Goal: Task Accomplishment & Management: Use online tool/utility

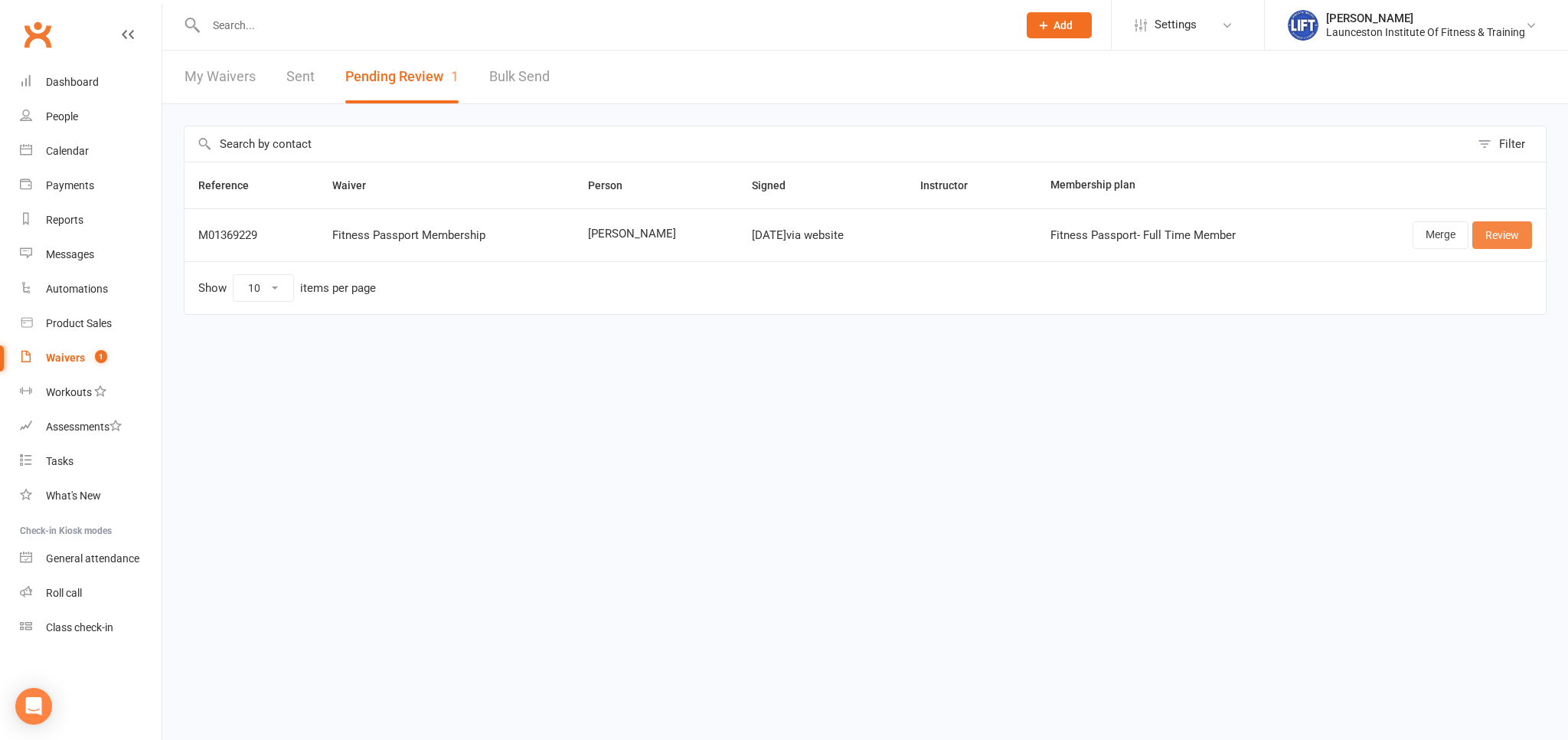
click at [1501, 232] on link "Review" at bounding box center [1502, 235] width 60 height 28
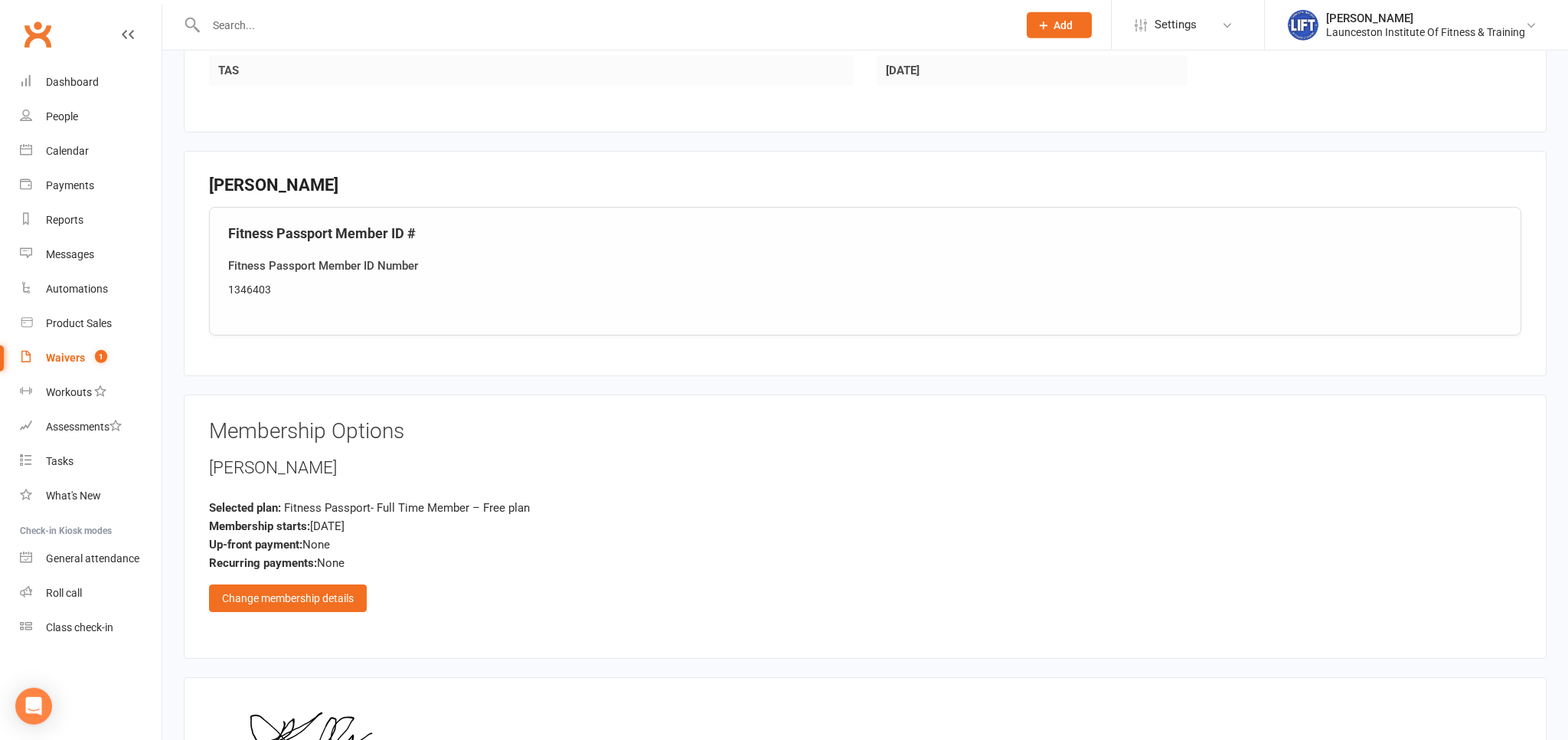
scroll to position [727, 0]
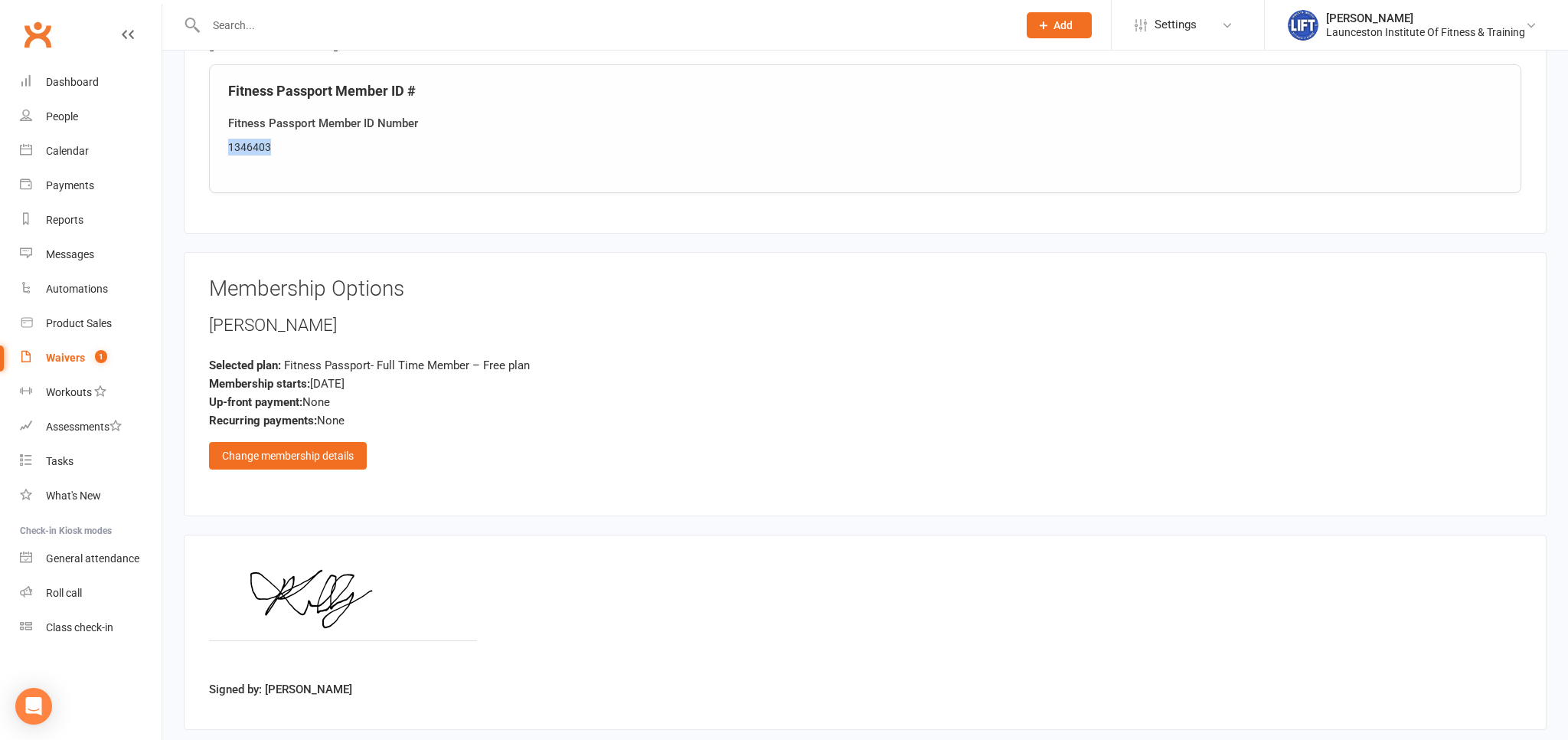
drag, startPoint x: 281, startPoint y: 151, endPoint x: 200, endPoint y: 150, distance: 81.0
click at [200, 150] on fieldset "[PERSON_NAME] Fitness Passport Member ID # Fitness Passport Member ID Number 13…" at bounding box center [865, 120] width 1362 height 225
copy div "1346403"
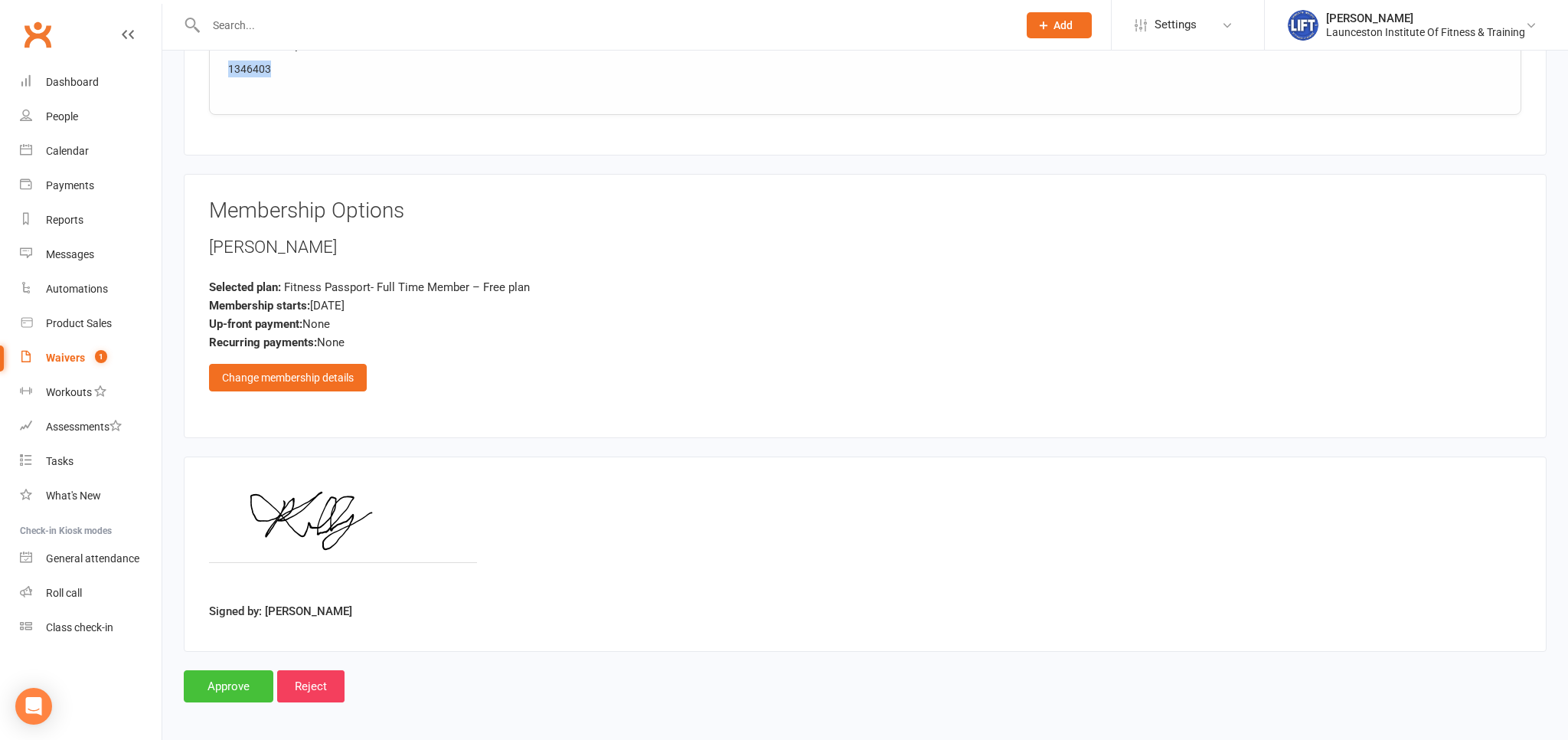
click at [246, 677] on input "Approve" at bounding box center [229, 686] width 90 height 32
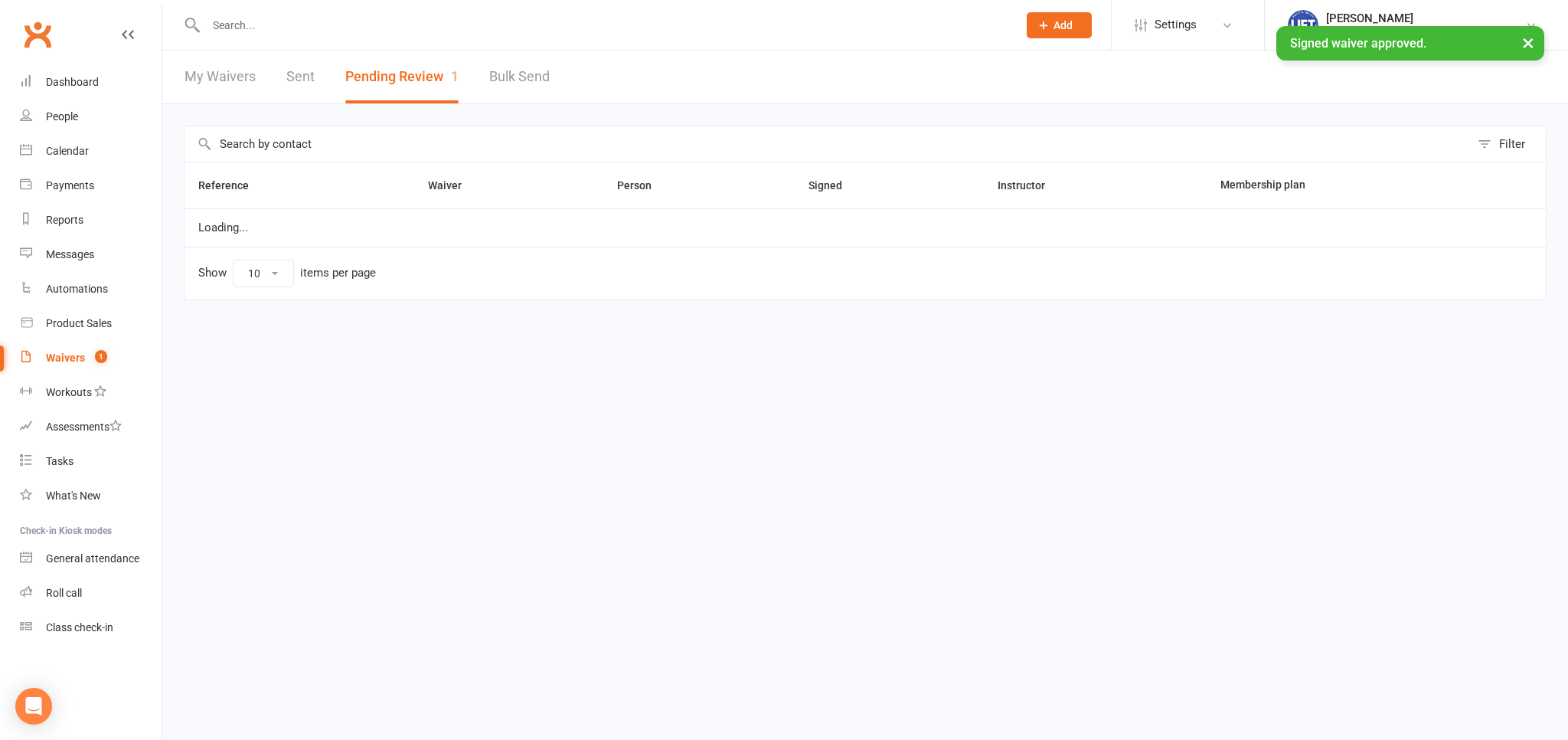
click at [234, 14] on div at bounding box center [595, 25] width 823 height 50
click at [259, 35] on input "text" at bounding box center [603, 25] width 805 height 21
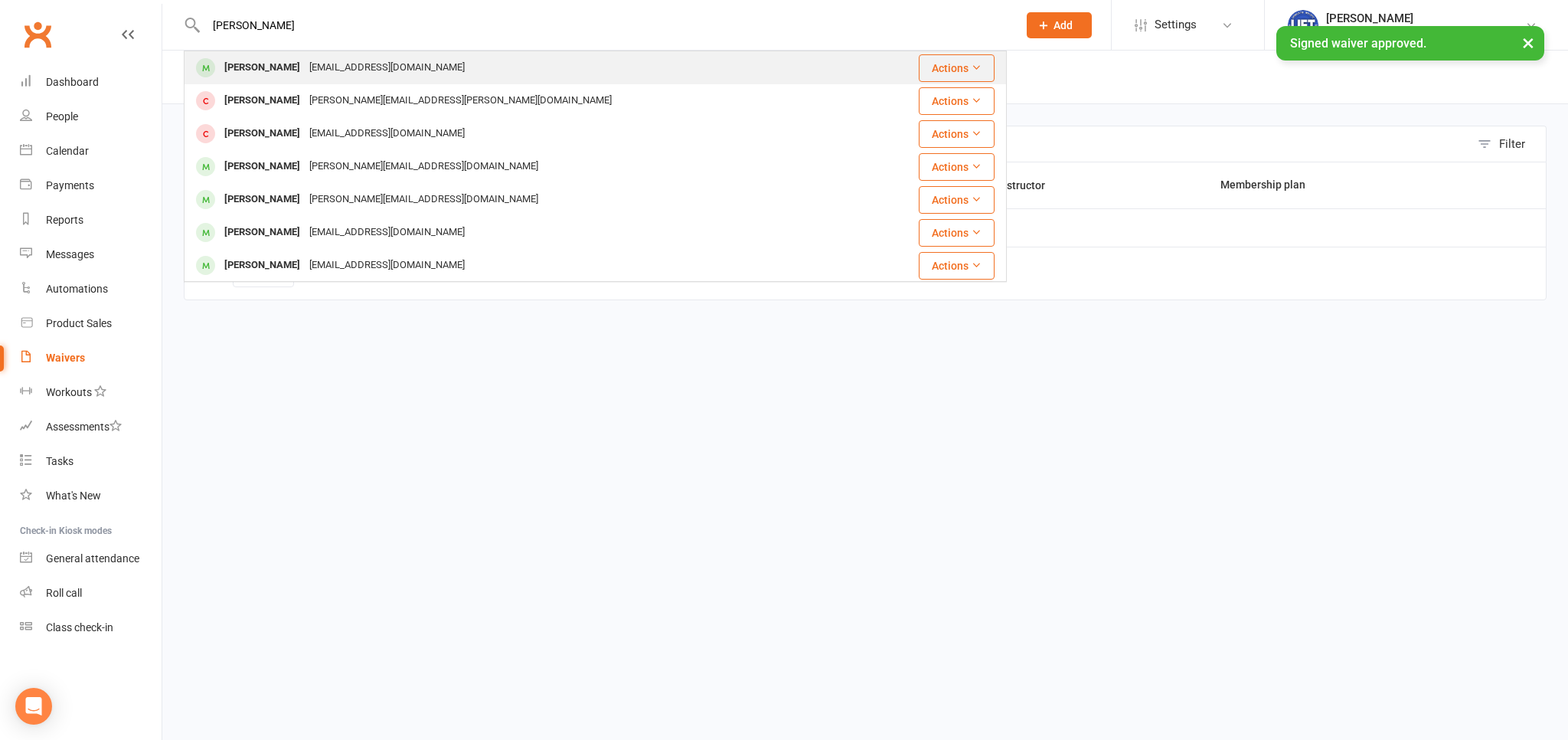
type input "[PERSON_NAME]"
click at [316, 67] on div "[EMAIL_ADDRESS][DOMAIN_NAME]" at bounding box center [386, 68] width 164 height 22
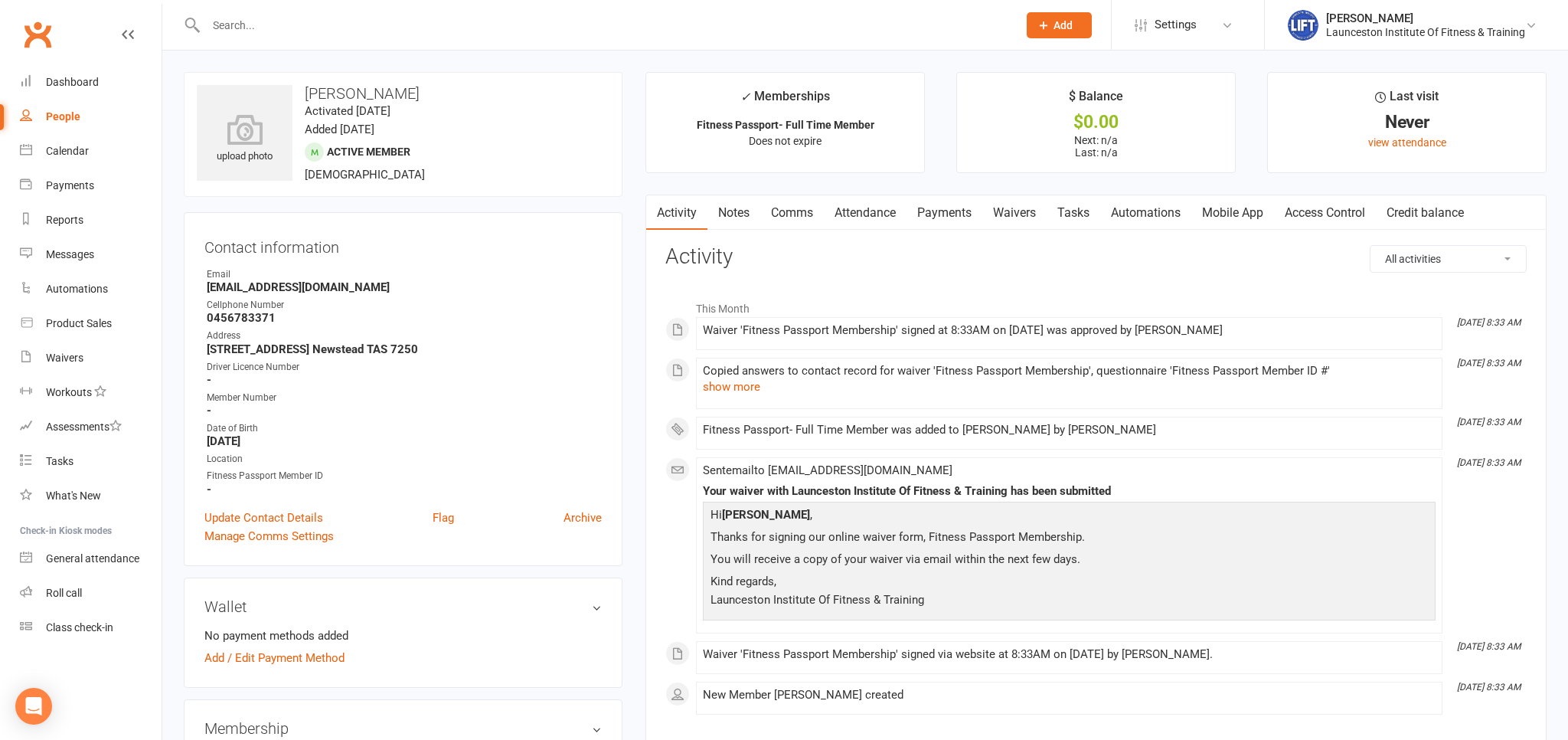
click at [1311, 198] on link "Access Control" at bounding box center [1325, 213] width 102 height 35
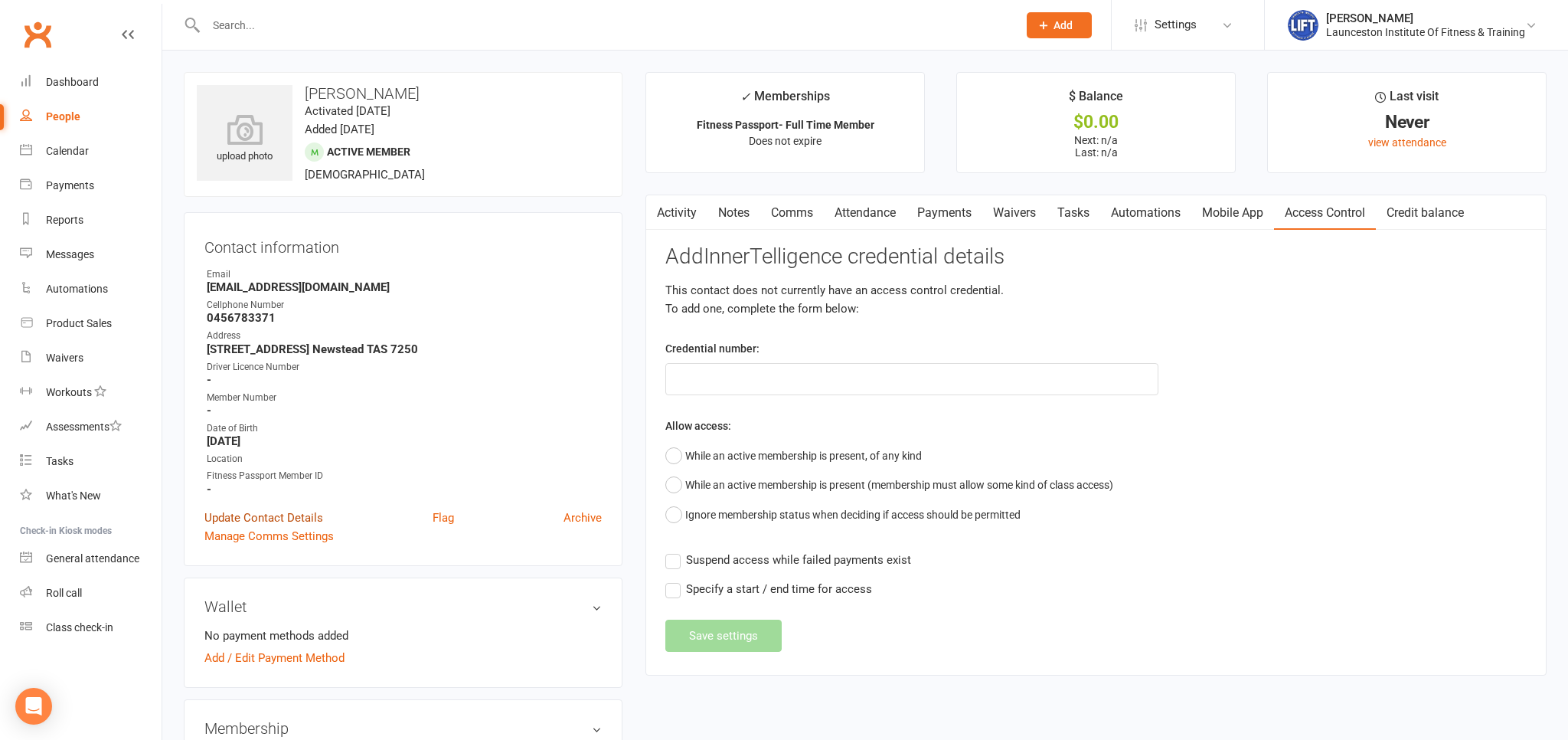
click at [271, 517] on link "Update Contact Details" at bounding box center [263, 518] width 118 height 18
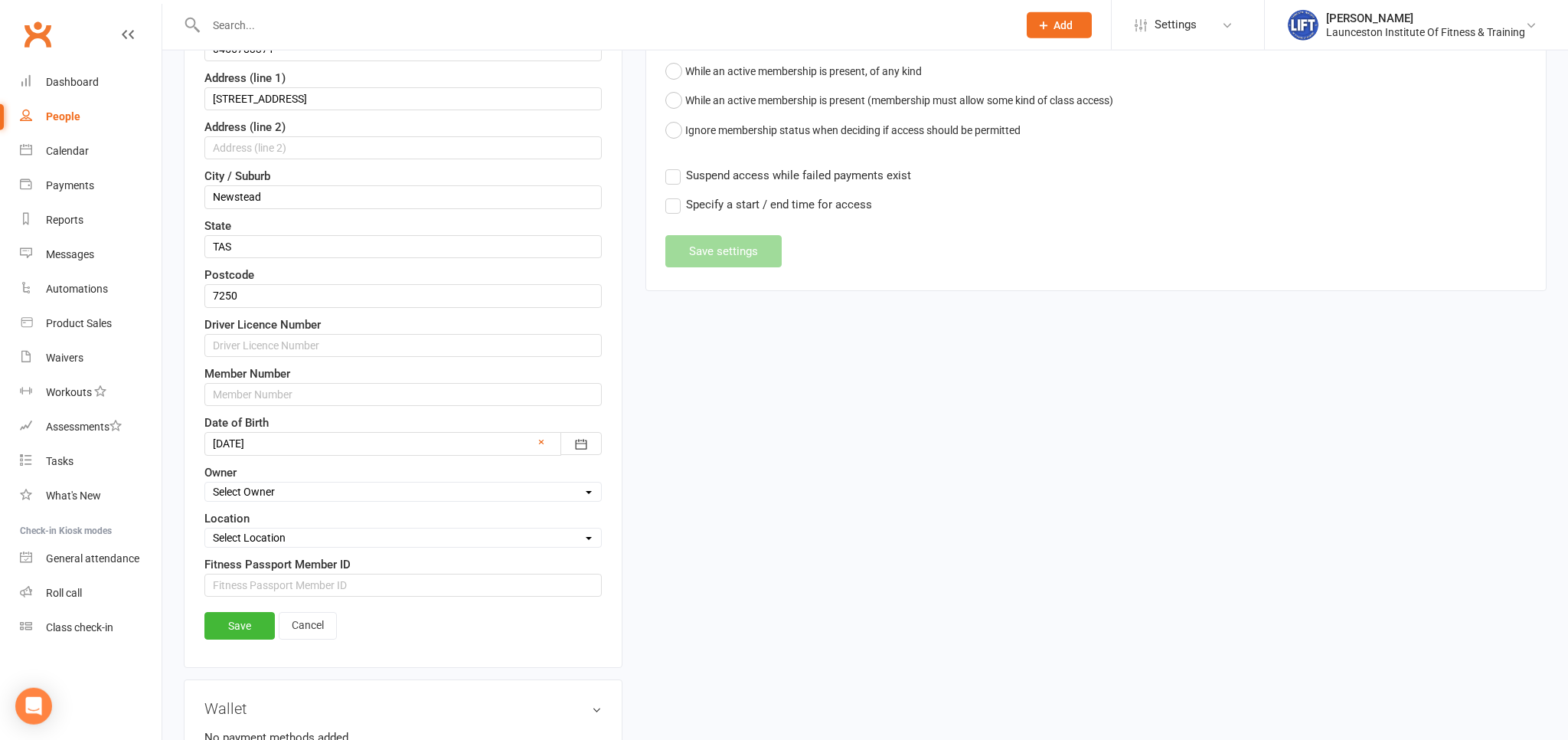
scroll to position [474, 0]
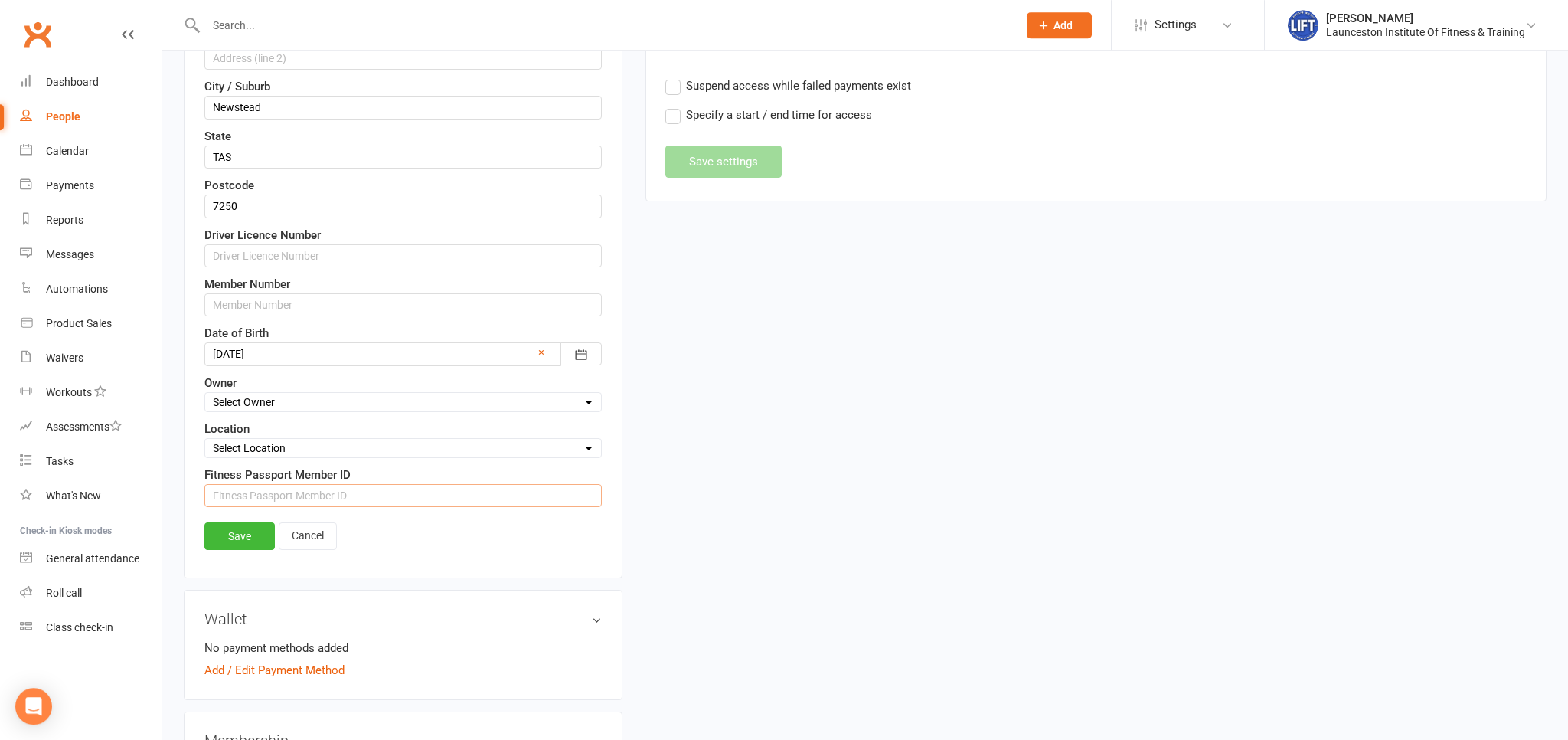
paste input "1346403"
type input "1346403"
click at [256, 531] on link "Save" at bounding box center [240, 536] width 71 height 28
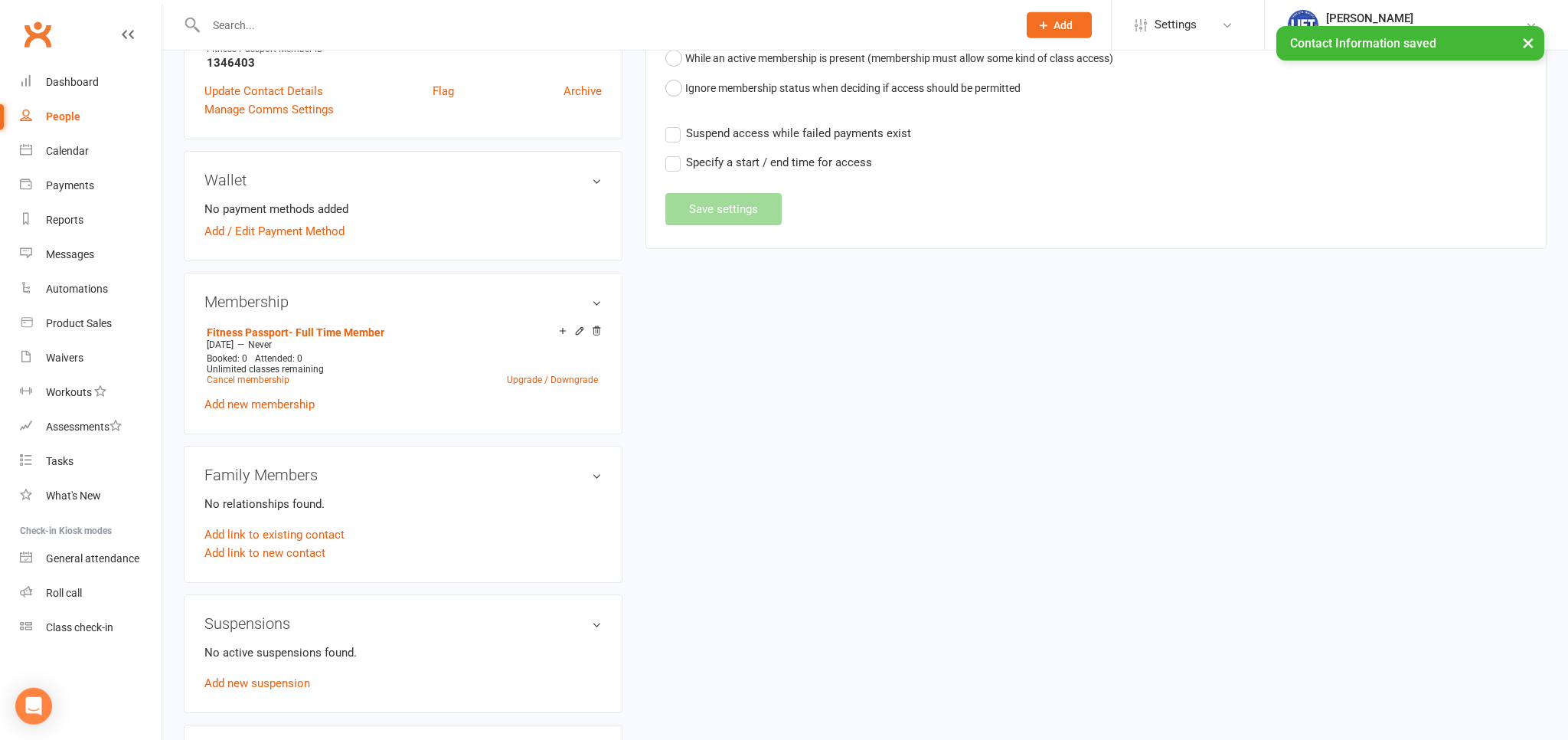
scroll to position [231, 0]
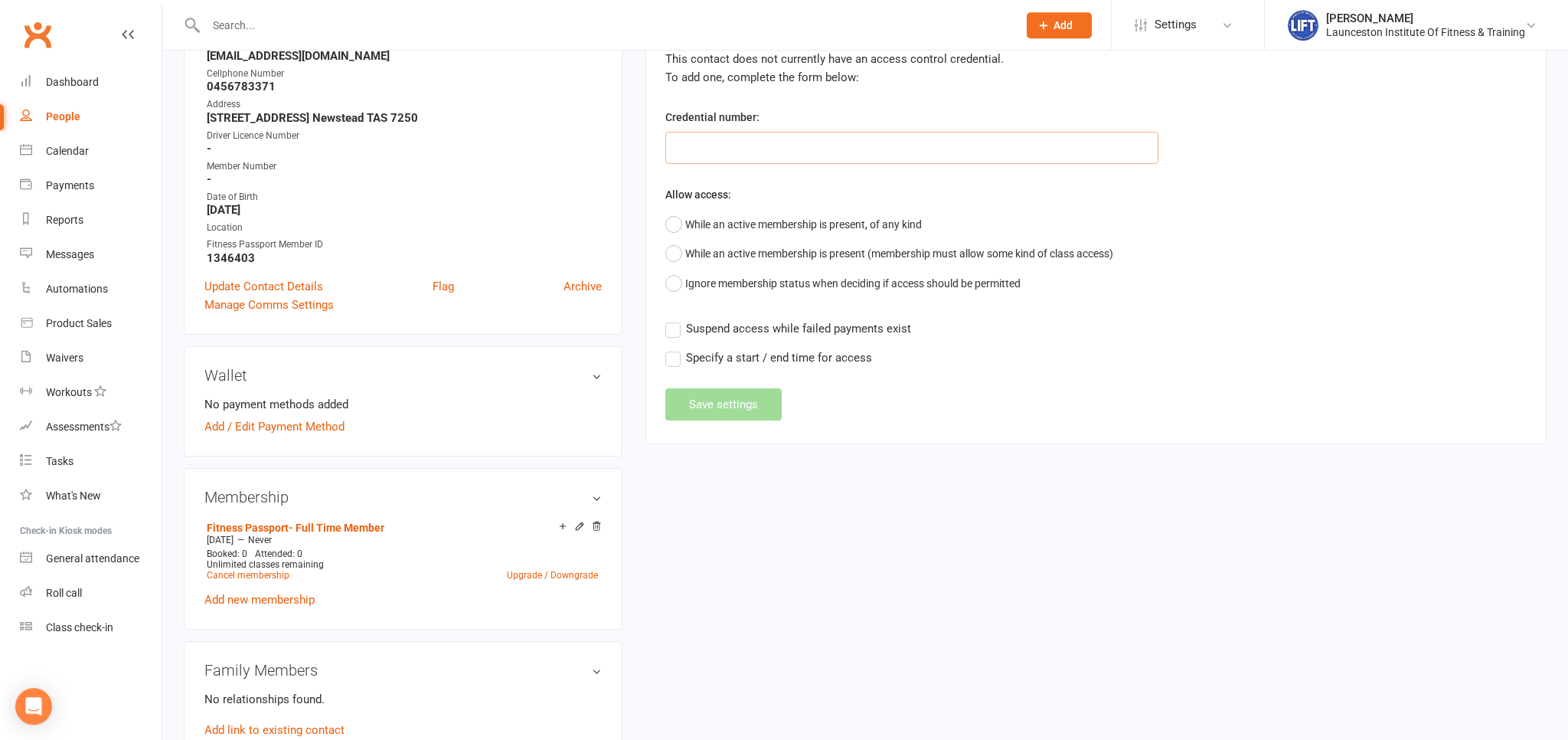
paste input "2000000000000000DB9647CE"
type input "2000000000000000DB9647CE"
click at [675, 215] on button "While an active membership is present, of any kind" at bounding box center [793, 224] width 256 height 29
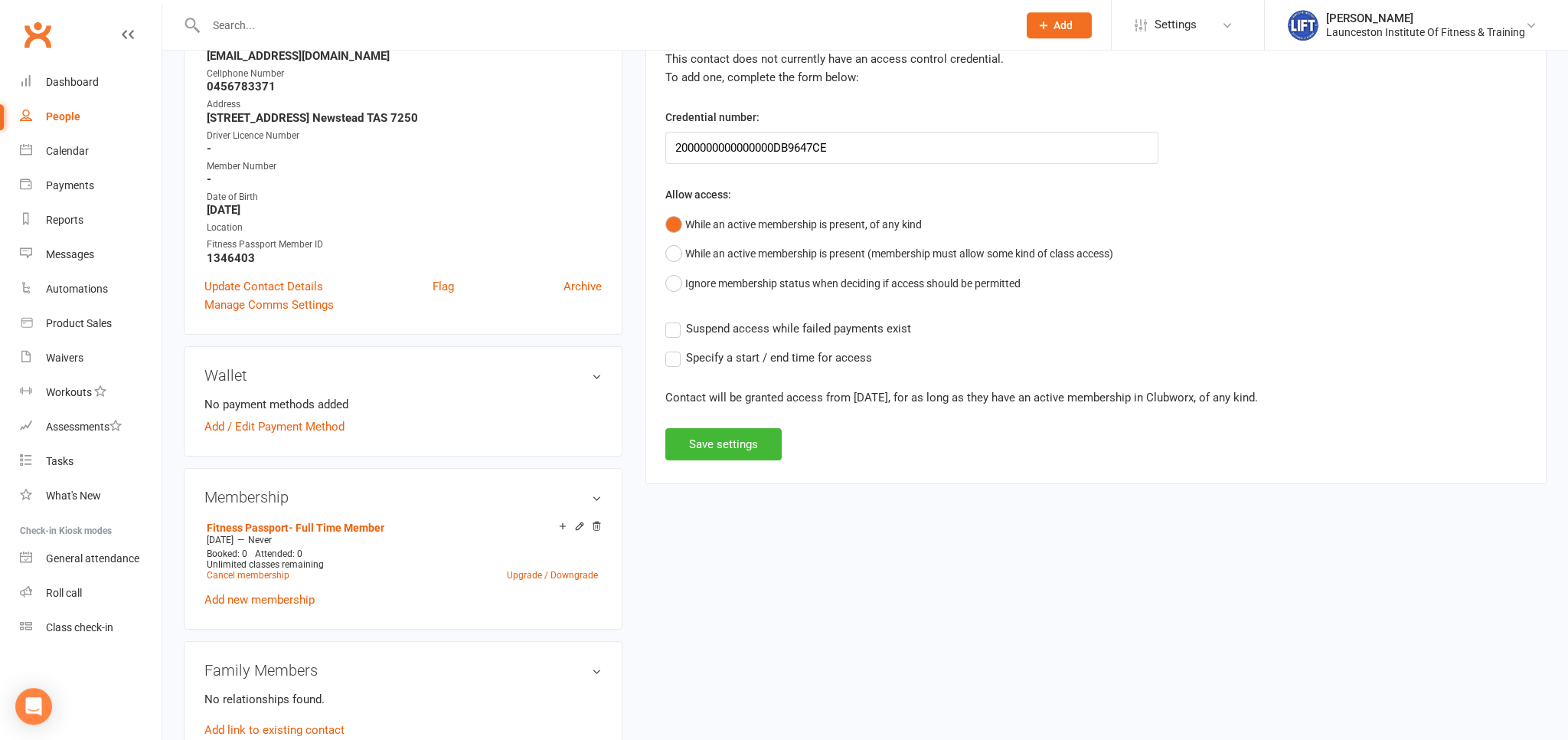
click at [675, 310] on div "Add InnerTelligence credential details This contact does not currently have an …" at bounding box center [1096, 237] width 861 height 446
click at [675, 325] on label "Suspend access while failed payments exist" at bounding box center [789, 329] width 246 height 18
click at [675, 320] on input "Suspend access while failed payments exist" at bounding box center [789, 320] width 246 height 0
click at [716, 443] on button "Save settings" at bounding box center [723, 443] width 117 height 32
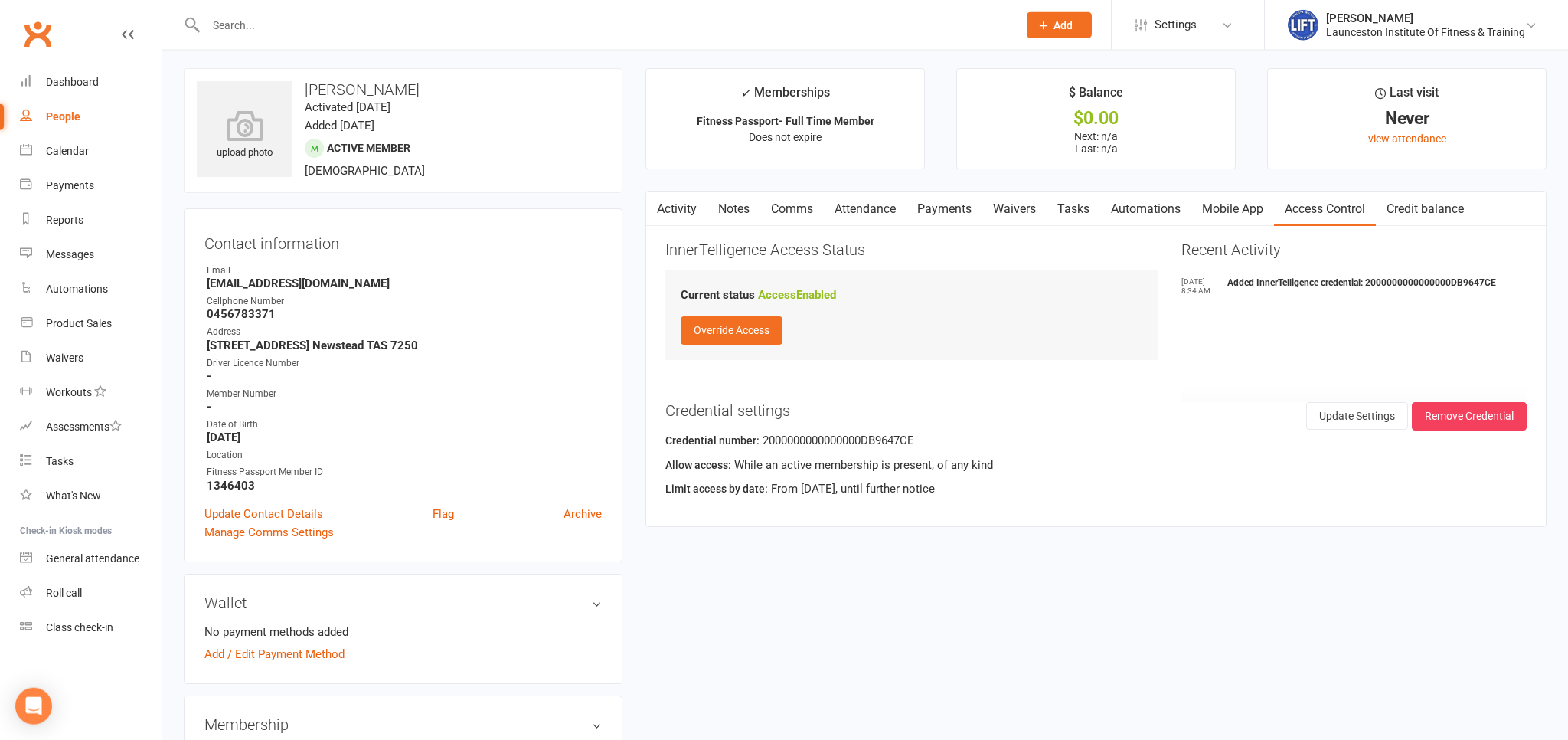
scroll to position [0, 0]
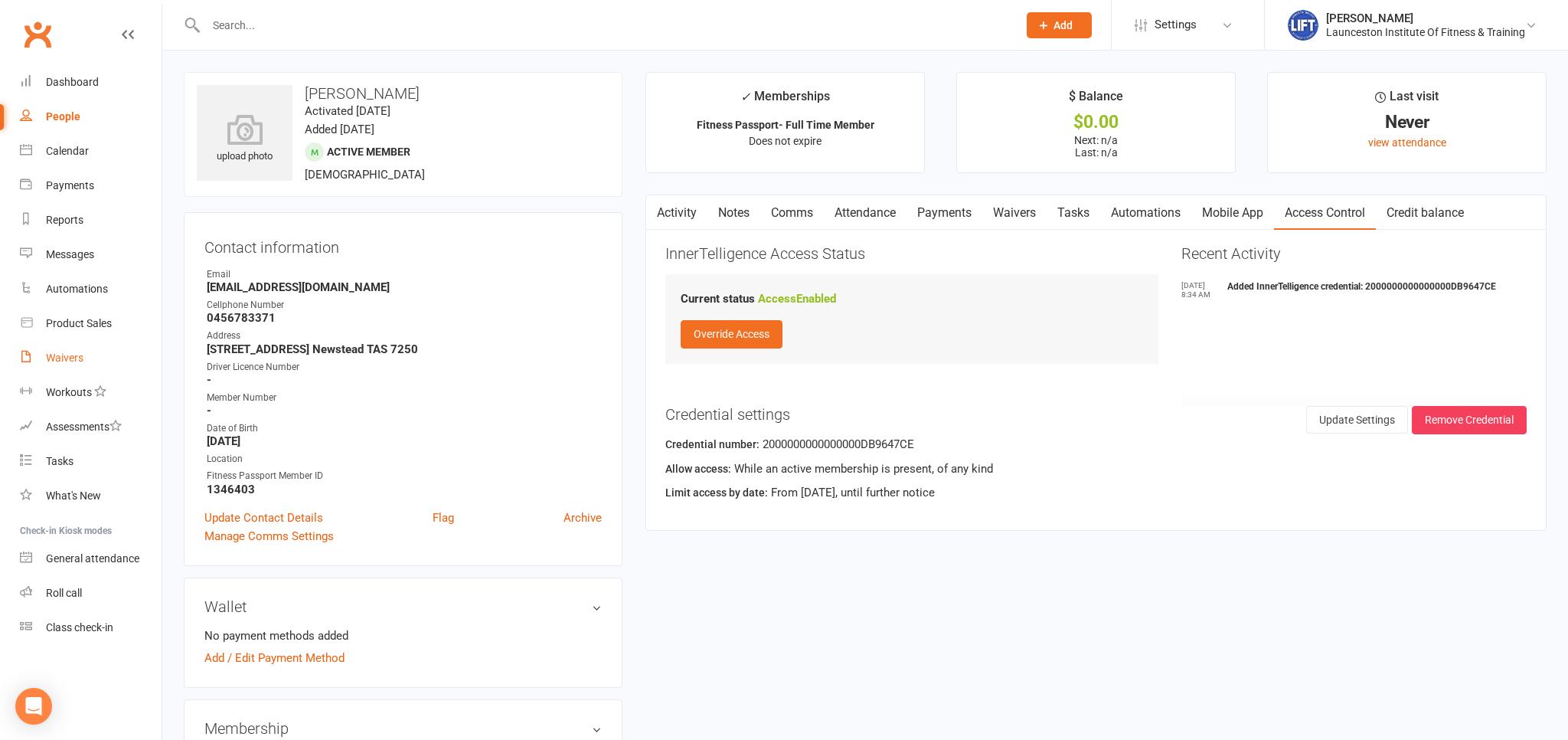
click at [67, 358] on div "Waivers" at bounding box center [64, 357] width 38 height 12
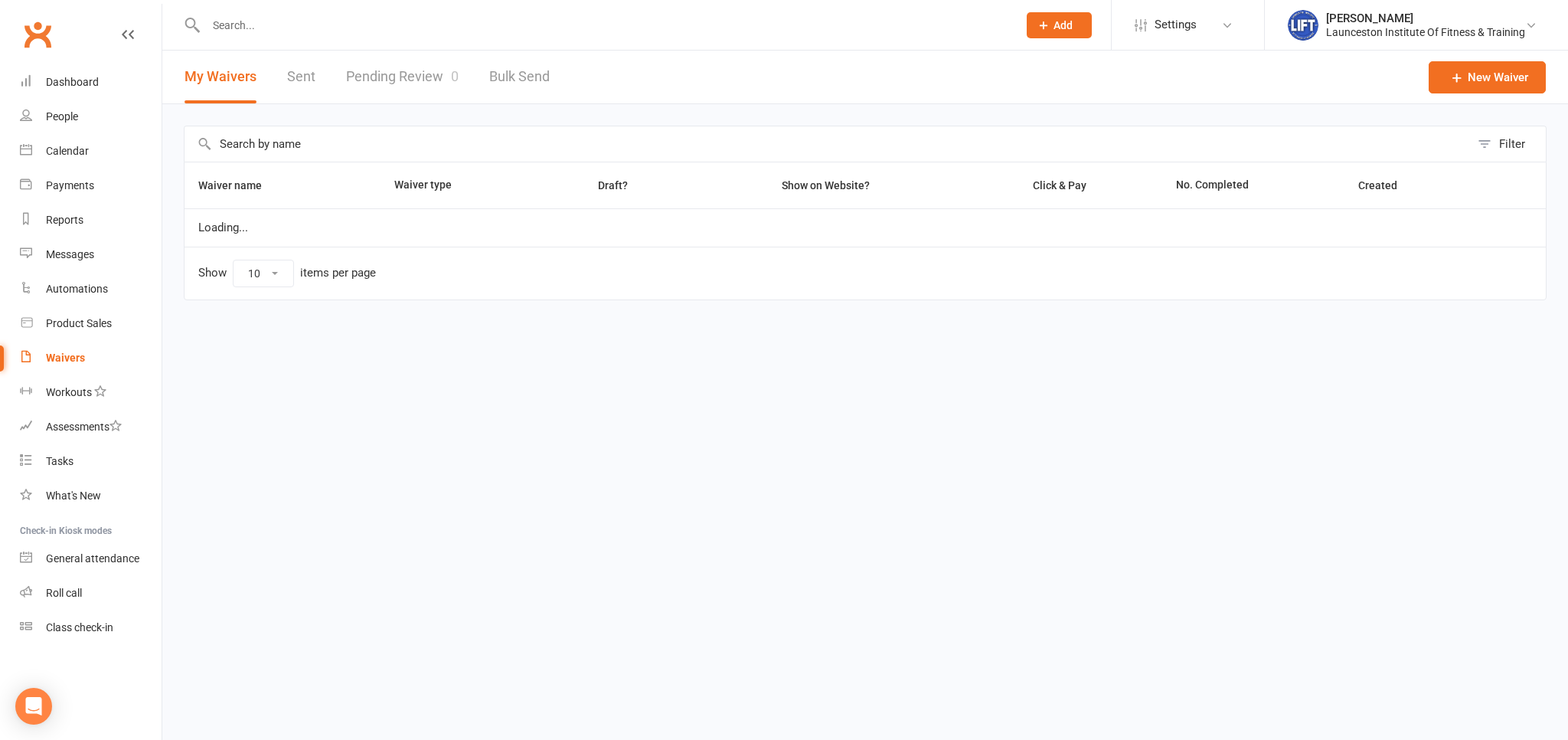
select select "100"
click at [422, 74] on link "Pending Review 0" at bounding box center [402, 77] width 113 height 53
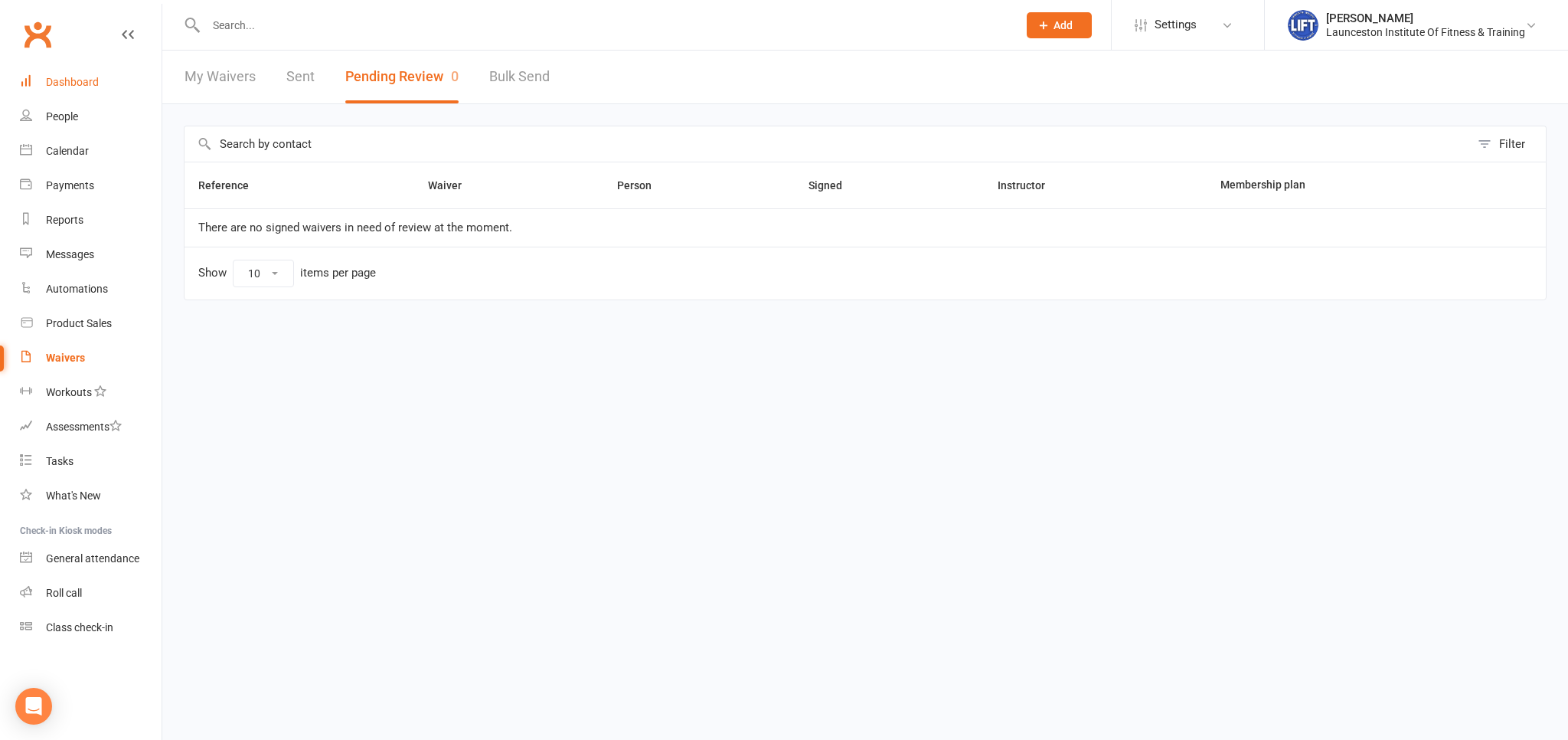
click at [79, 83] on div "Dashboard" at bounding box center [73, 82] width 53 height 12
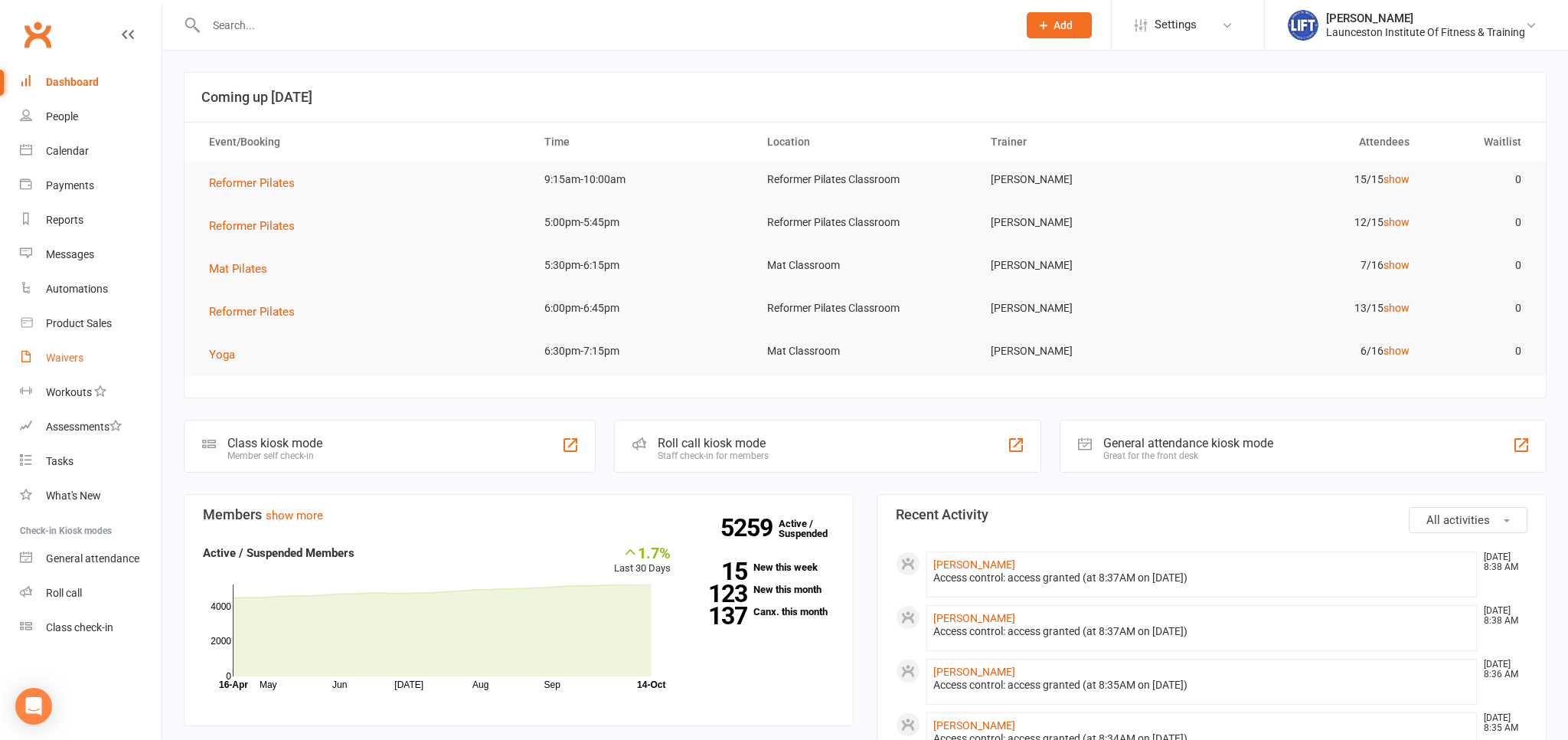
click at [66, 354] on div "Waivers" at bounding box center [64, 357] width 38 height 12
select select "100"
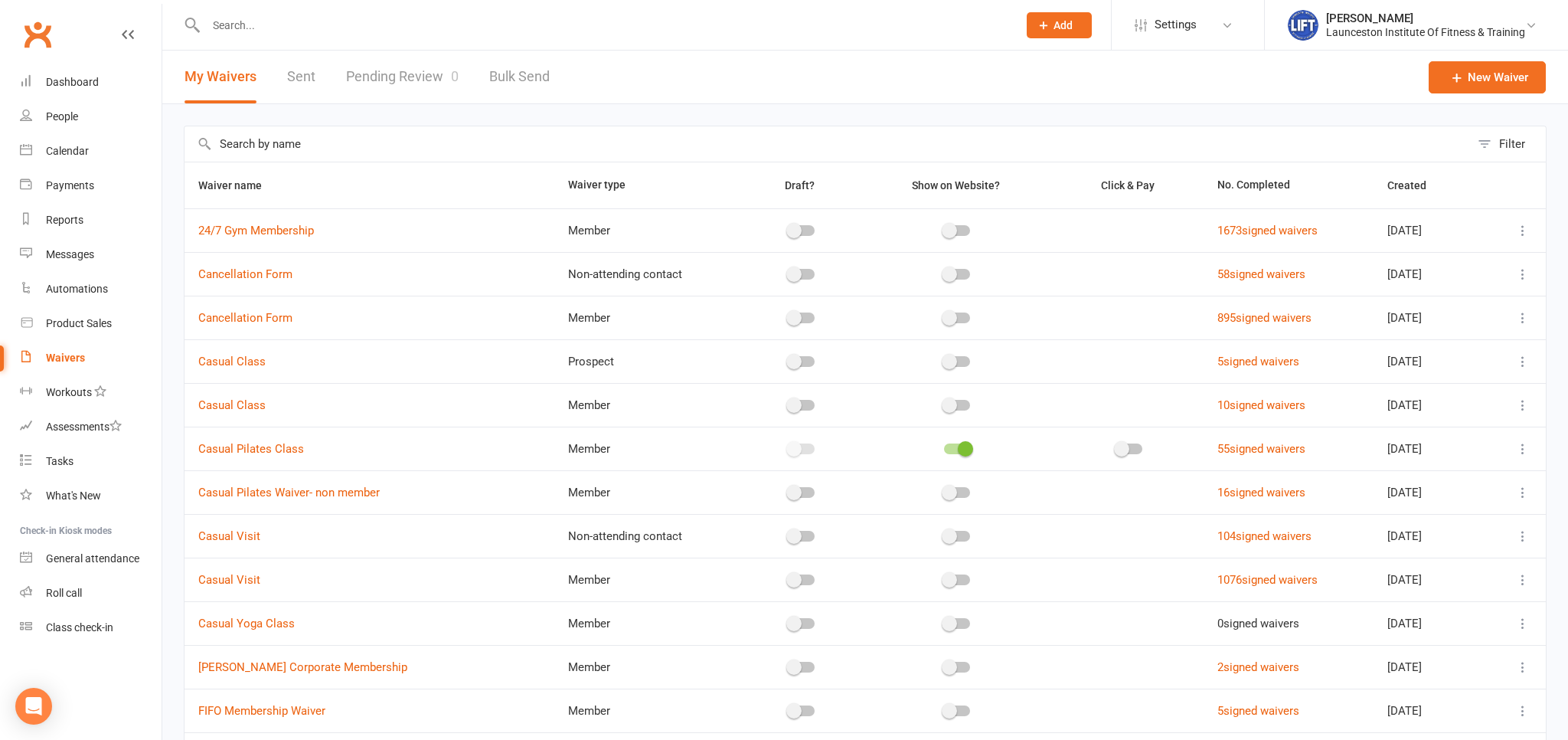
click at [422, 76] on link "Pending Review 0" at bounding box center [402, 77] width 113 height 53
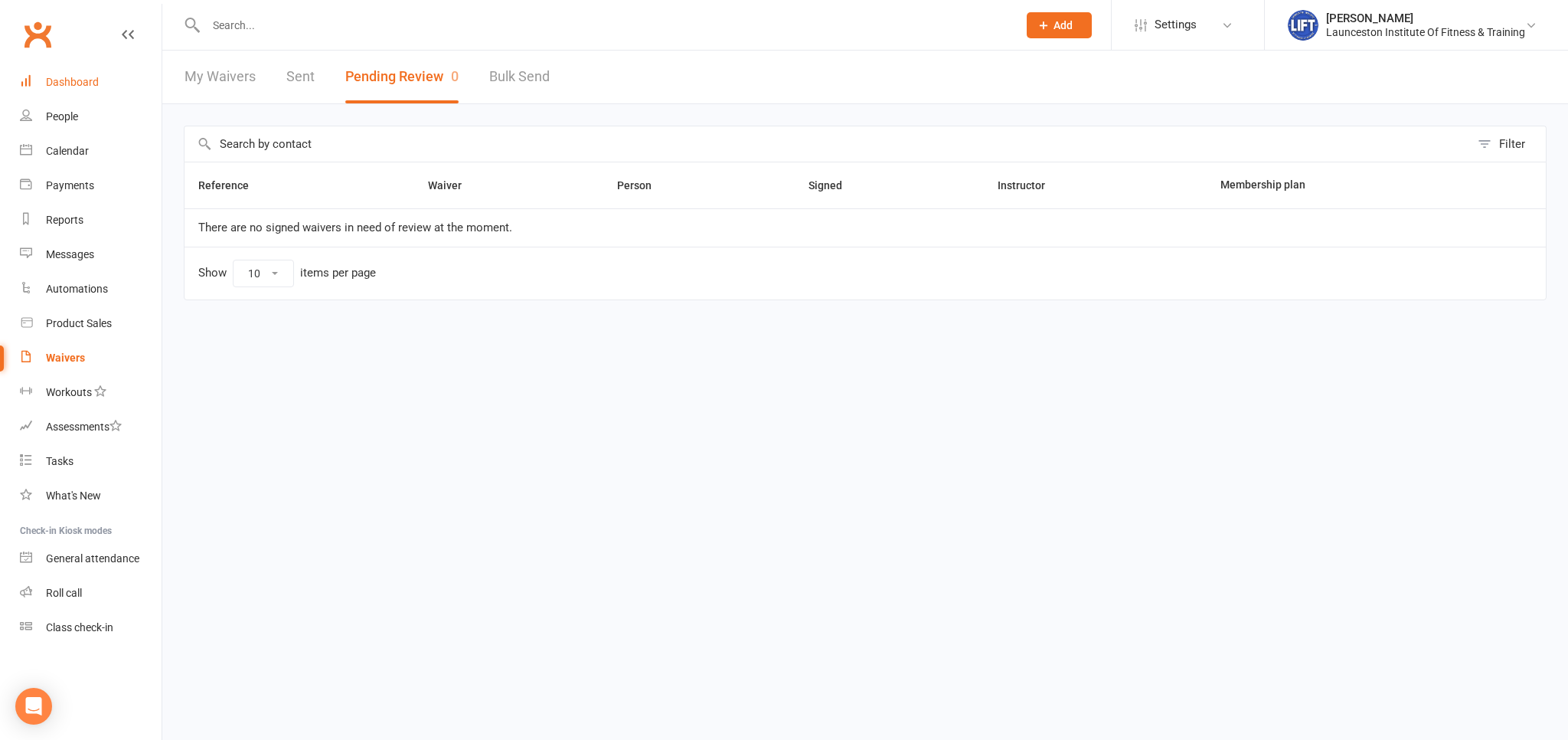
drag, startPoint x: 82, startPoint y: 85, endPoint x: 182, endPoint y: 7, distance: 126.8
click at [83, 85] on div "Dashboard" at bounding box center [73, 82] width 53 height 12
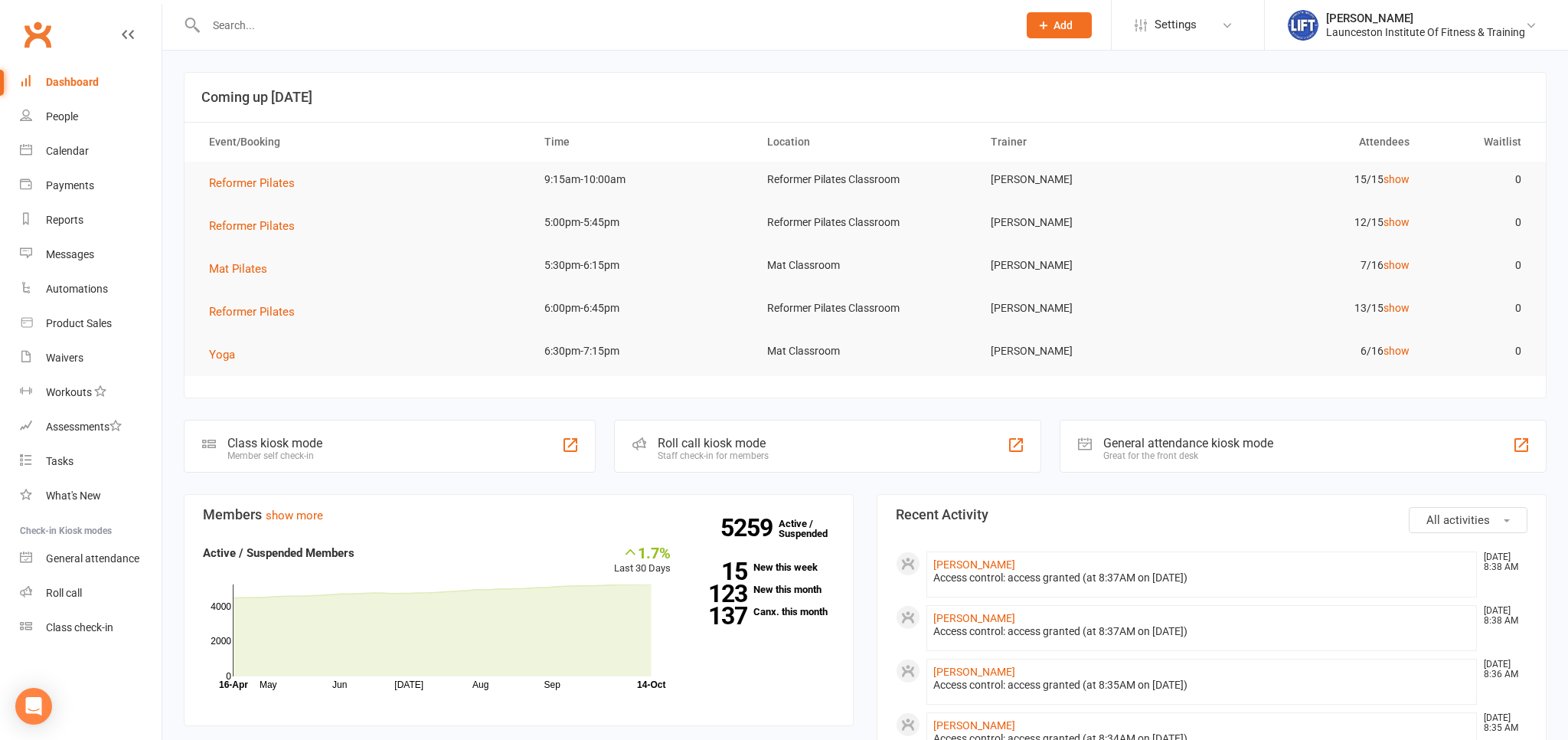
click at [436, 30] on input "text" at bounding box center [603, 25] width 805 height 21
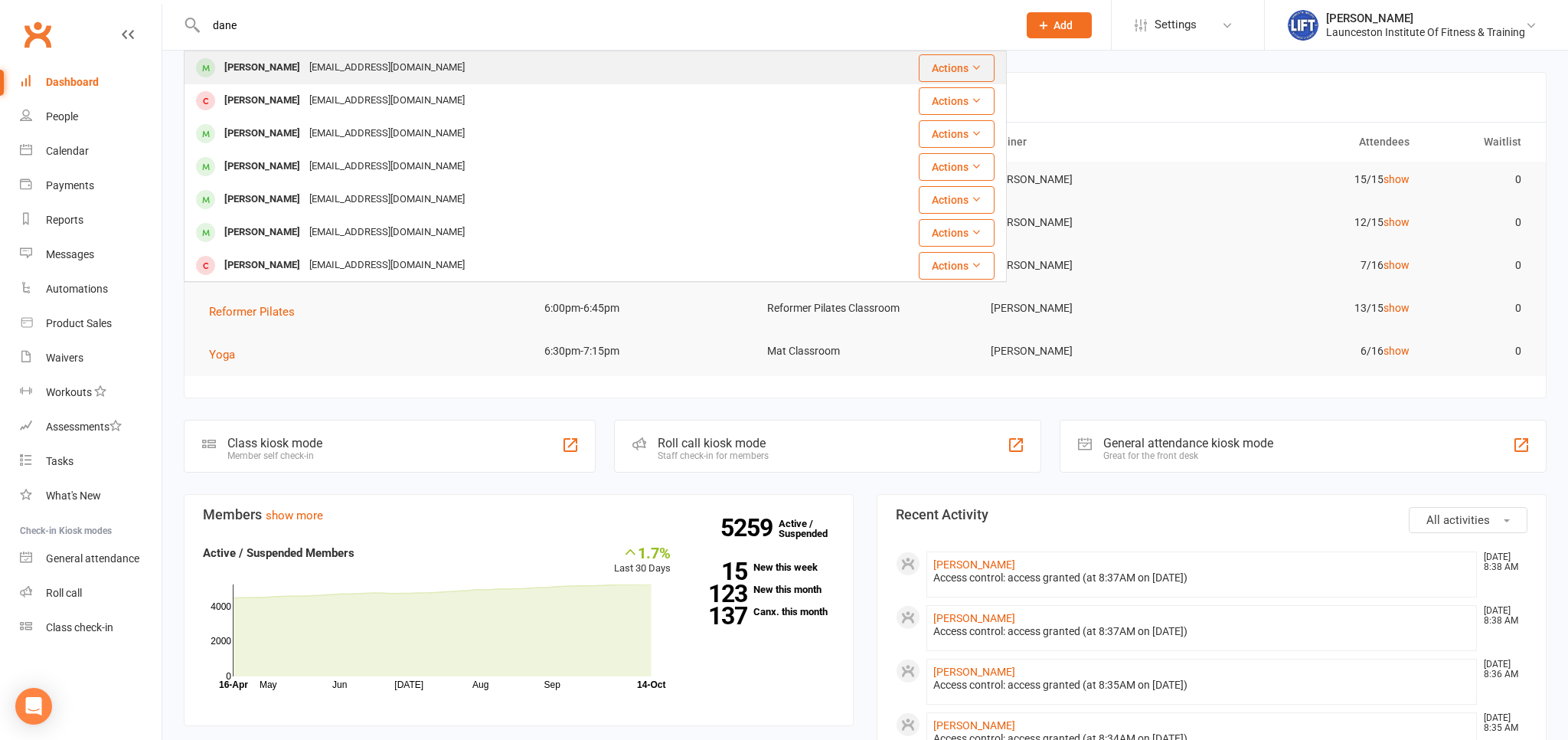
type input "dane"
click at [347, 70] on div "[EMAIL_ADDRESS][DOMAIN_NAME]" at bounding box center [386, 68] width 164 height 22
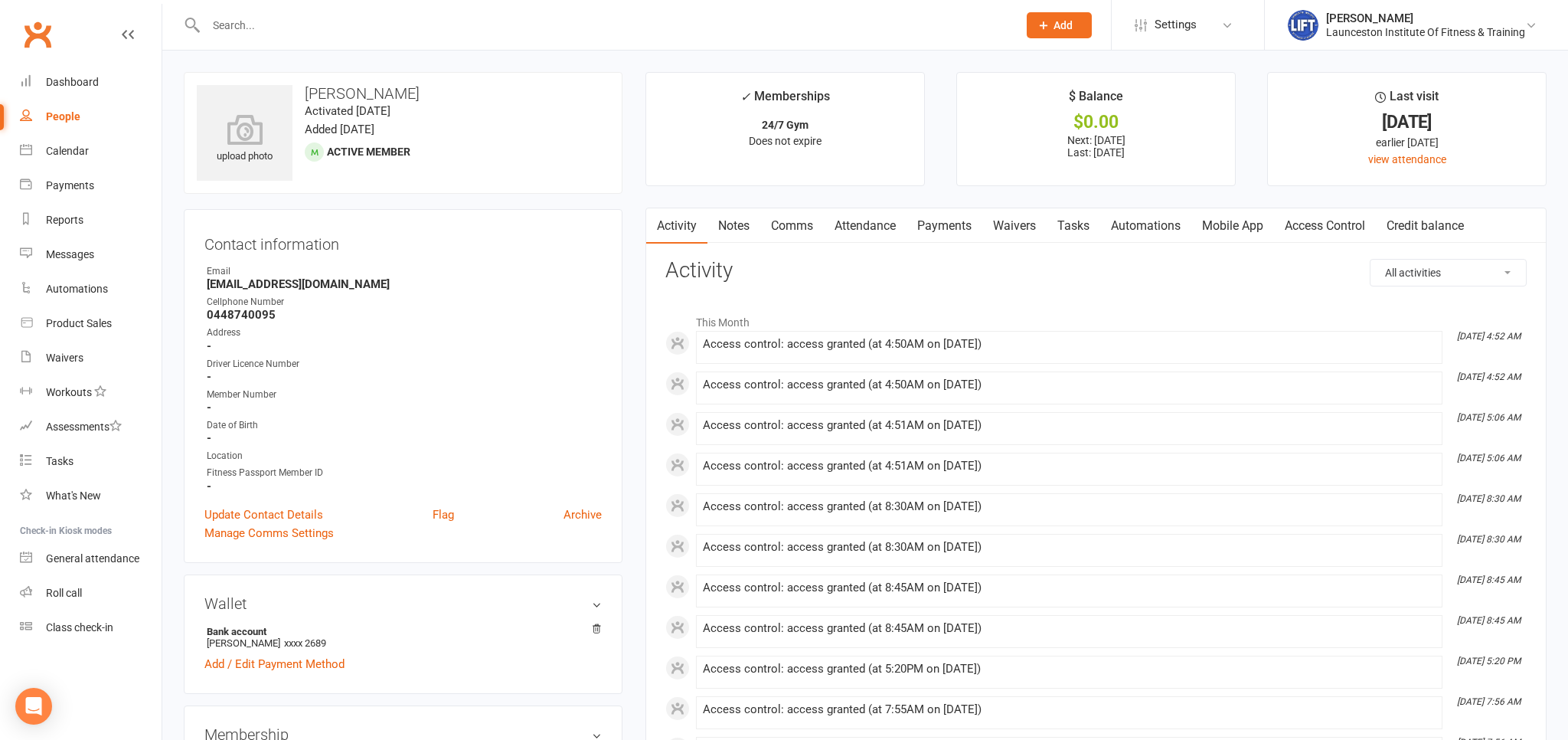
click at [930, 203] on main "✓ Memberships 24/7 Gym Does not expire $ Balance $0.00 Next: [DATE] Last: [DATE…" at bounding box center [1095, 743] width 924 height 1342
click at [956, 225] on link "Payments" at bounding box center [944, 226] width 76 height 35
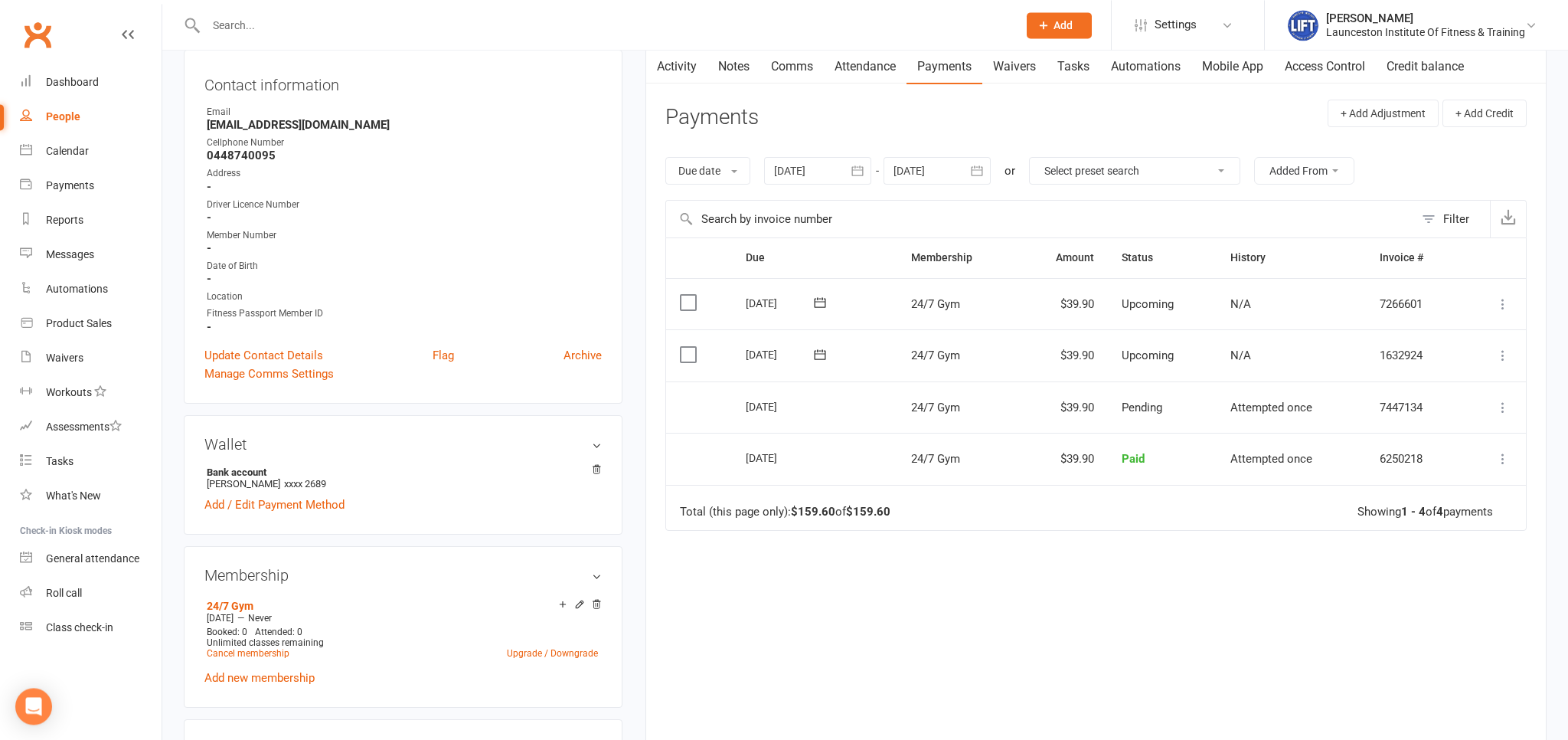
scroll to position [162, 0]
drag, startPoint x: 1117, startPoint y: 400, endPoint x: 1221, endPoint y: 398, distance: 104.0
click at [1221, 398] on tr "Select this [DATE] [PERSON_NAME] 24/7 Gym $39.90 Pending Attempted once 7447134…" at bounding box center [1095, 405] width 859 height 52
click at [1189, 527] on div "Due Contact Membership Amount Status History Invoice # Select this [DATE] [PERS…" at bounding box center [1096, 480] width 861 height 491
click at [1305, 69] on link "Access Control" at bounding box center [1325, 64] width 102 height 35
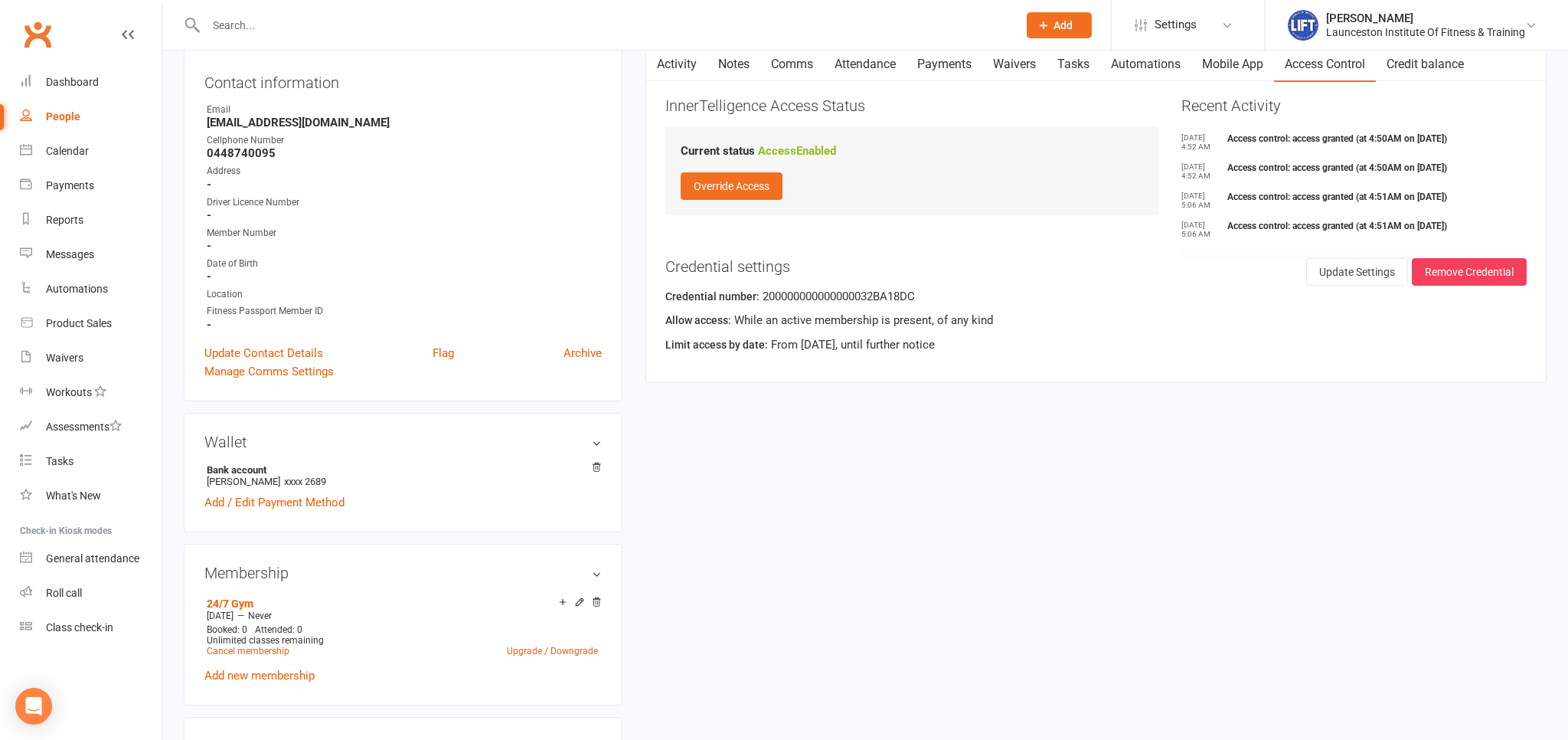
click at [675, 68] on link "Activity" at bounding box center [677, 64] width 62 height 35
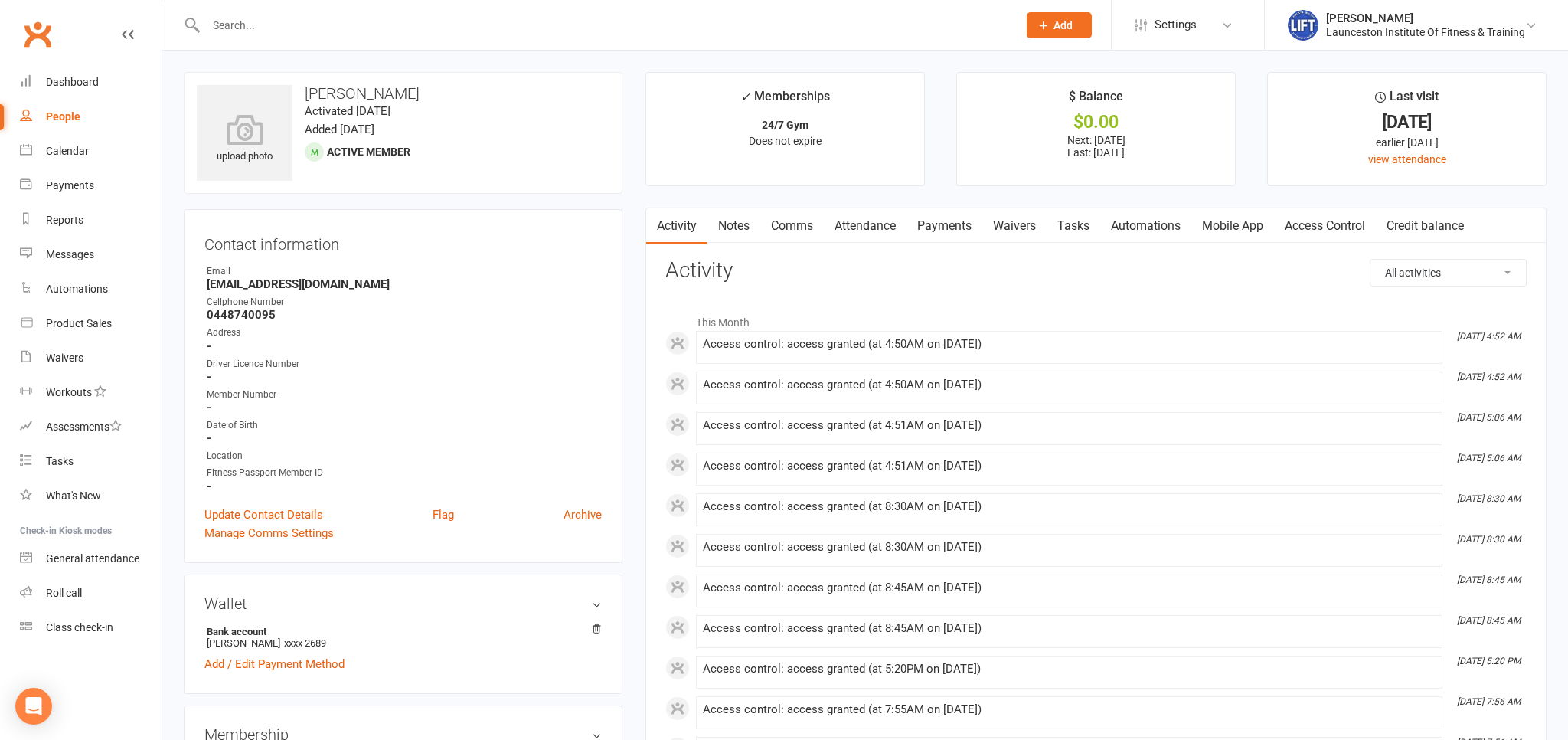
click at [942, 226] on link "Payments" at bounding box center [944, 226] width 76 height 35
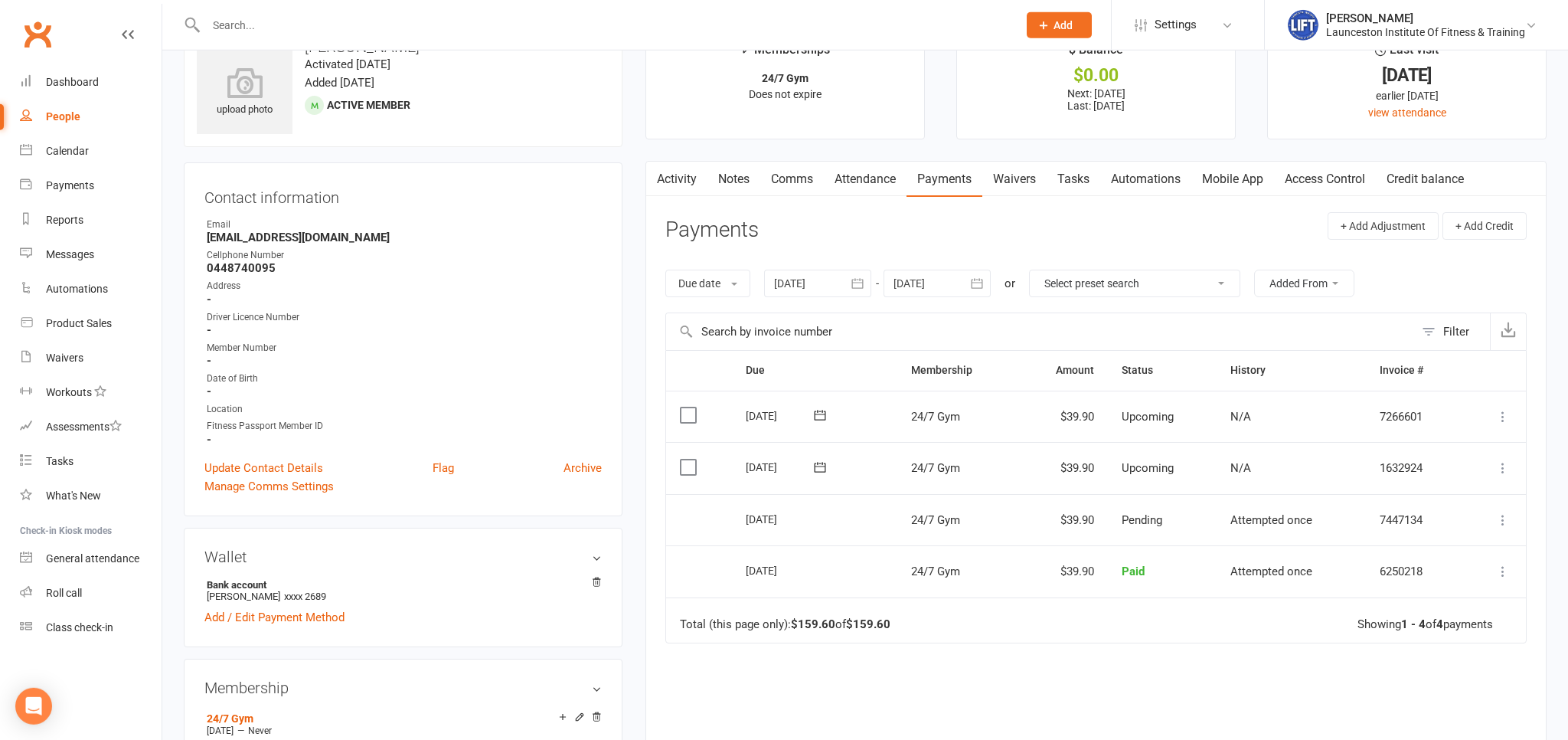
scroll to position [81, 0]
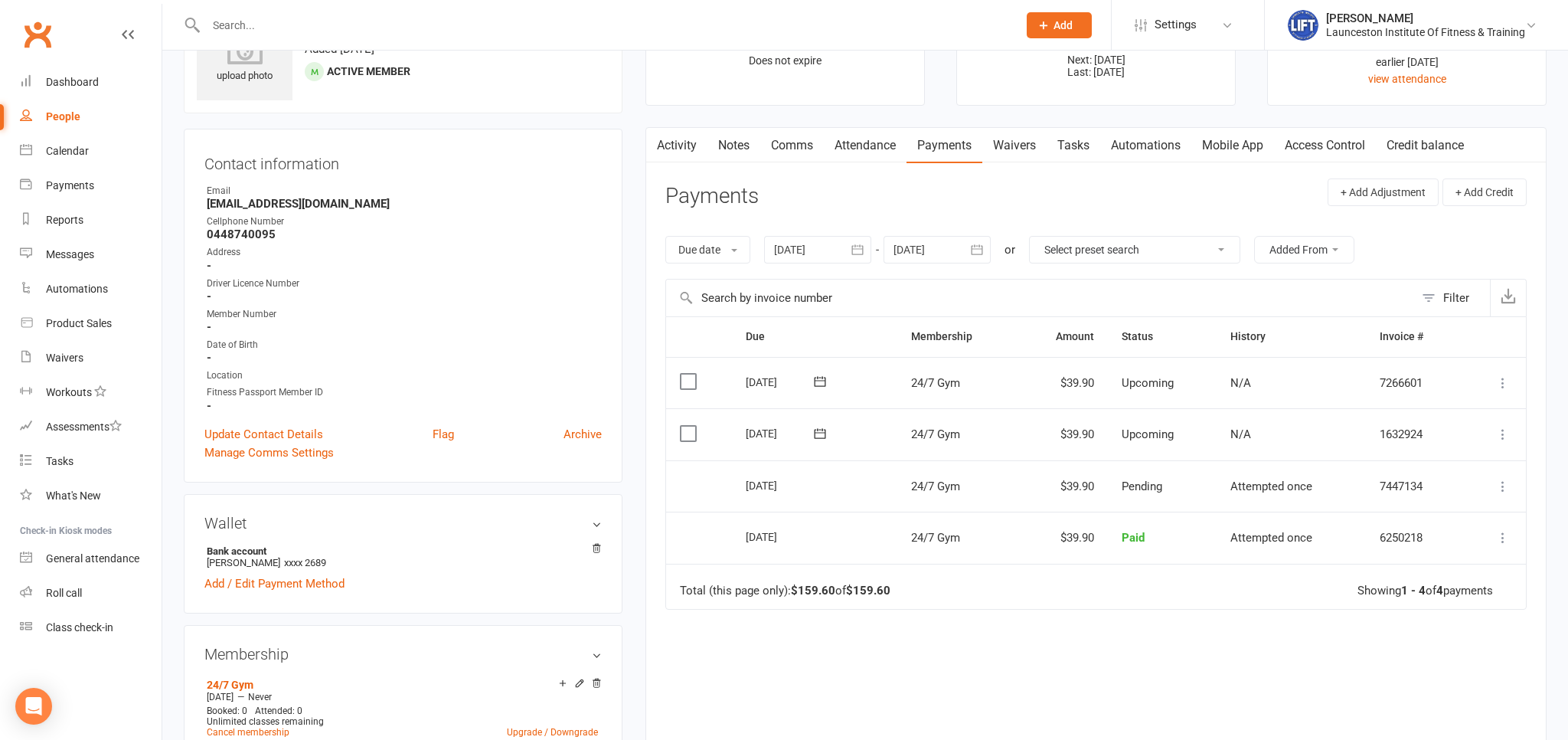
click at [690, 148] on link "Activity" at bounding box center [677, 145] width 62 height 35
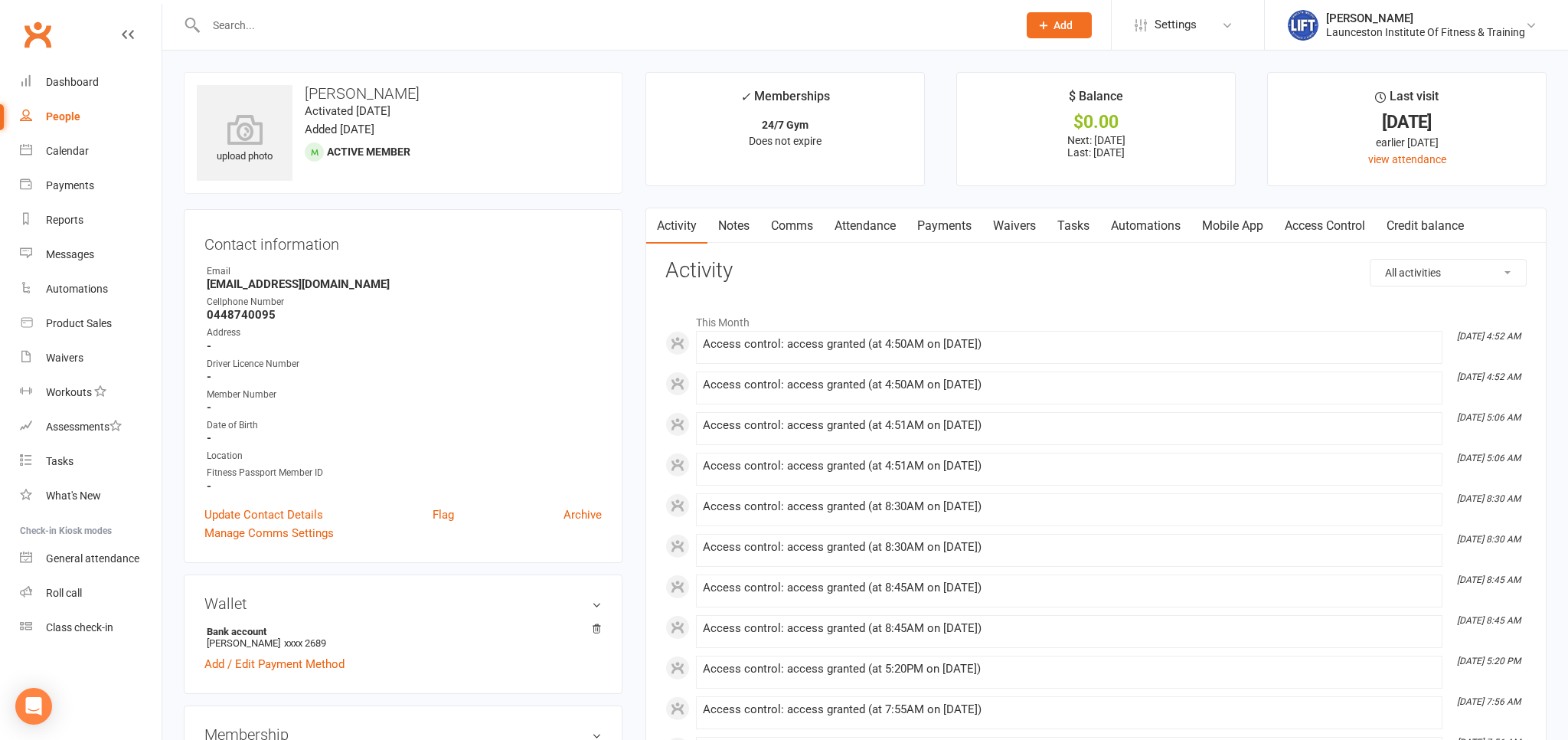
click at [955, 226] on link "Payments" at bounding box center [944, 226] width 76 height 35
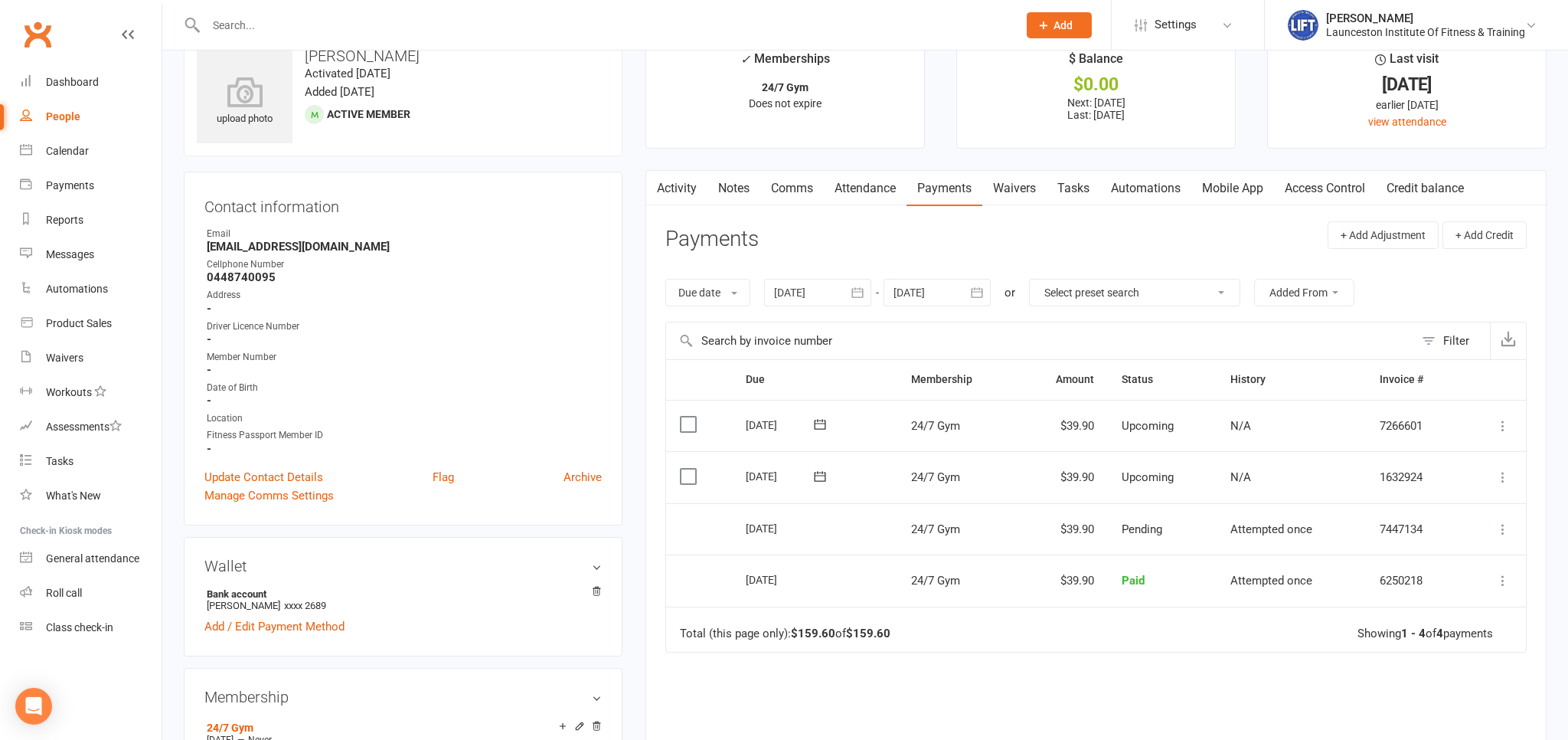
scroll to position [81, 0]
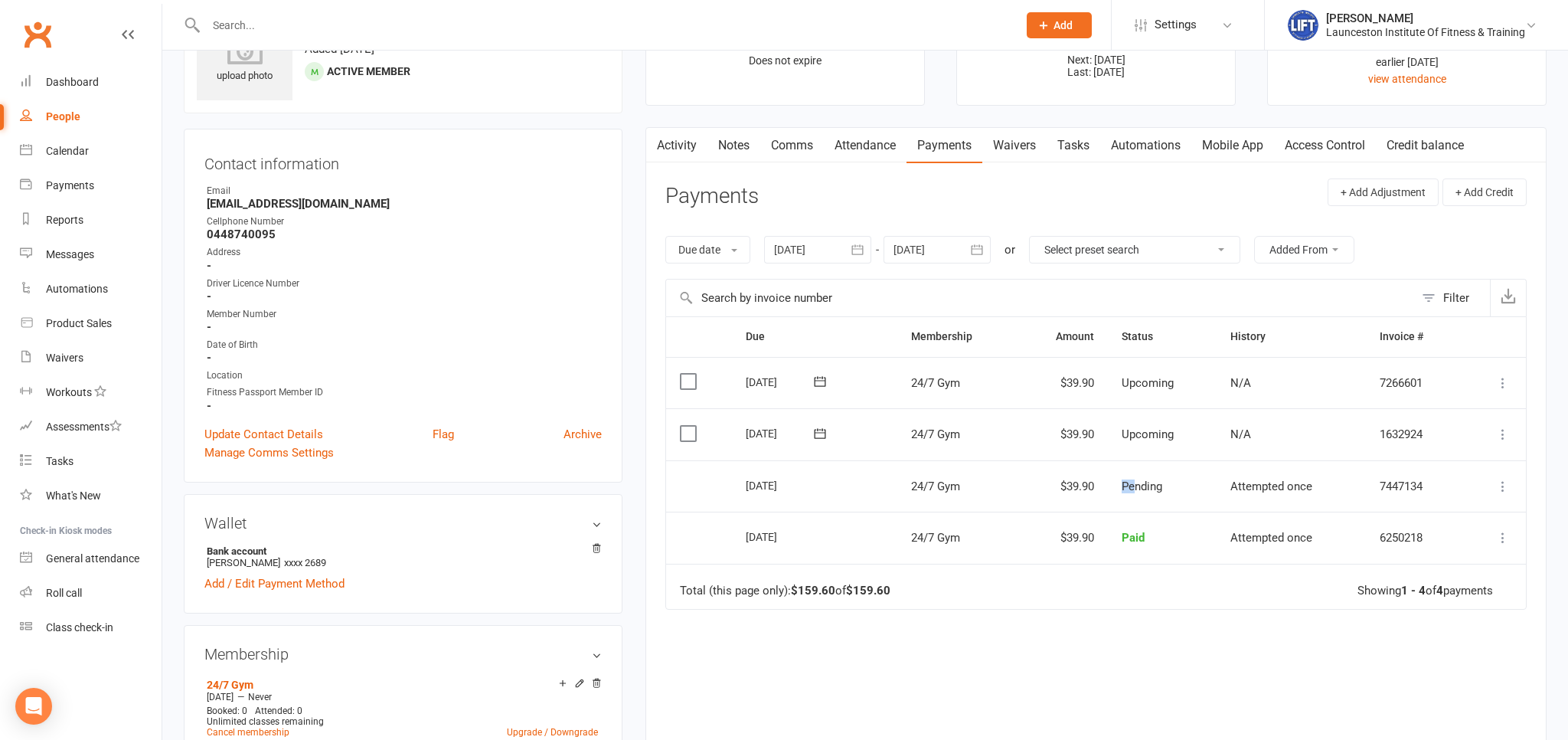
drag, startPoint x: 1119, startPoint y: 482, endPoint x: 1131, endPoint y: 482, distance: 12.0
click at [1131, 482] on td "Pending" at bounding box center [1162, 486] width 108 height 52
click at [1160, 615] on div "Due Contact Membership Amount Status History Invoice # Select this [DATE] [PERS…" at bounding box center [1096, 561] width 861 height 491
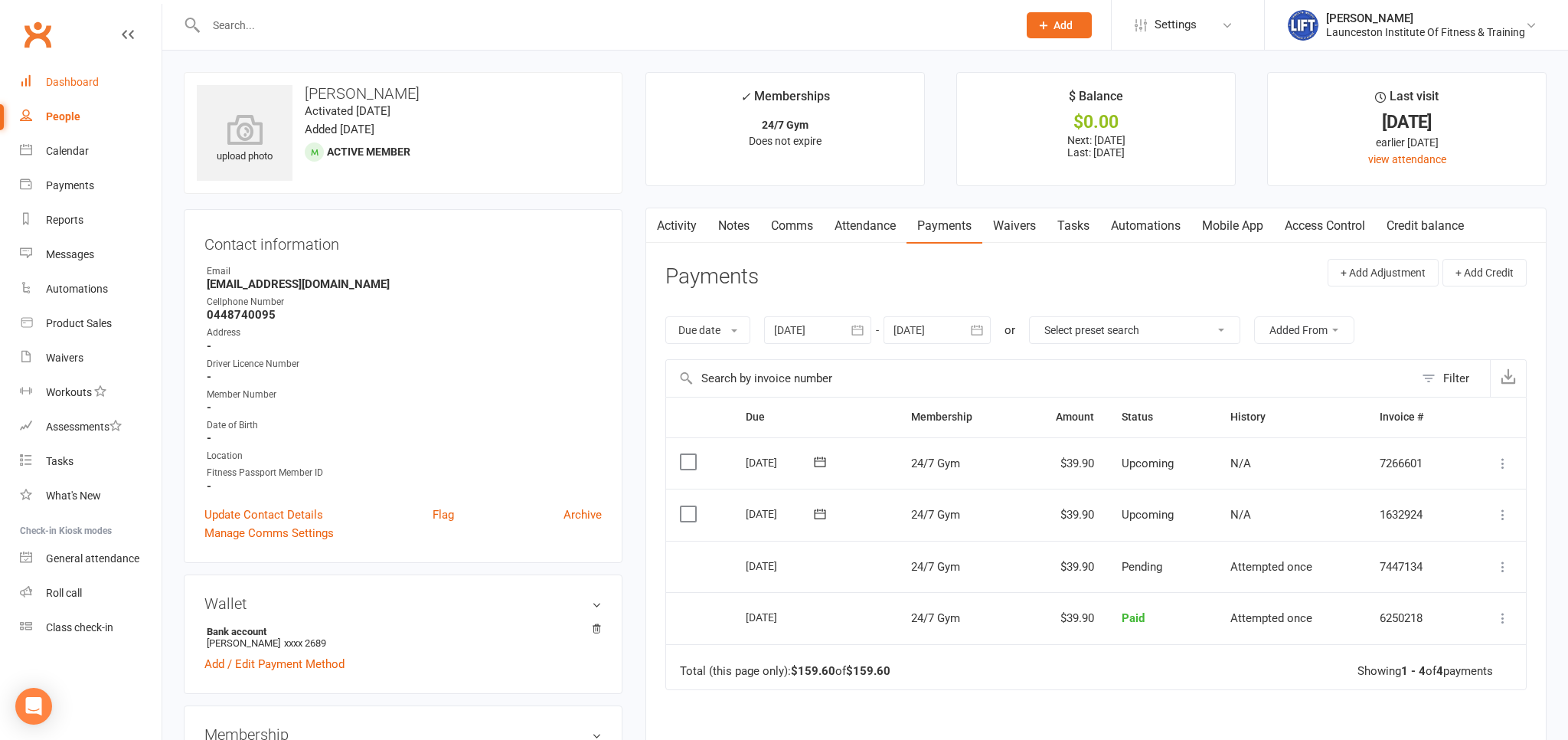
click at [79, 83] on div "Dashboard" at bounding box center [73, 82] width 53 height 12
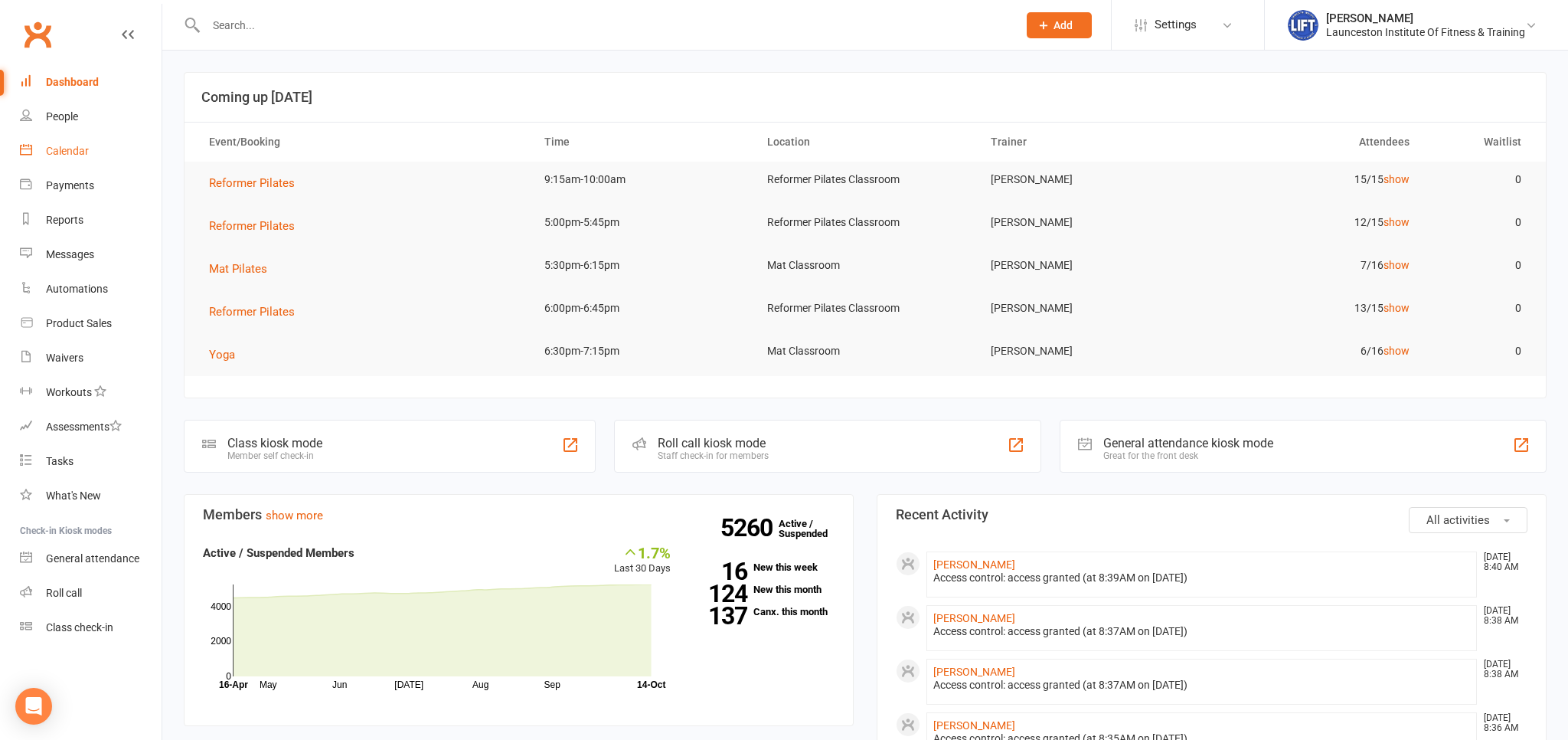
click at [76, 147] on div "Calendar" at bounding box center [67, 151] width 43 height 12
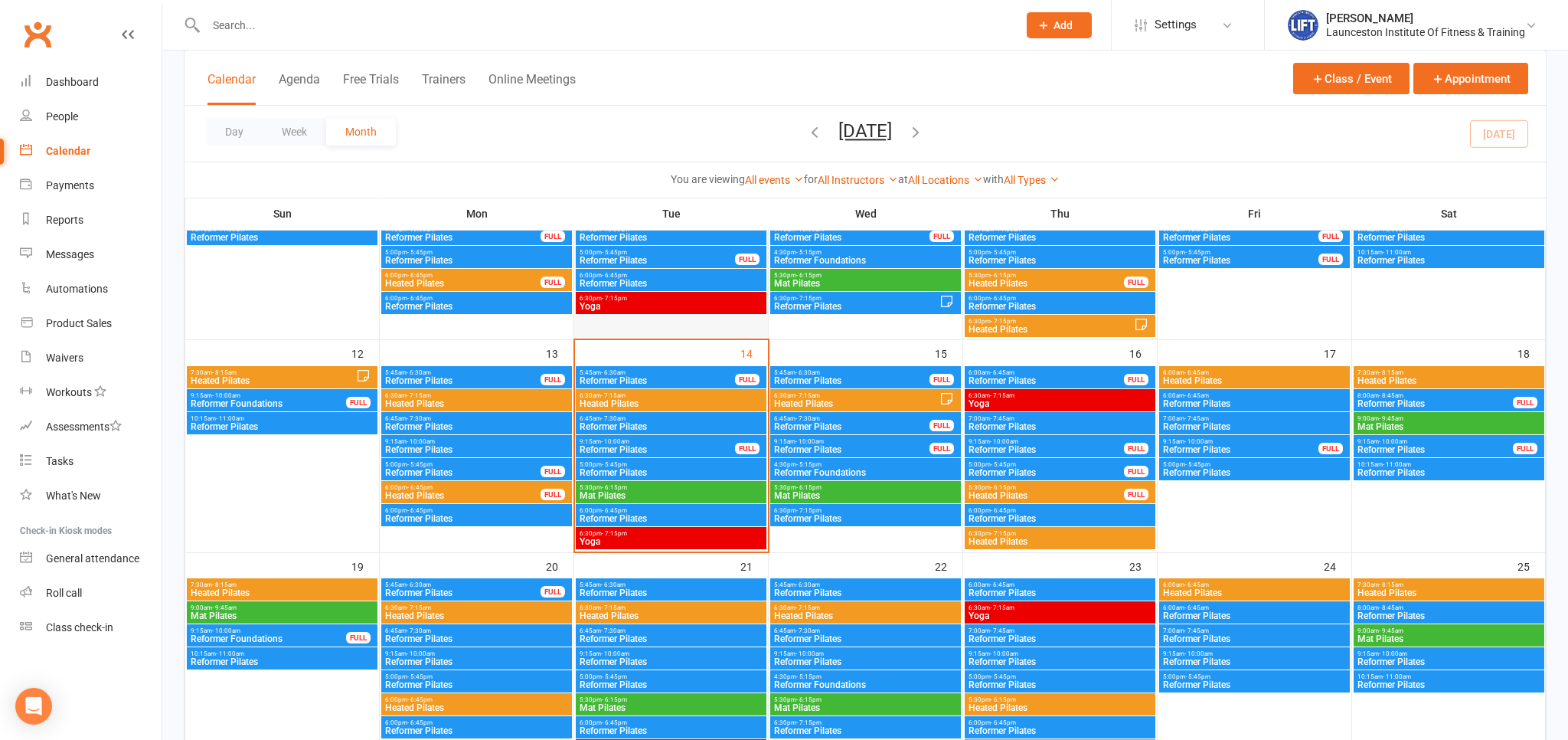
scroll to position [404, 0]
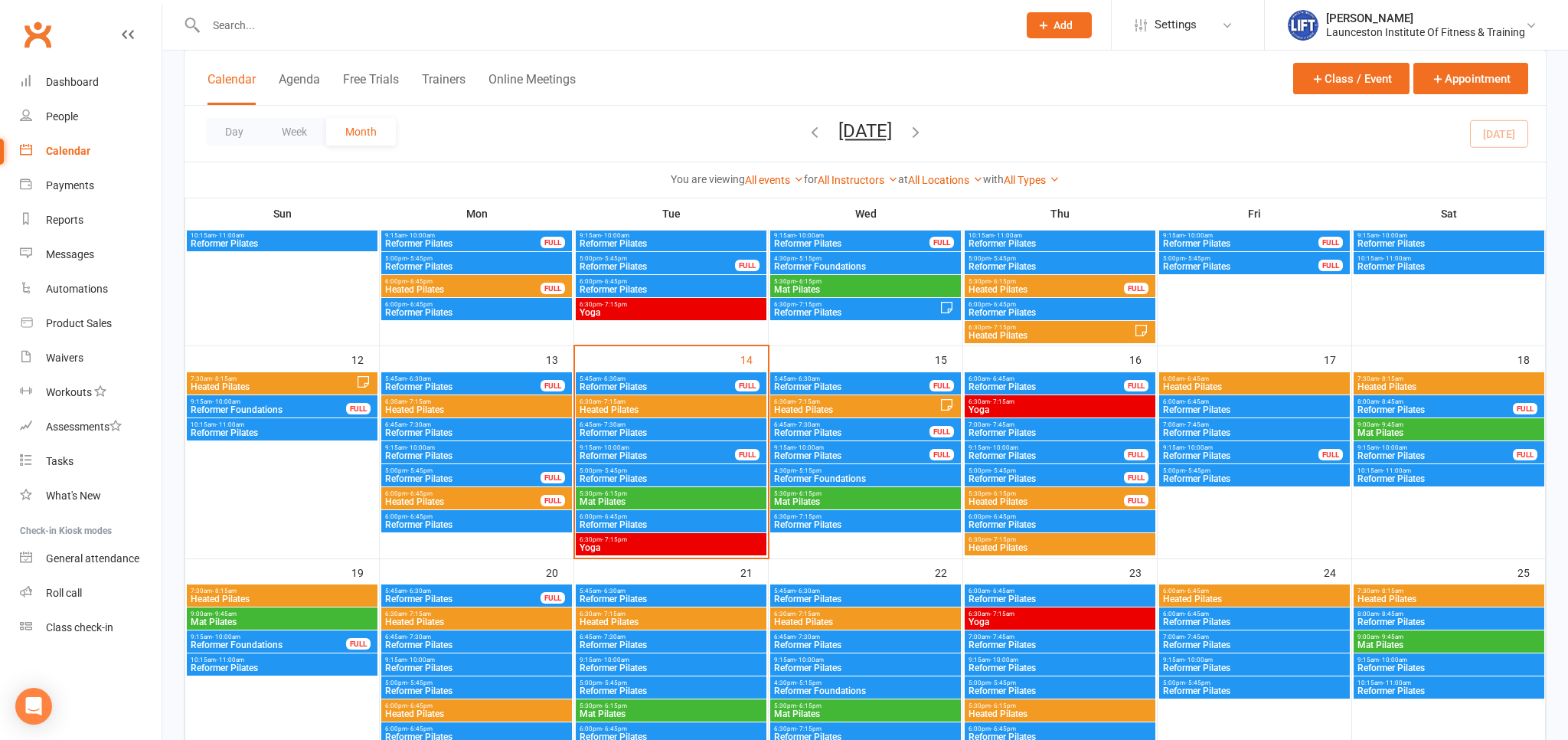
click at [679, 542] on span "6:30pm - 7:15pm" at bounding box center [670, 540] width 185 height 7
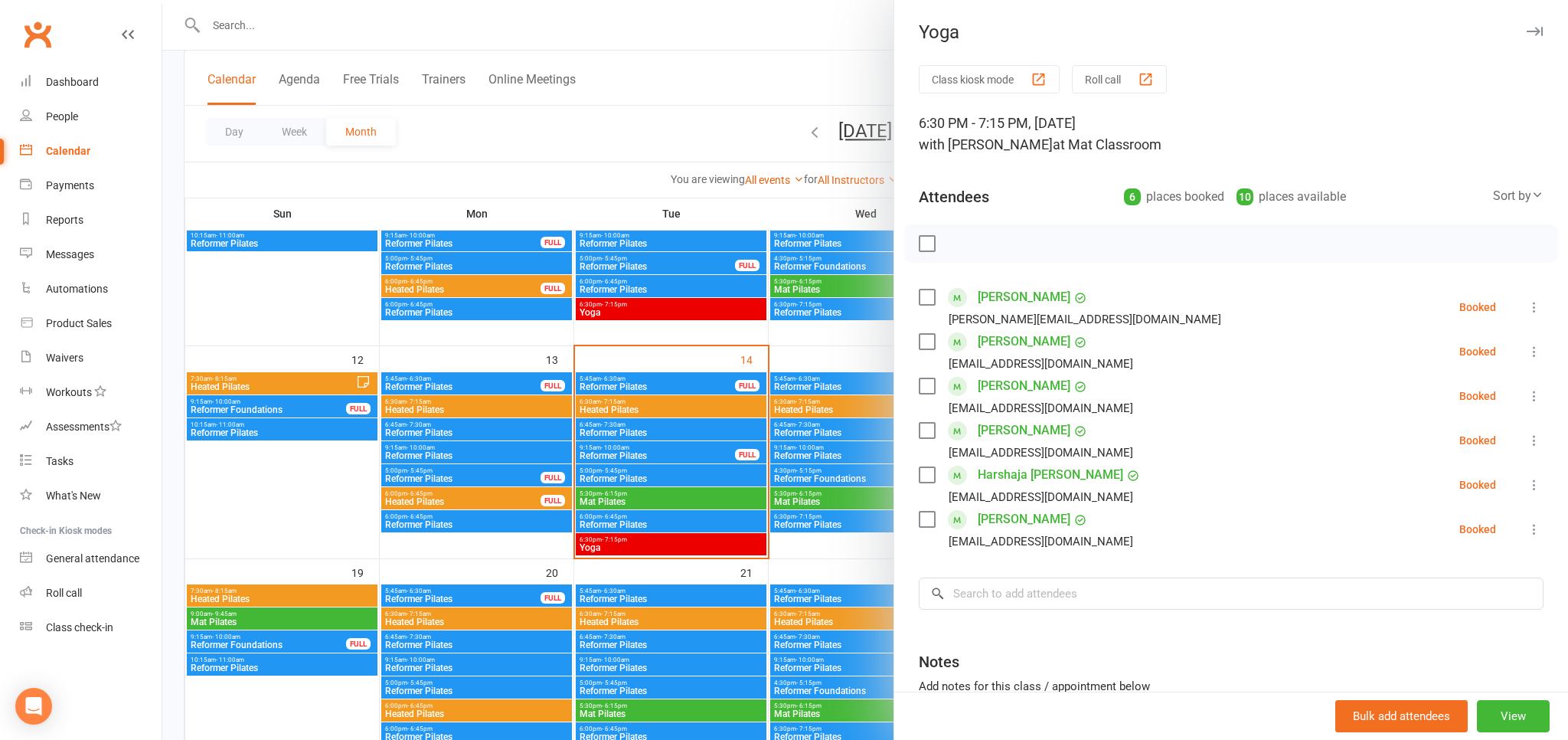
scroll to position [485, 0]
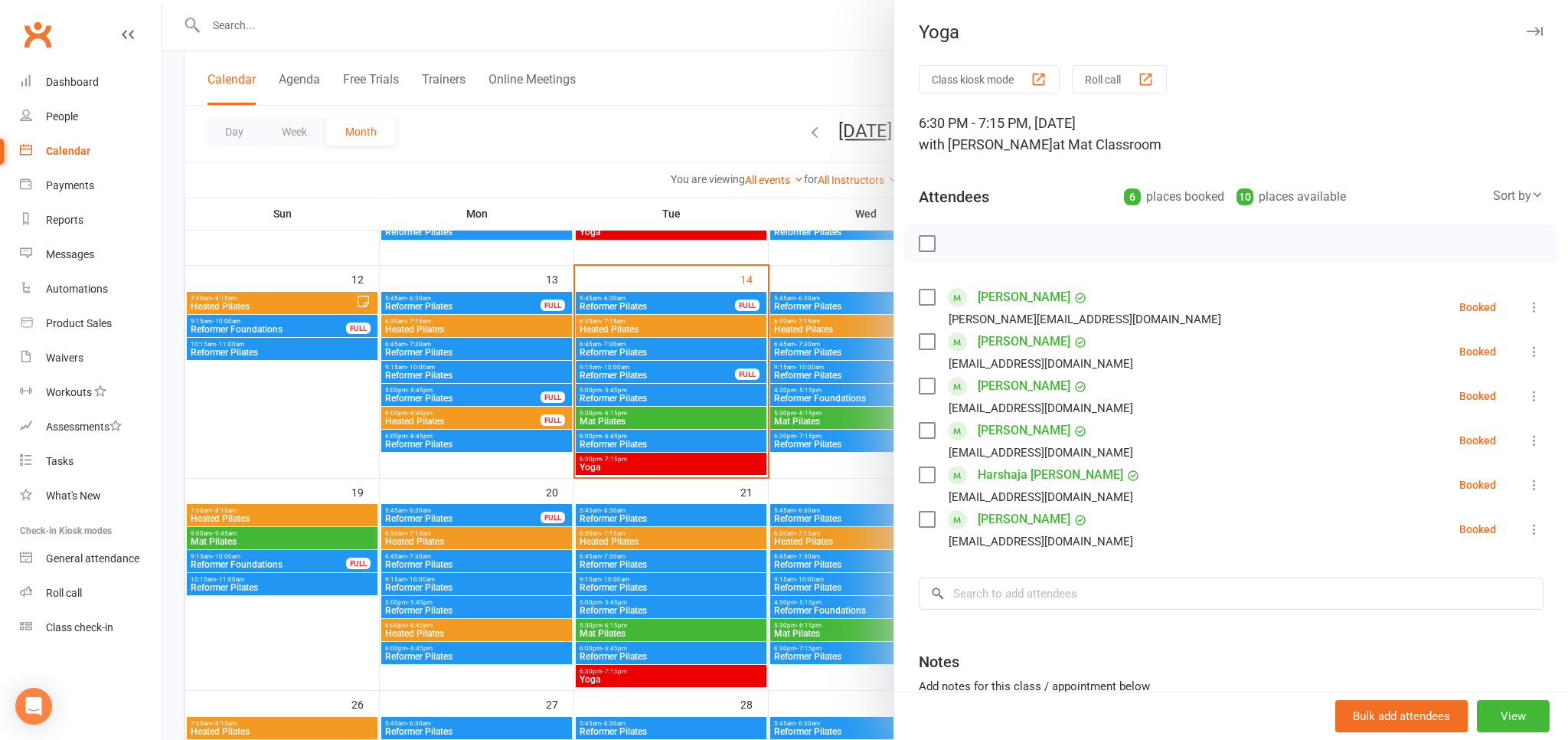
click at [445, 269] on div at bounding box center [865, 370] width 1406 height 740
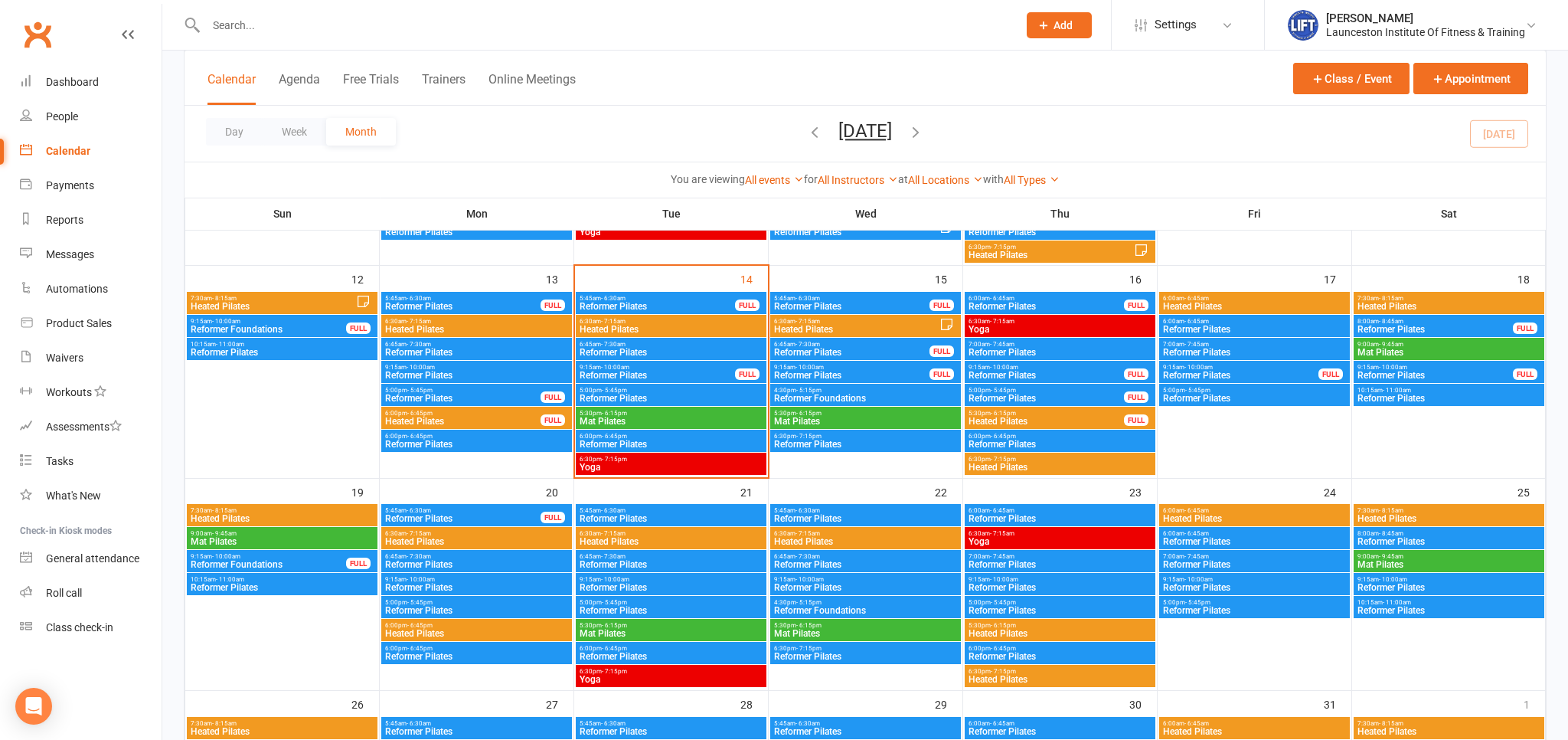
click at [1054, 317] on div "6:30am - 7:15am Yoga" at bounding box center [1060, 326] width 191 height 22
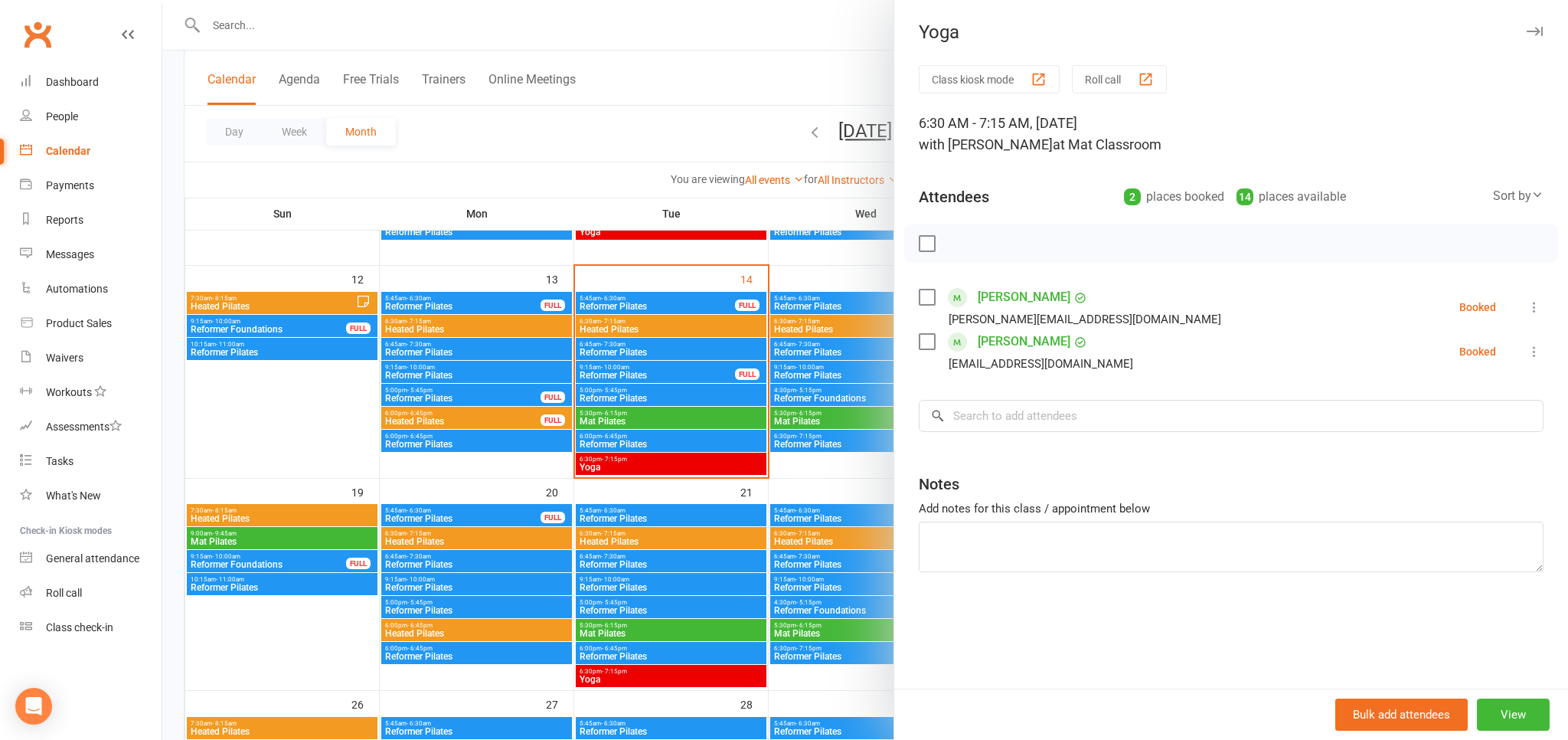
click at [663, 115] on div at bounding box center [865, 370] width 1406 height 740
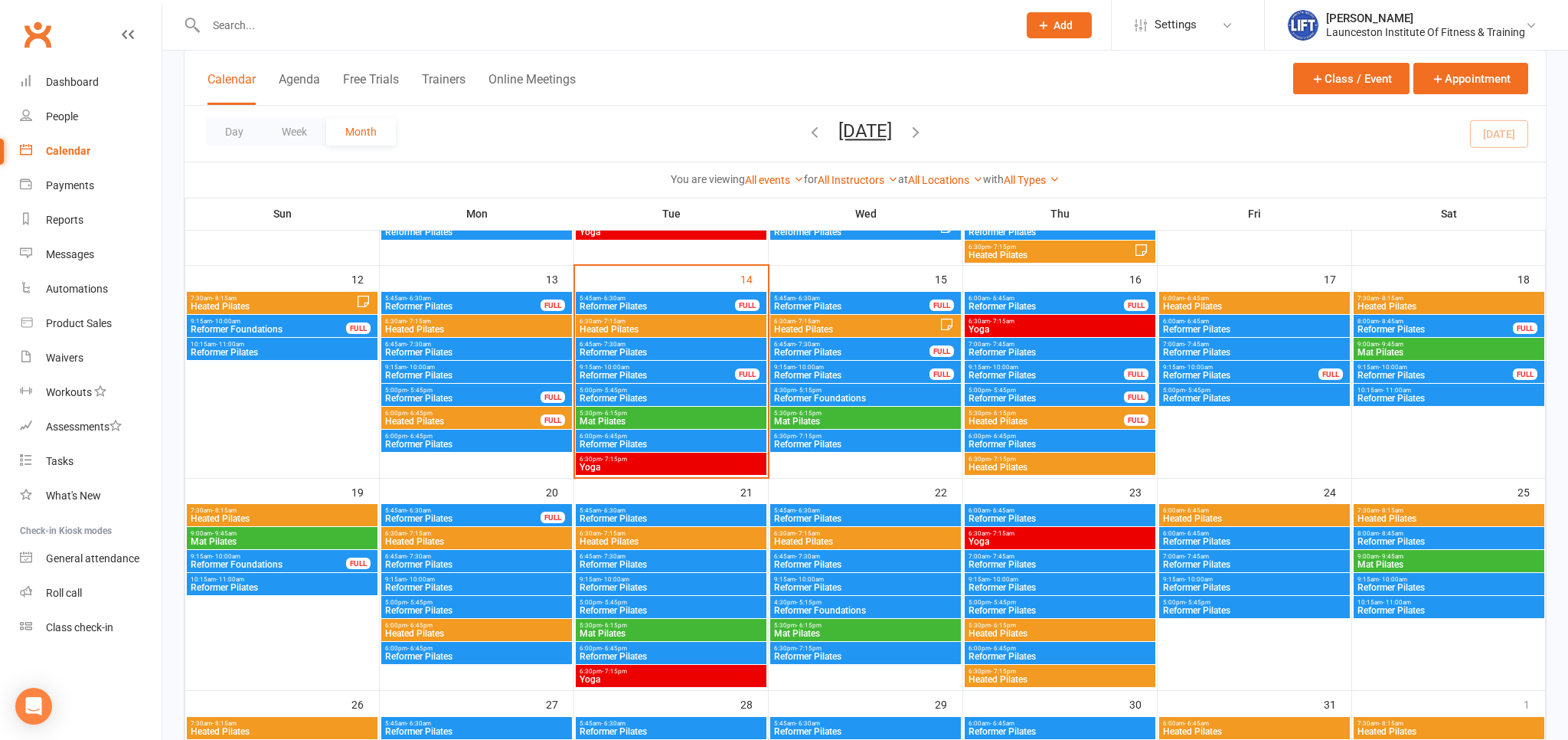
click at [699, 323] on span "6:30am - 7:15am" at bounding box center [670, 321] width 185 height 7
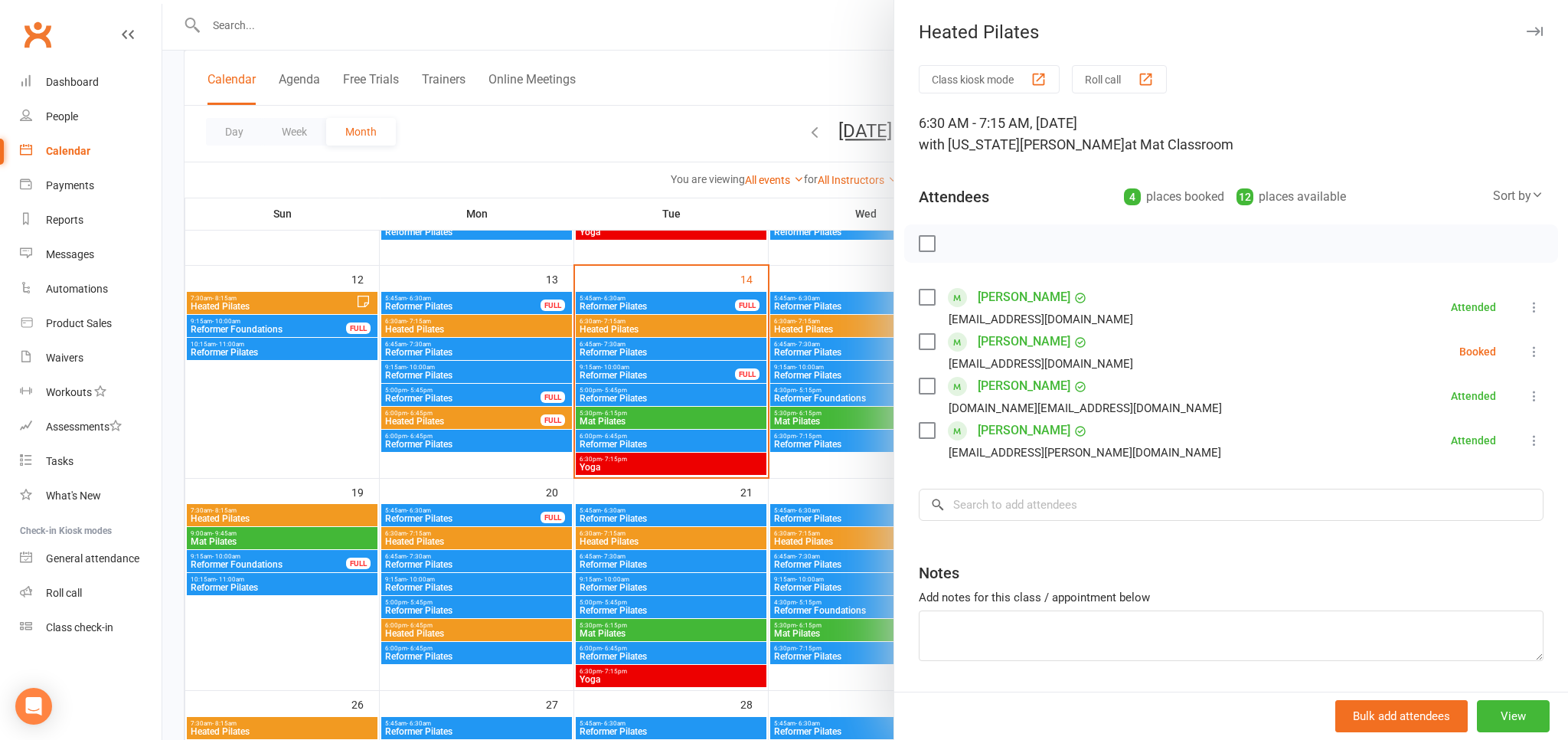
click at [647, 133] on div at bounding box center [865, 370] width 1406 height 740
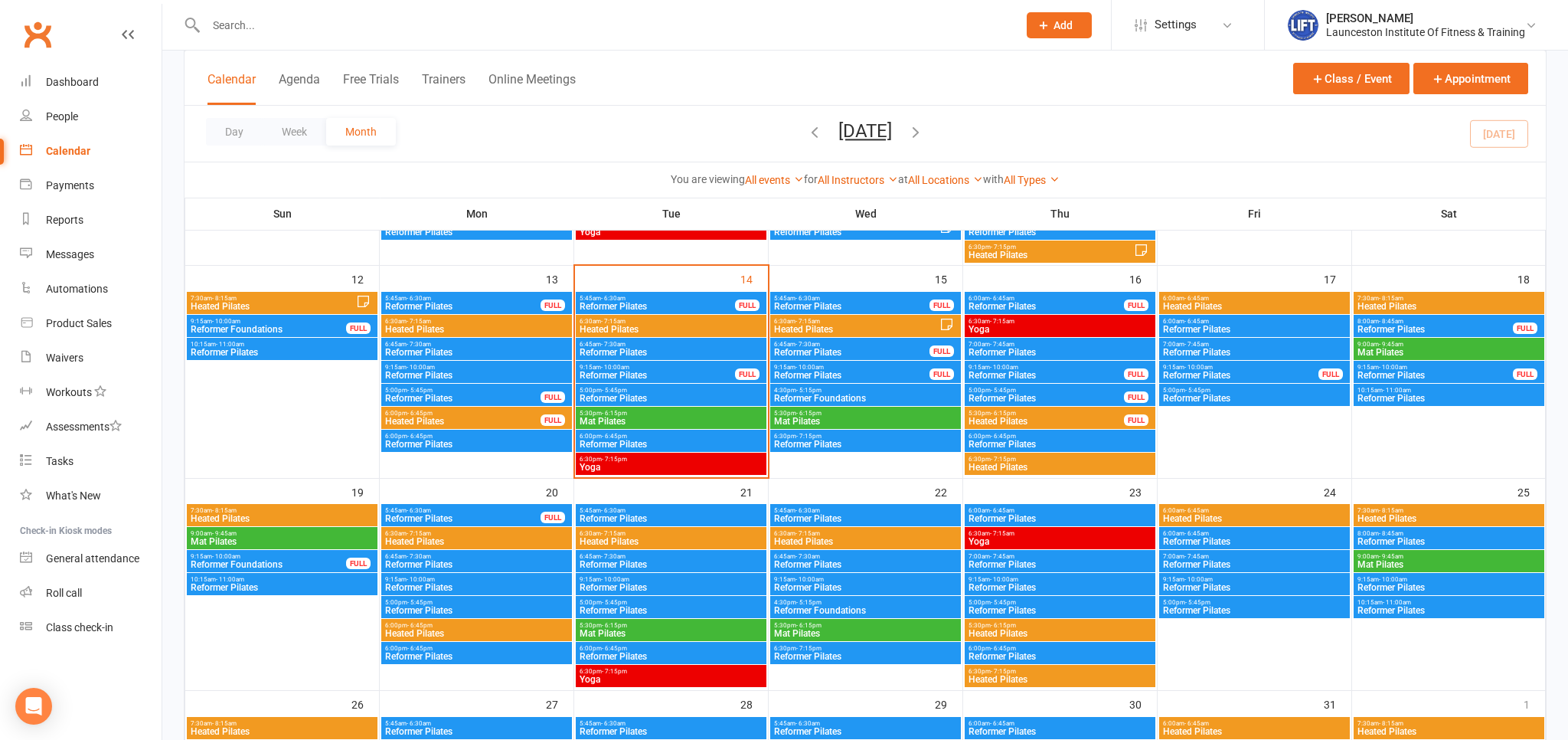
click at [841, 330] on span "Heated Pilates" at bounding box center [856, 330] width 166 height 9
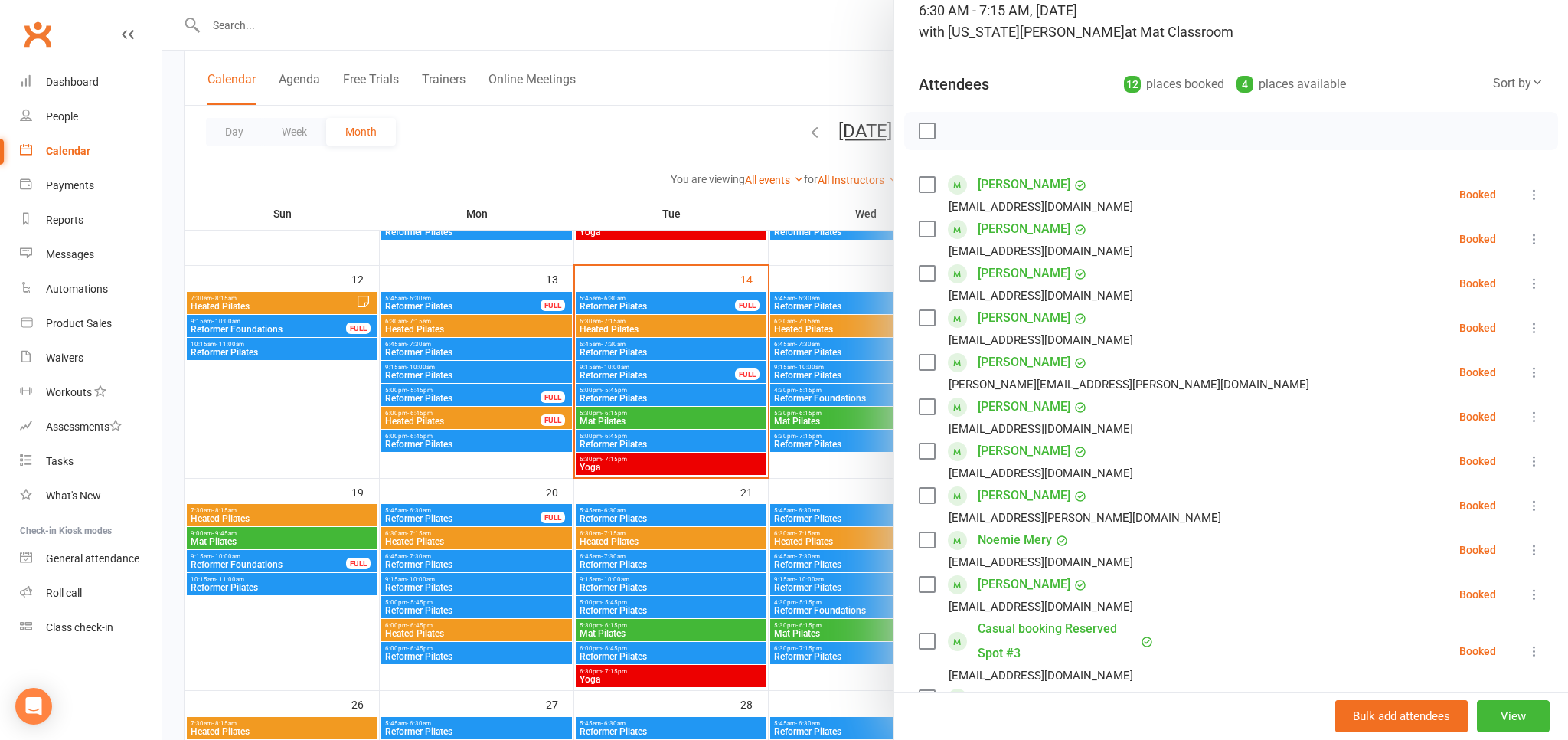
scroll to position [84, 0]
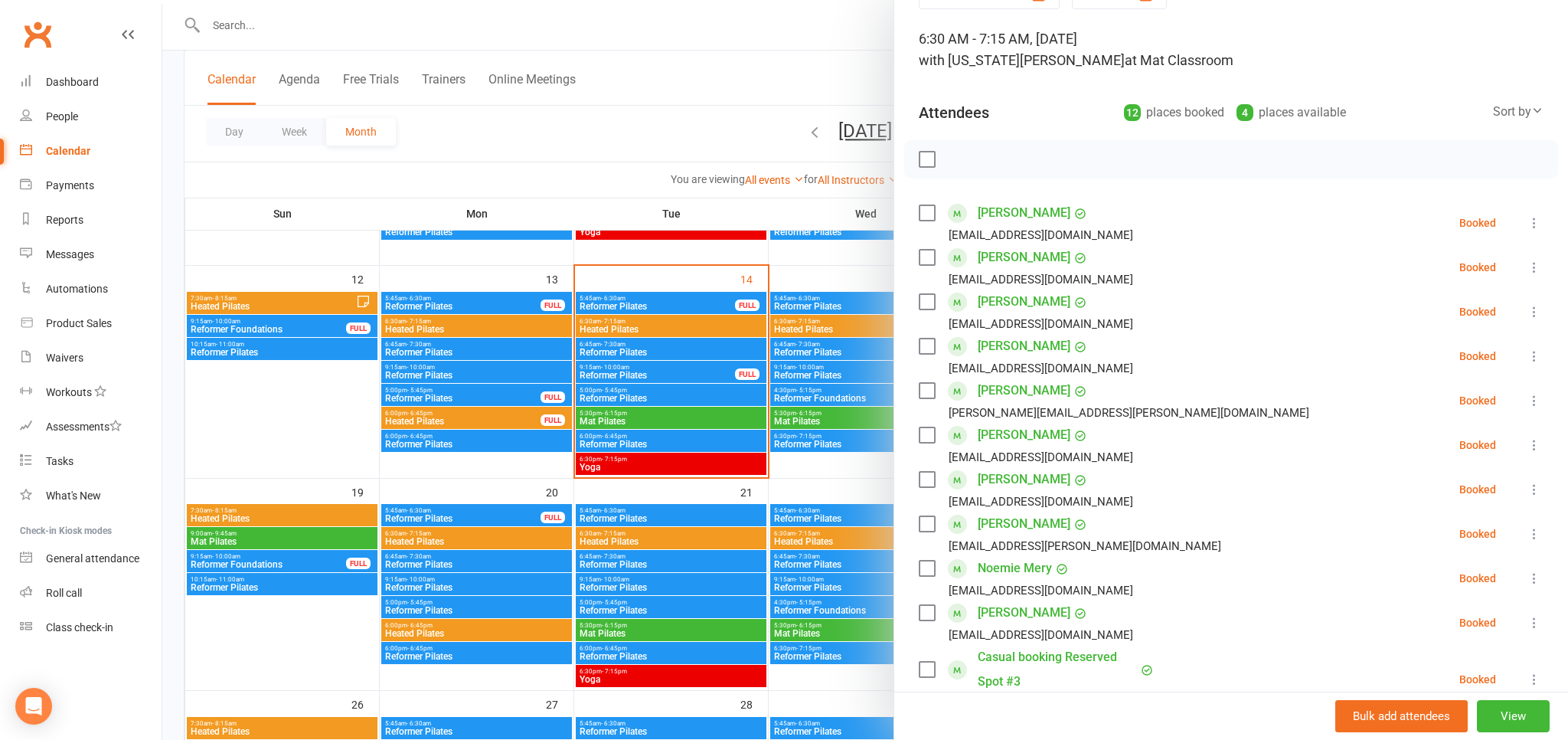
click at [436, 324] on div at bounding box center [865, 370] width 1406 height 740
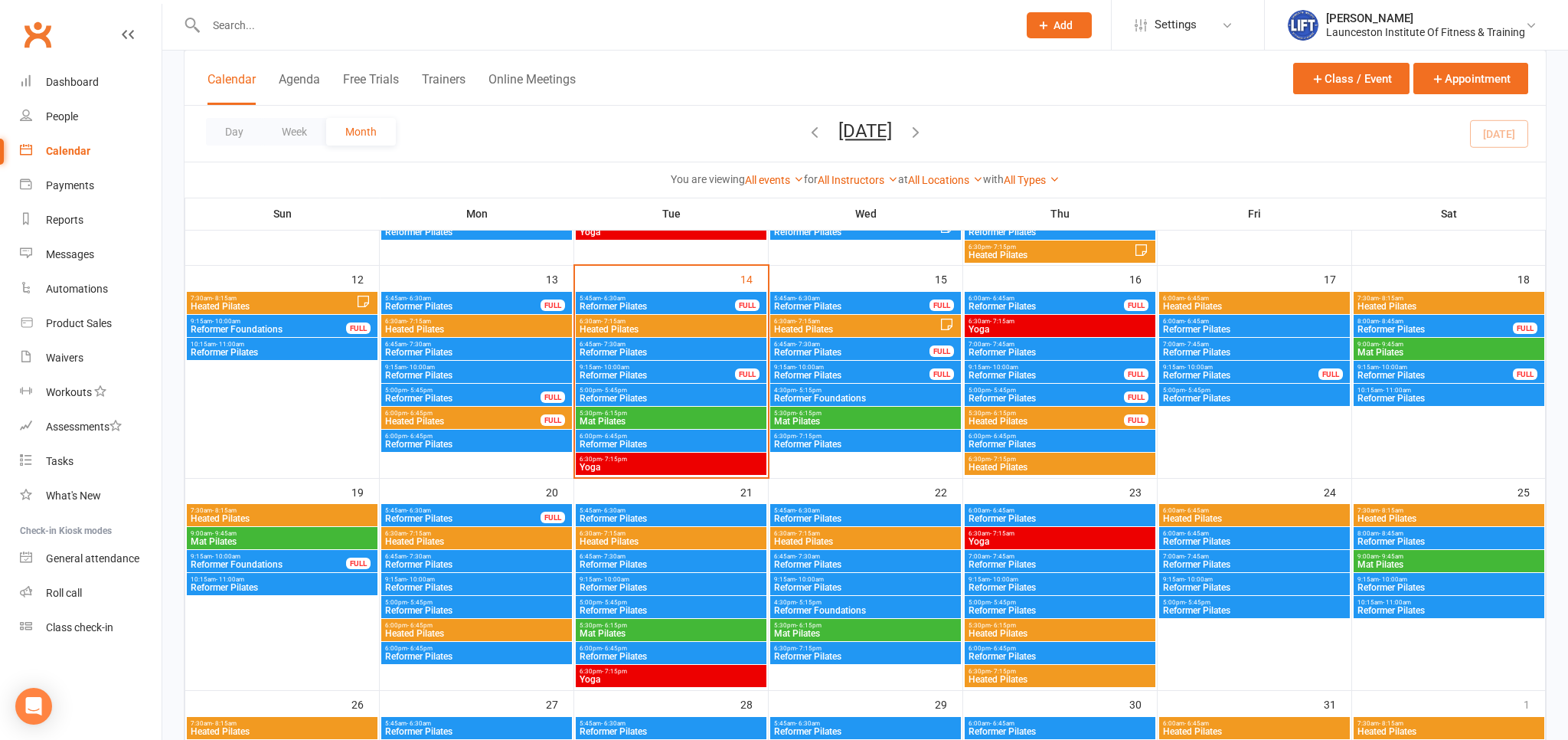
click at [436, 325] on span "Heated Pilates" at bounding box center [476, 330] width 185 height 9
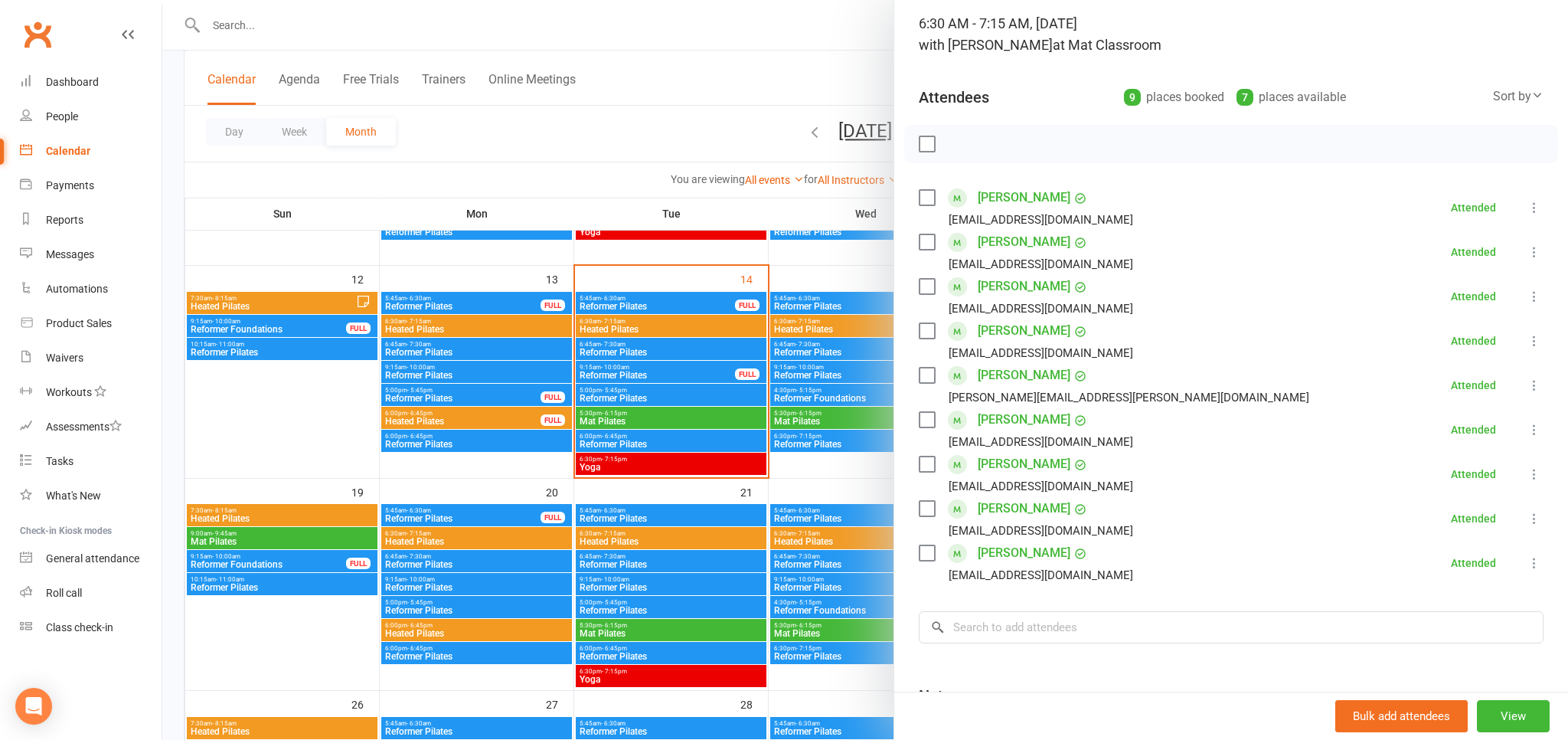
scroll to position [99, 0]
click at [539, 167] on div at bounding box center [865, 370] width 1406 height 740
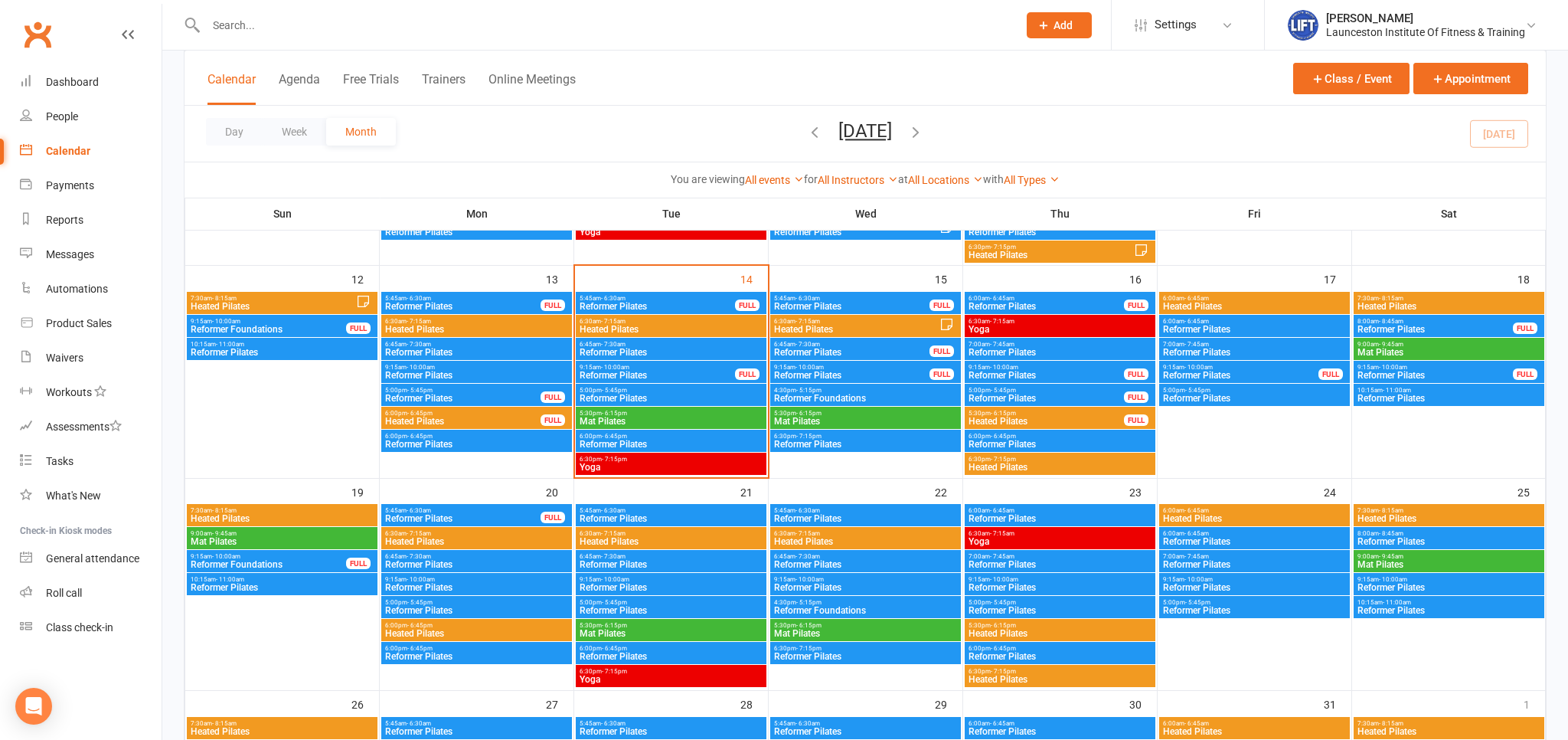
click at [890, 319] on span "6:30am - 7:15am" at bounding box center [856, 321] width 166 height 7
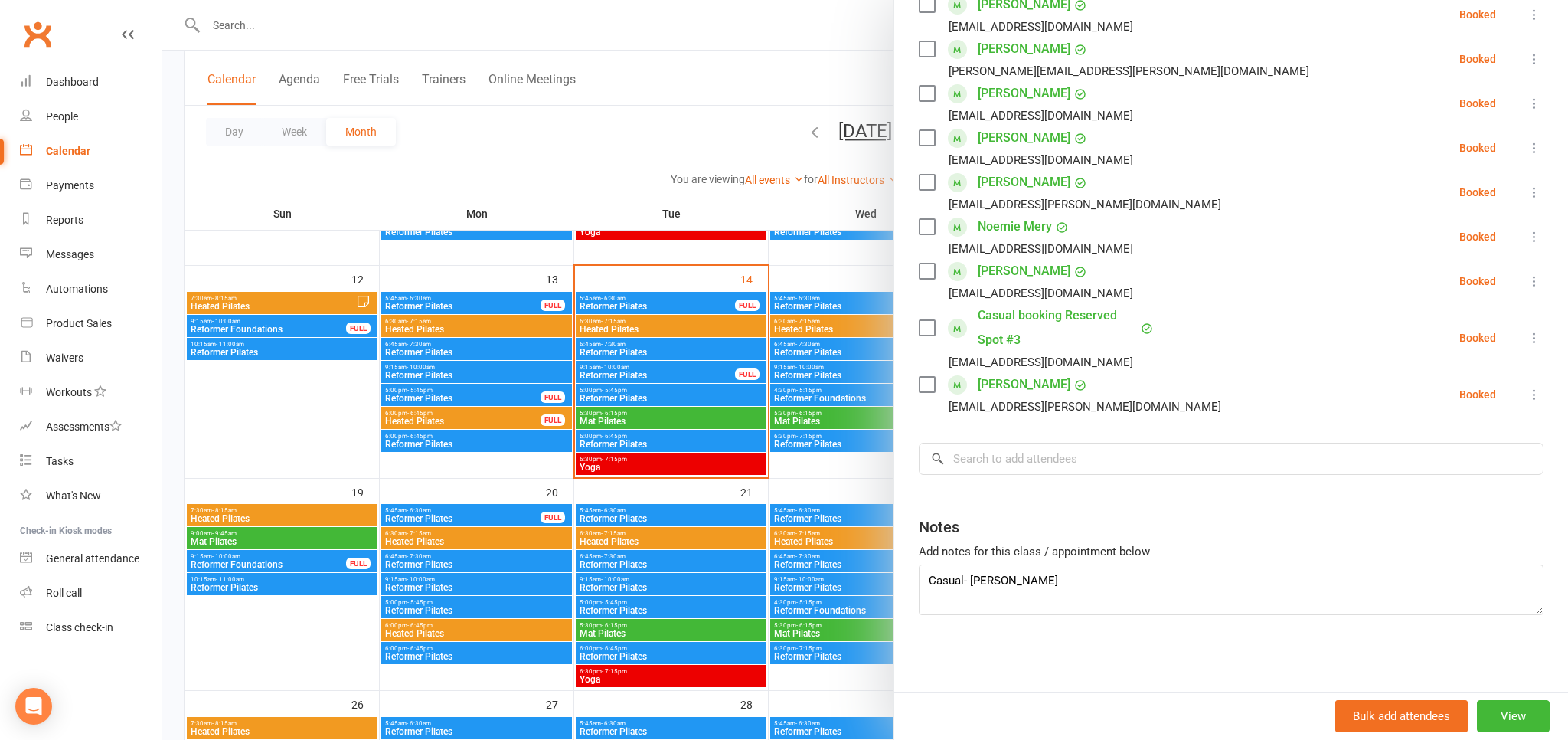
scroll to position [3, 0]
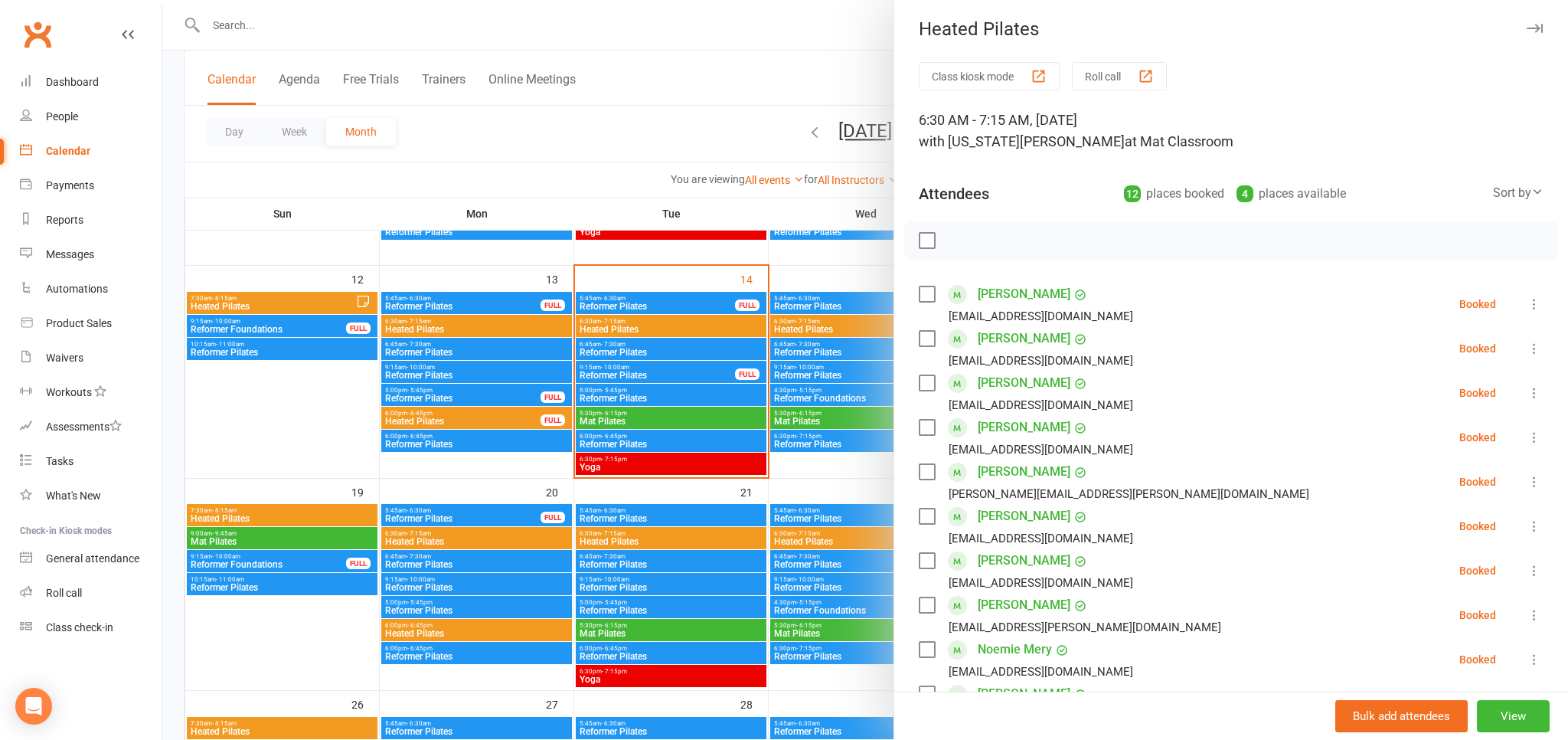
click at [680, 119] on div at bounding box center [865, 370] width 1406 height 740
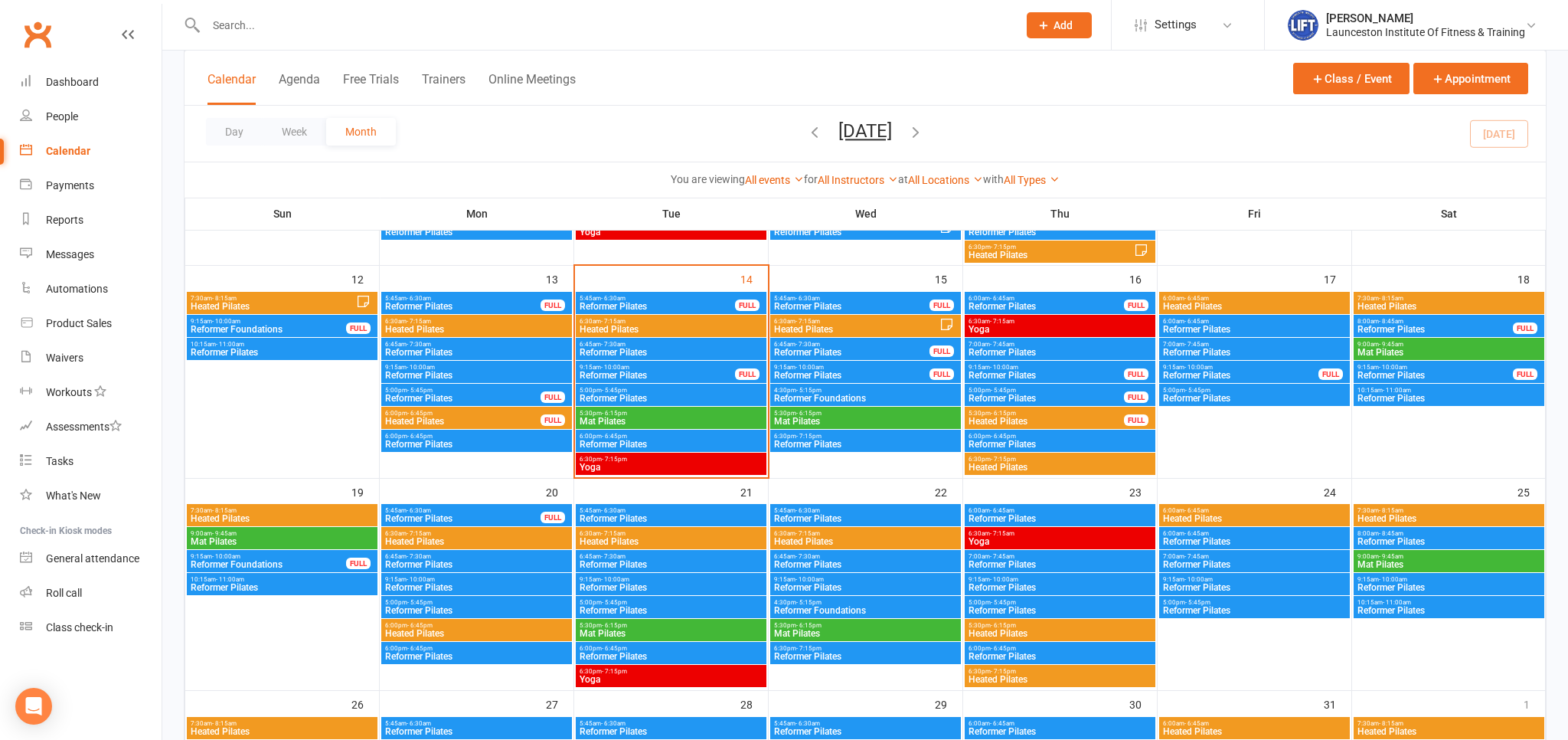
click at [1074, 454] on div "6:30pm - 7:15pm Heated Pilates" at bounding box center [1060, 464] width 191 height 22
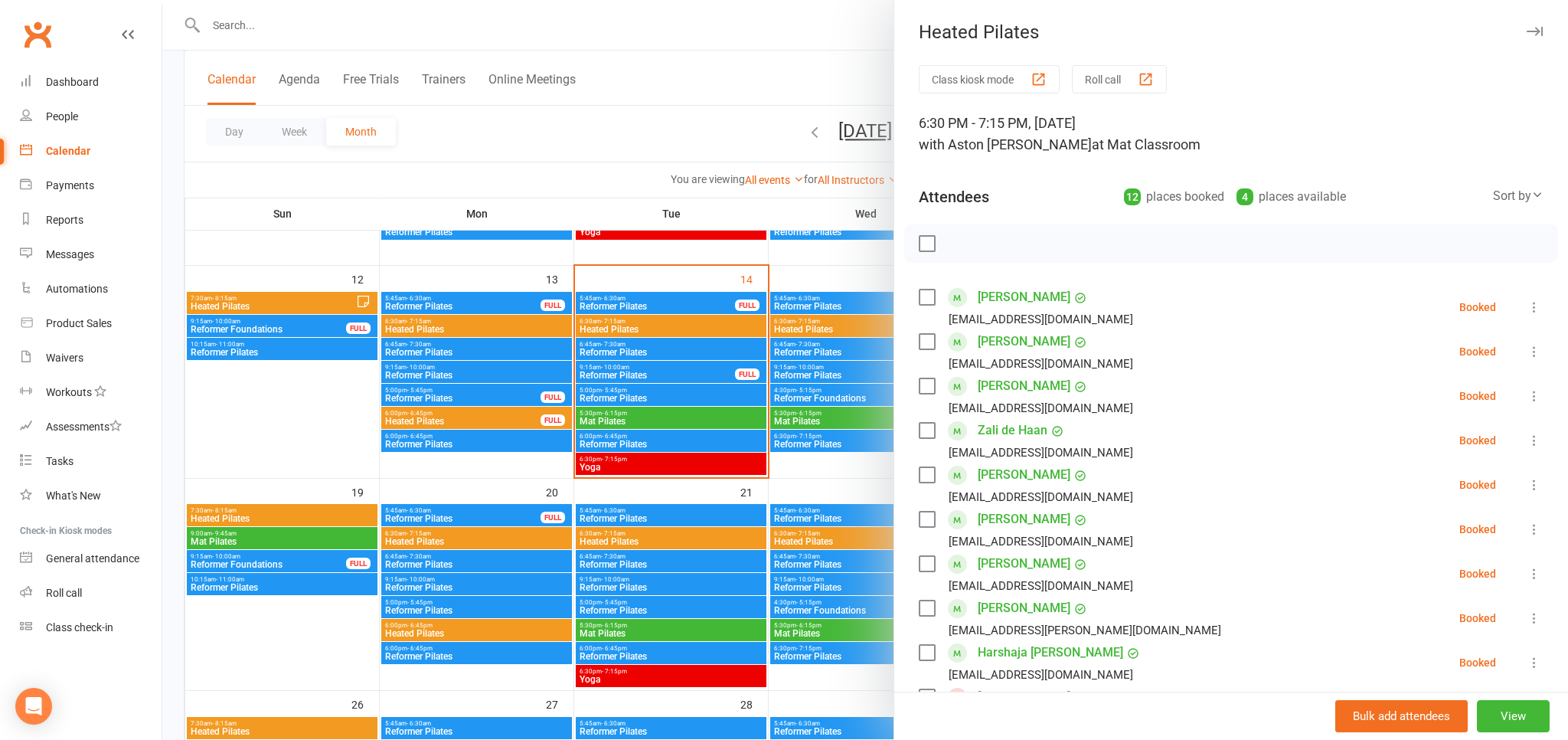
click at [756, 53] on div at bounding box center [865, 370] width 1406 height 740
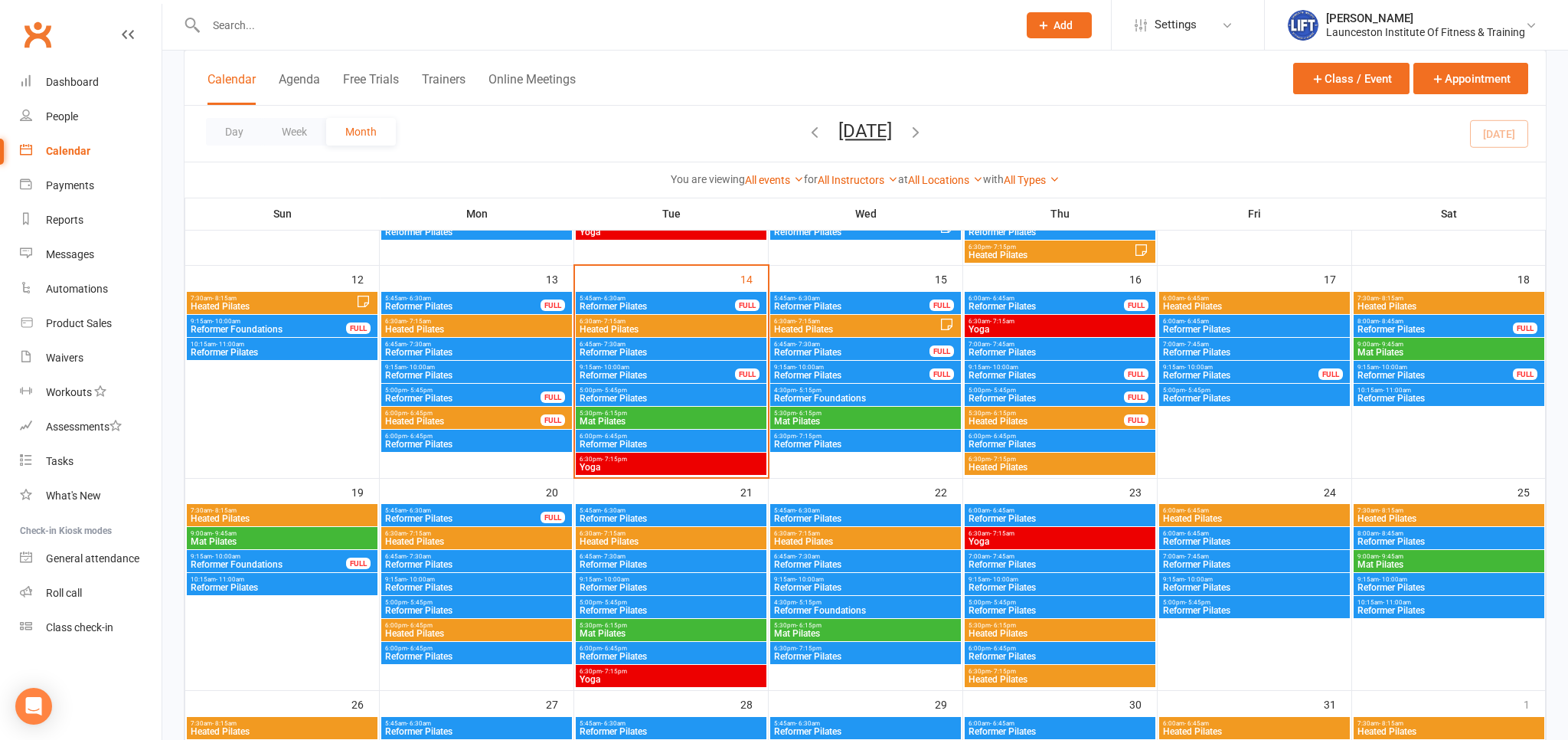
click at [1219, 297] on span "6:00am - 6:45am" at bounding box center [1254, 298] width 185 height 7
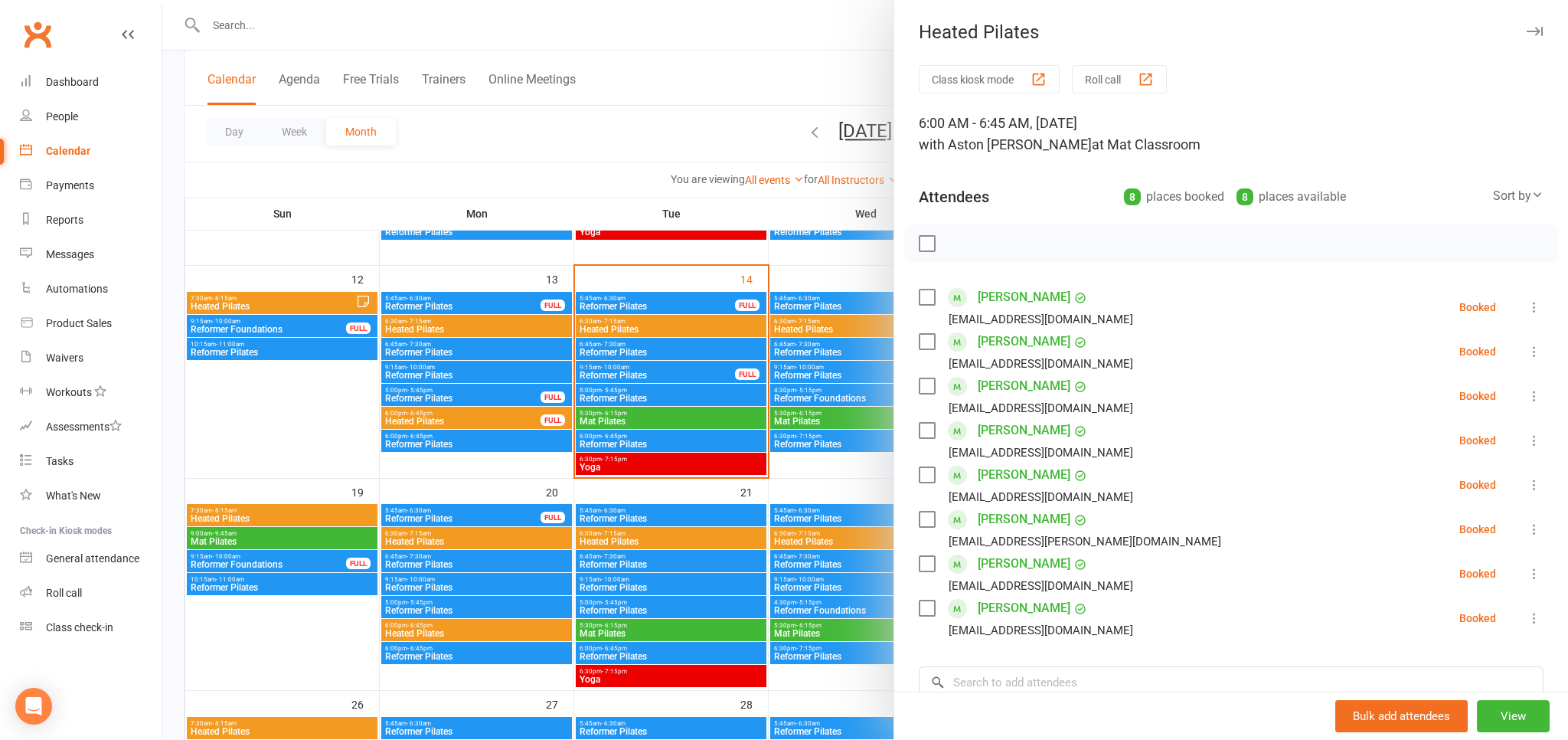
click at [739, 73] on div at bounding box center [865, 370] width 1406 height 740
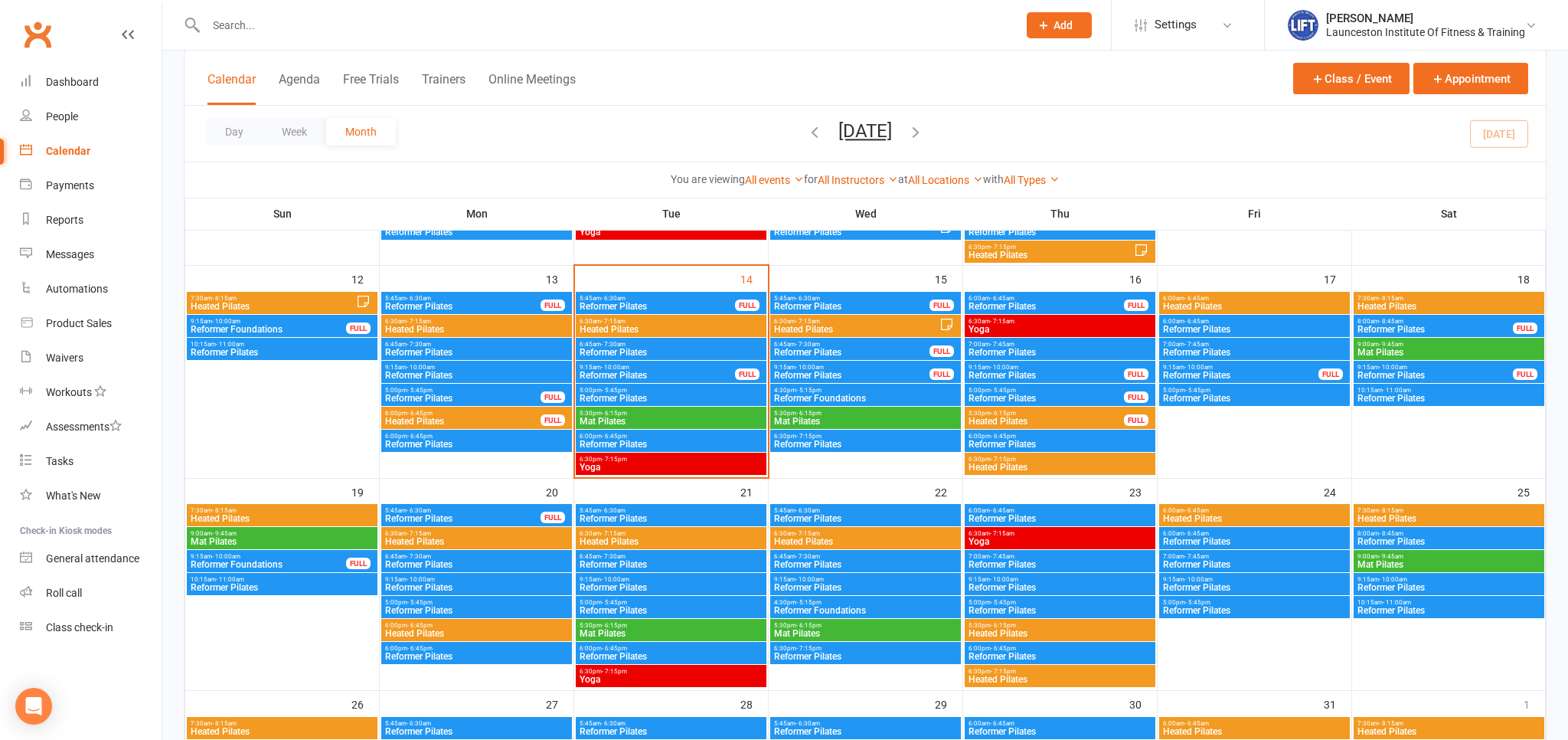
click at [293, 19] on input "text" at bounding box center [603, 25] width 805 height 21
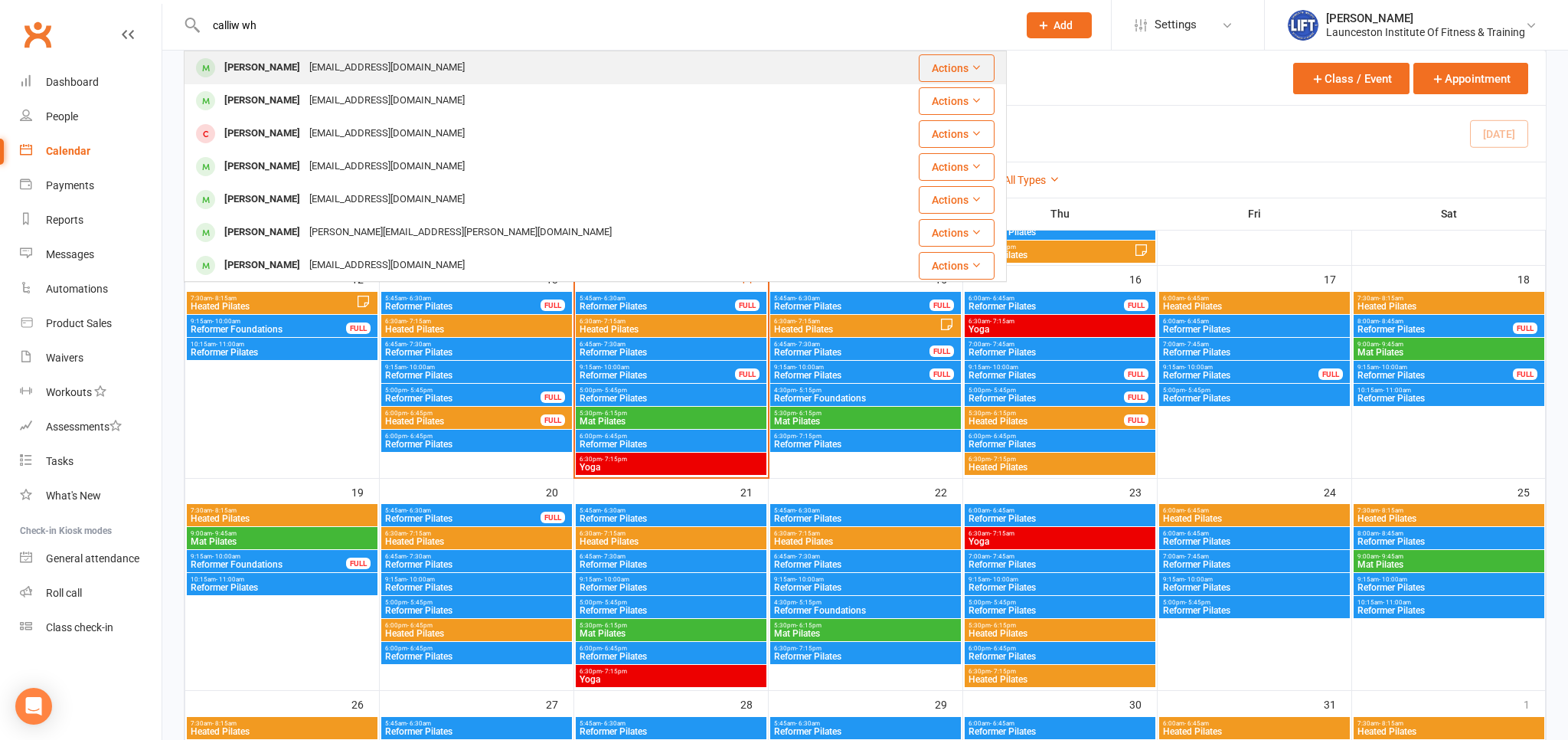
type input "calliw wh"
click at [385, 67] on div "[EMAIL_ADDRESS][DOMAIN_NAME]" at bounding box center [386, 68] width 164 height 22
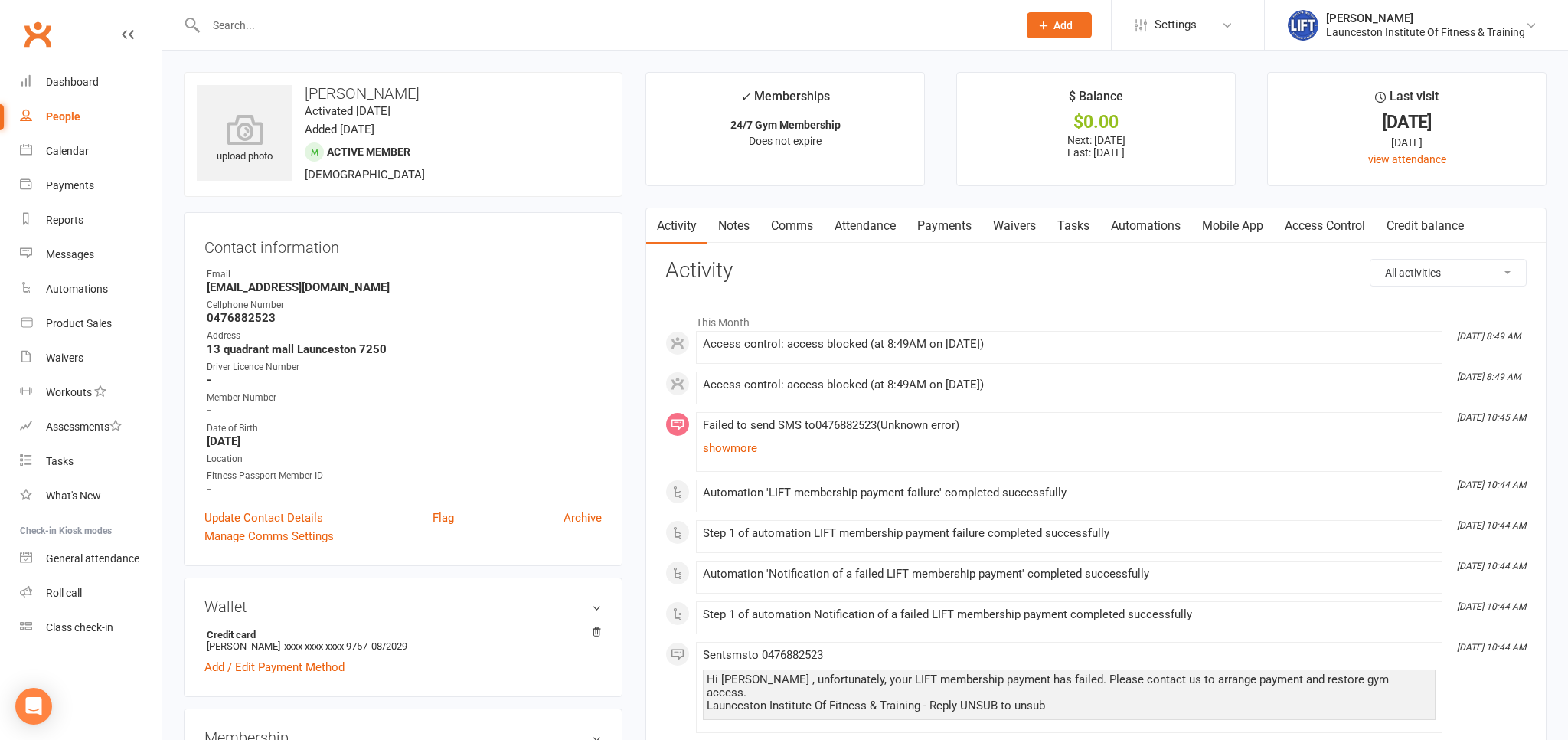
click at [953, 227] on link "Payments" at bounding box center [944, 226] width 76 height 35
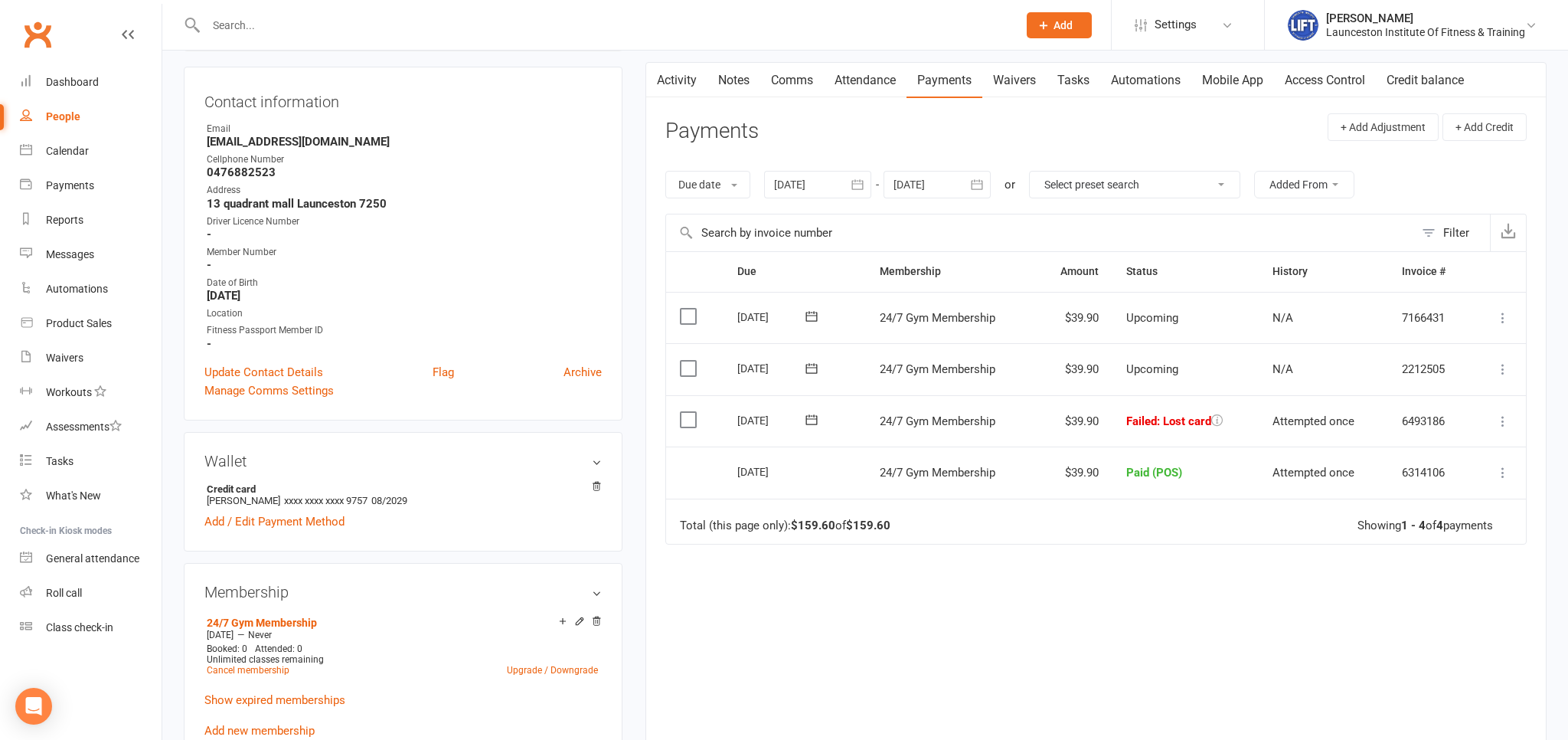
scroll to position [242, 0]
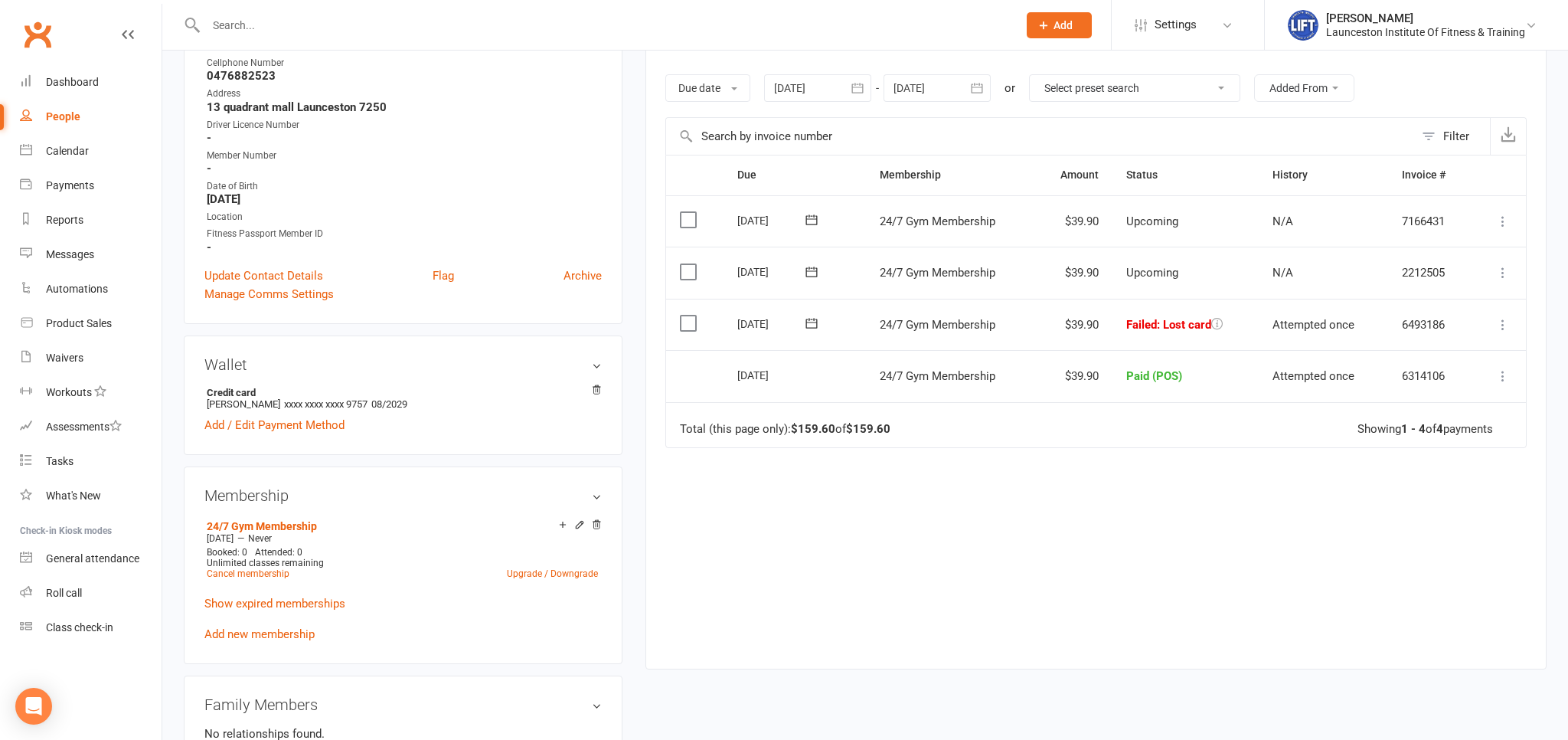
click at [859, 90] on icon "button" at bounding box center [857, 88] width 16 height 16
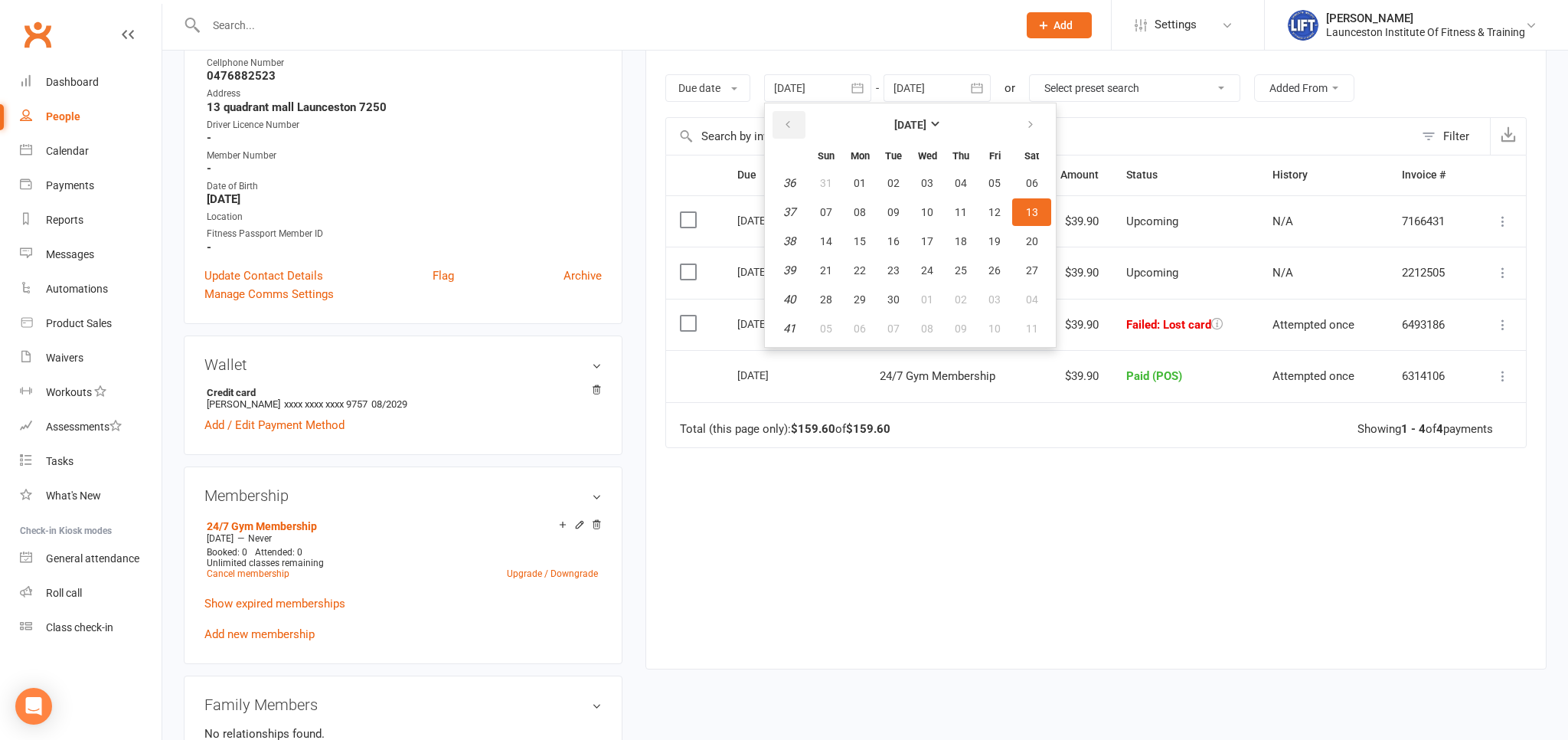
click at [781, 119] on button "button" at bounding box center [789, 125] width 33 height 28
click at [780, 119] on button "button" at bounding box center [789, 125] width 33 height 28
click at [862, 214] on span "07" at bounding box center [859, 211] width 12 height 12
type input "[DATE]"
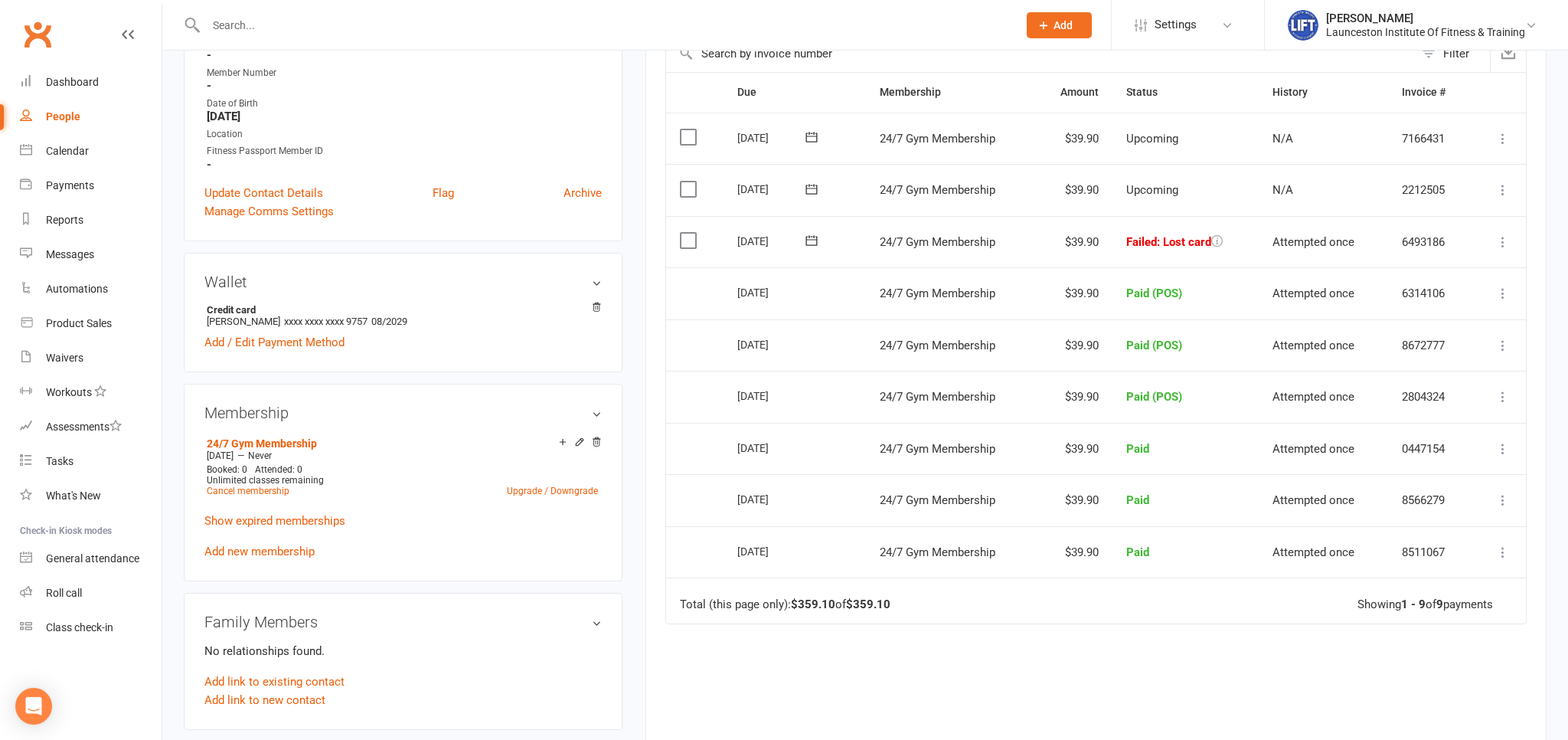
scroll to position [323, 0]
click at [816, 186] on icon at bounding box center [811, 190] width 12 height 10
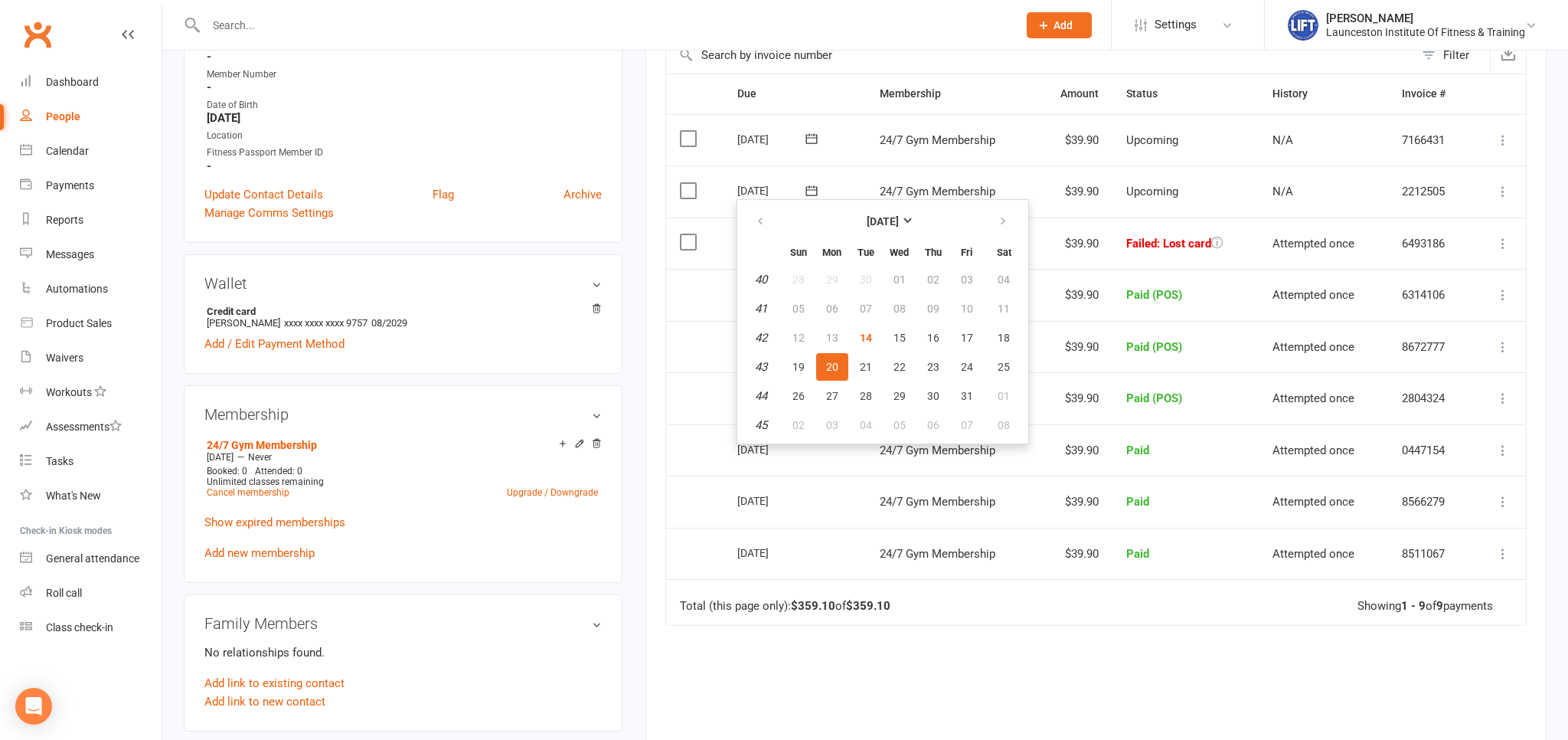
click at [313, 28] on input "text" at bounding box center [603, 25] width 805 height 21
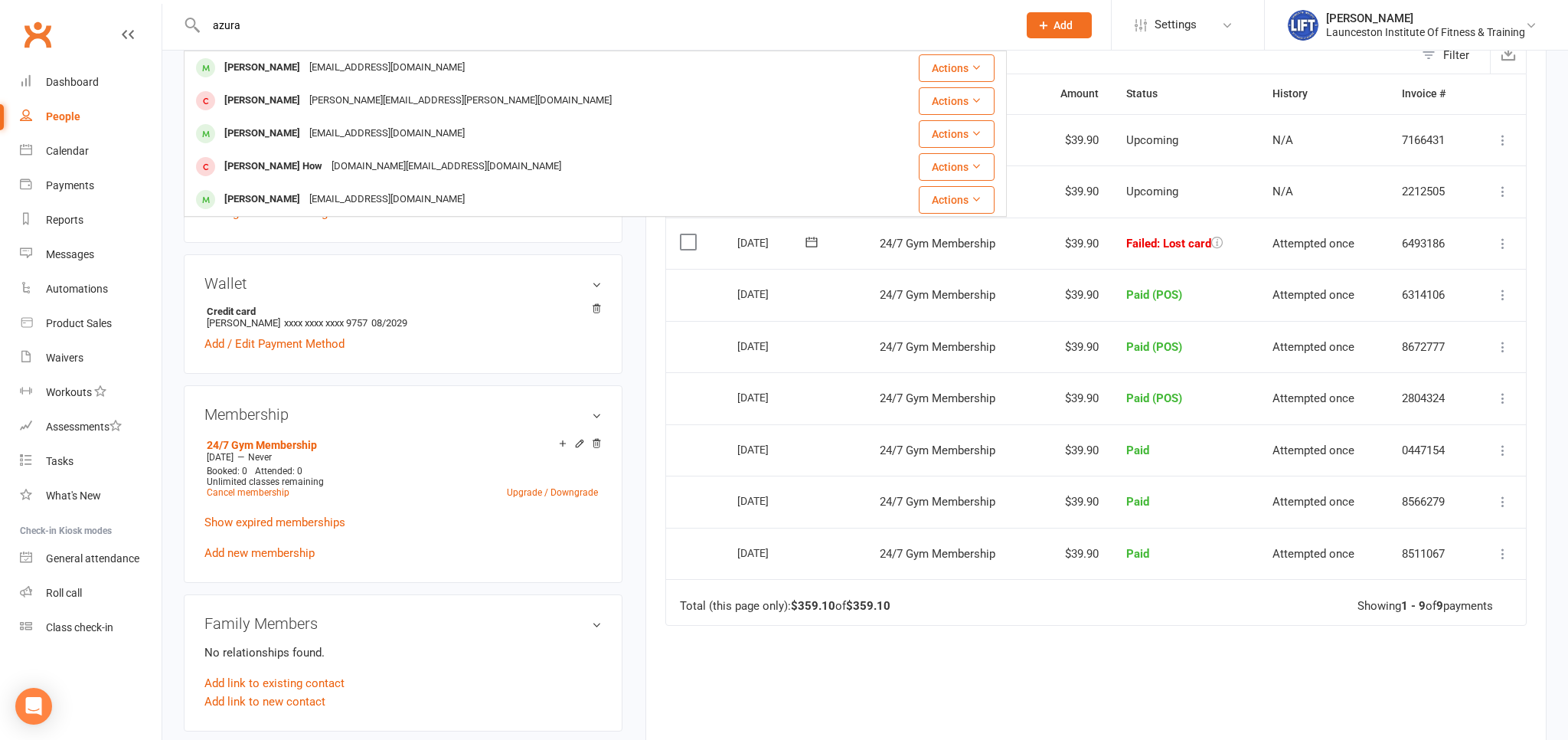
type input "azura"
click at [1493, 235] on td "Mark as Paid (Cash) Mark as Paid (POS) Mark as Paid (Other) Skip Retry now More…" at bounding box center [1498, 243] width 54 height 52
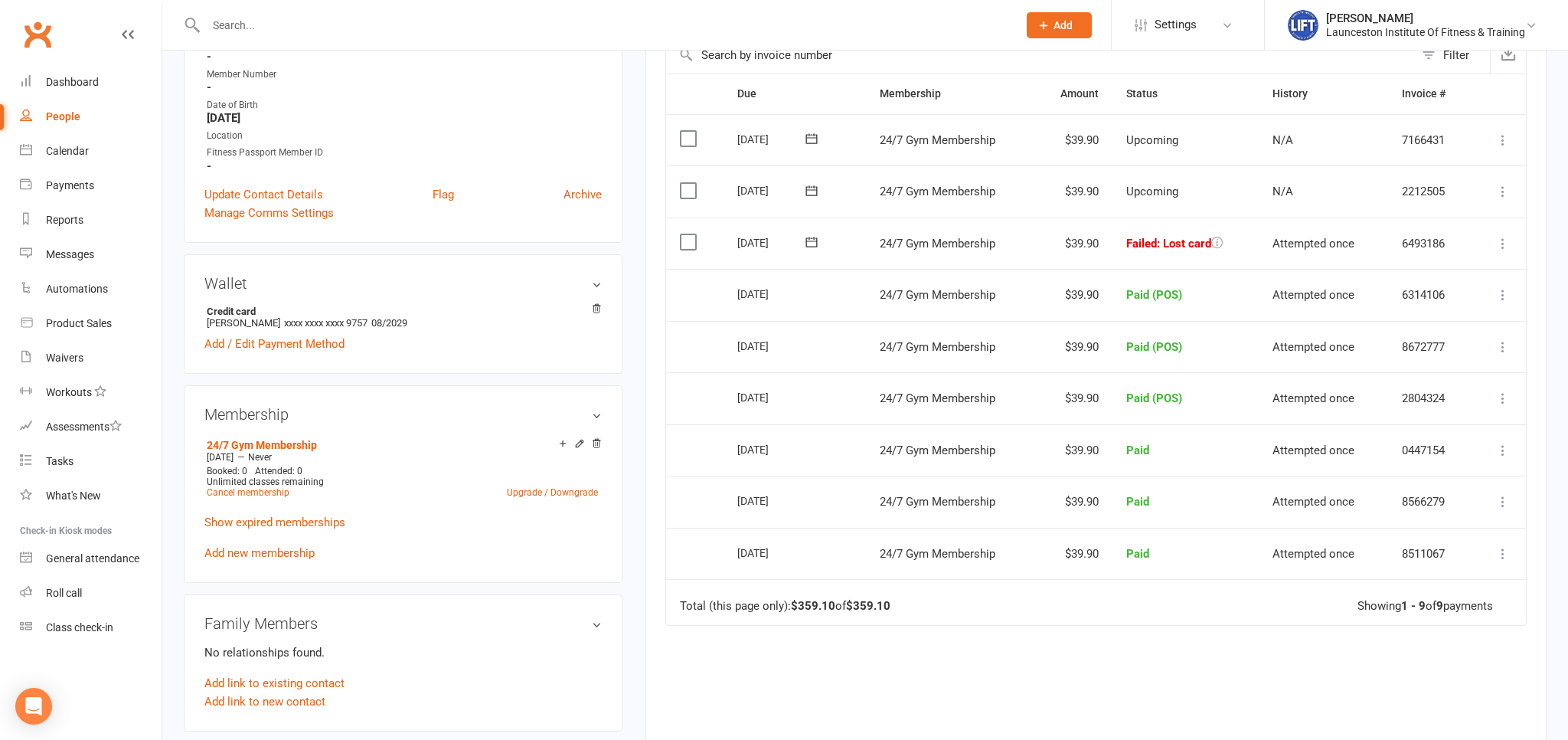
click at [1511, 239] on button at bounding box center [1503, 243] width 18 height 18
click at [1463, 294] on link "Mark as Paid (POS)" at bounding box center [1435, 303] width 151 height 30
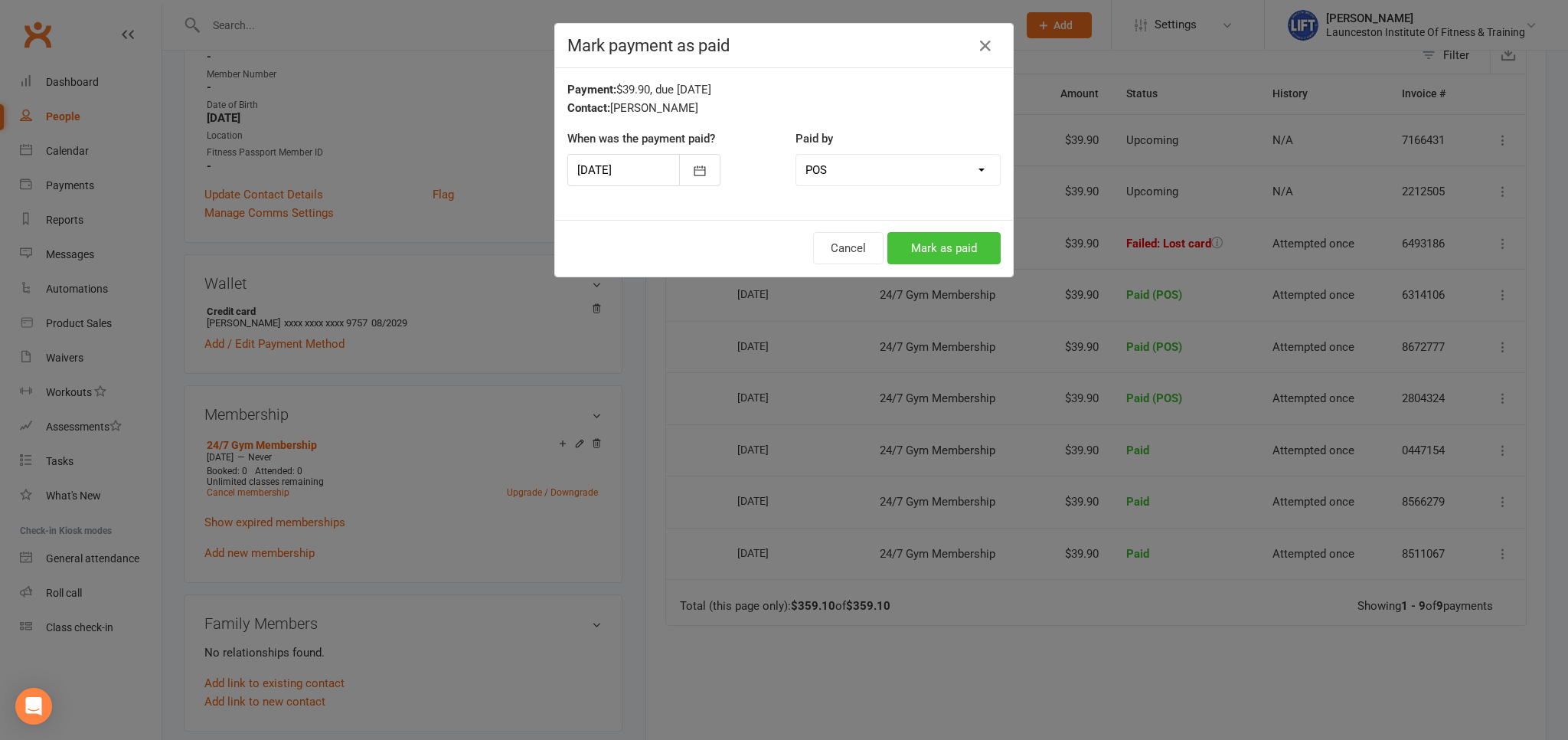
click at [952, 241] on button "Mark as paid" at bounding box center [943, 248] width 113 height 32
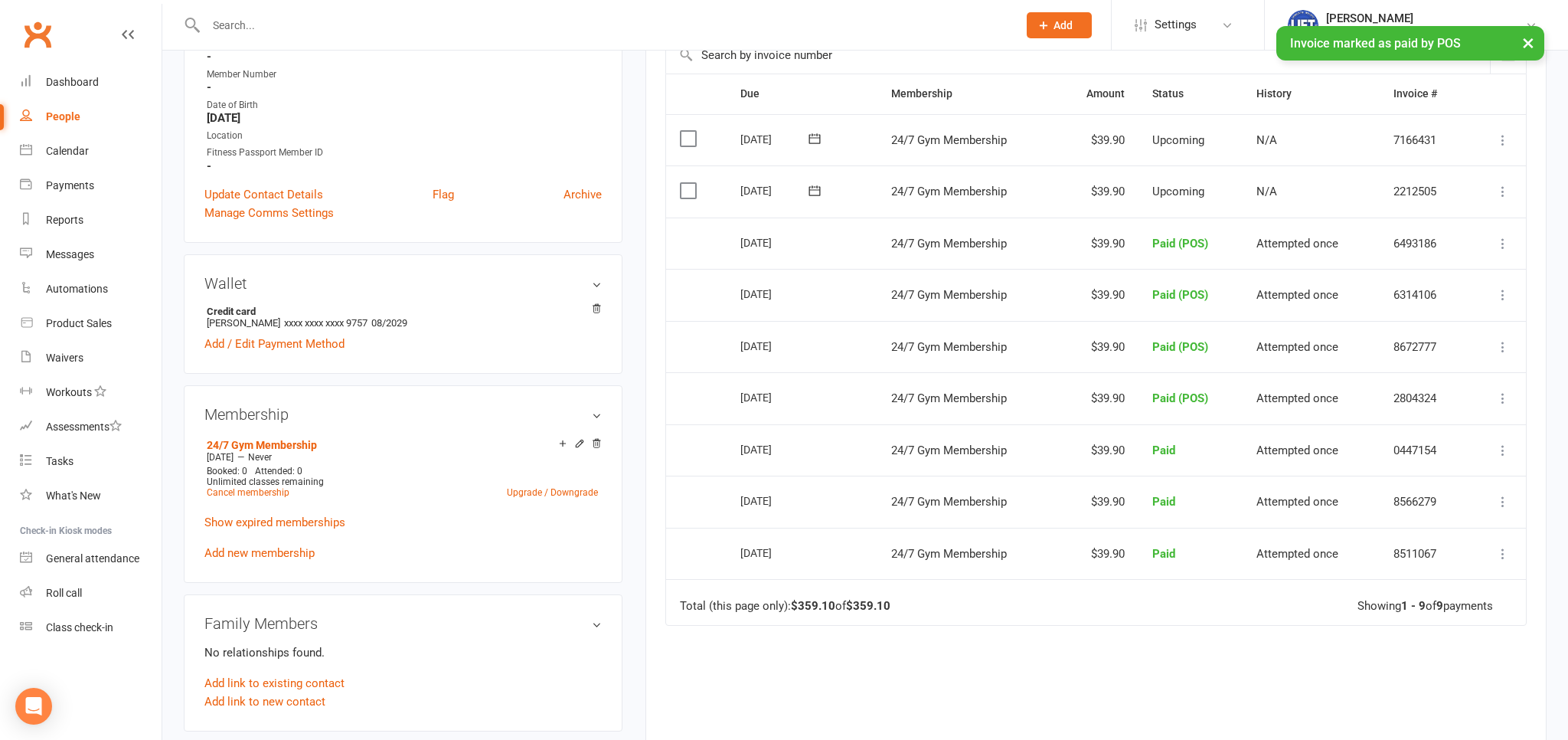
click at [368, 35] on input "text" at bounding box center [603, 25] width 805 height 21
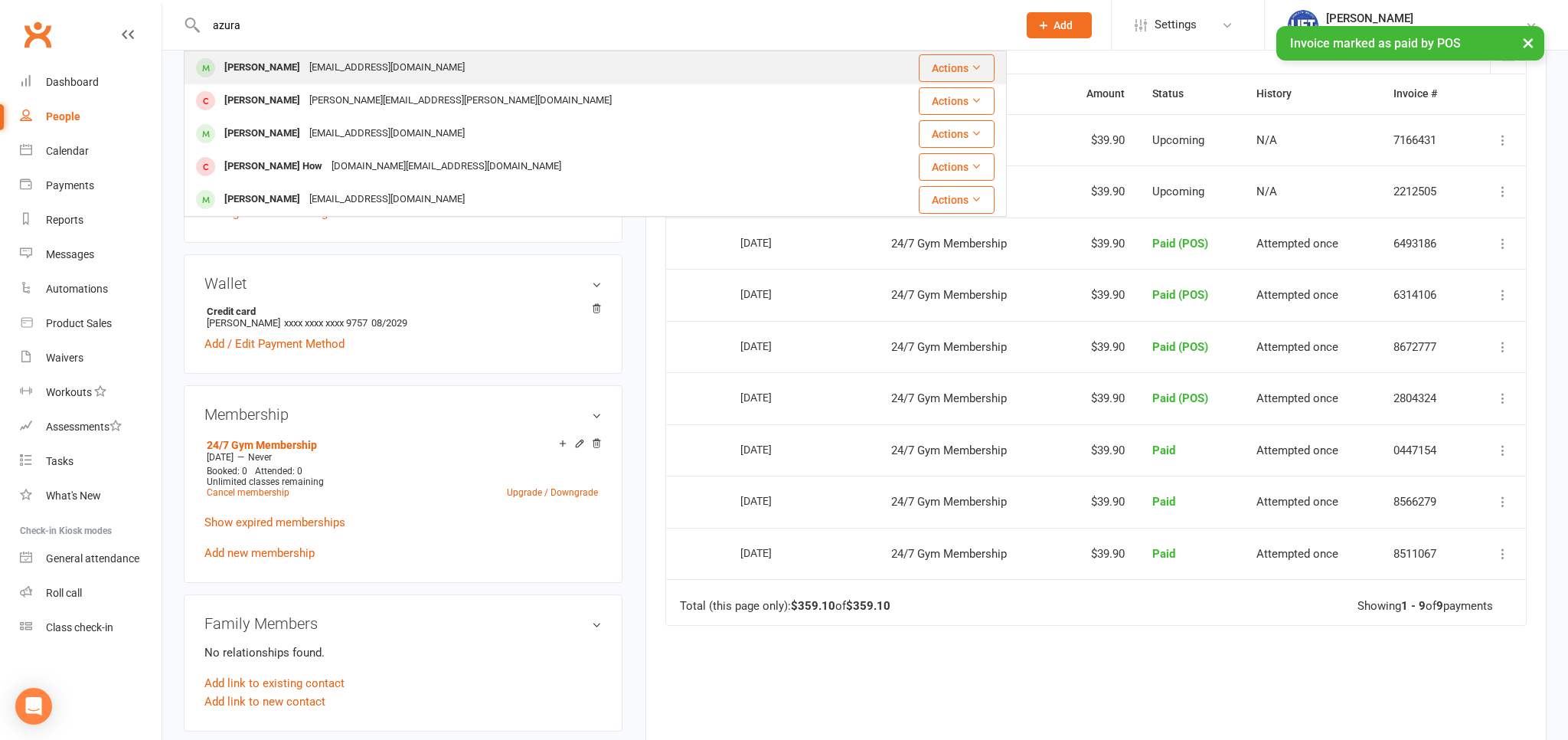
type input "azura"
click at [305, 68] on div "[EMAIL_ADDRESS][DOMAIN_NAME]" at bounding box center [386, 68] width 164 height 22
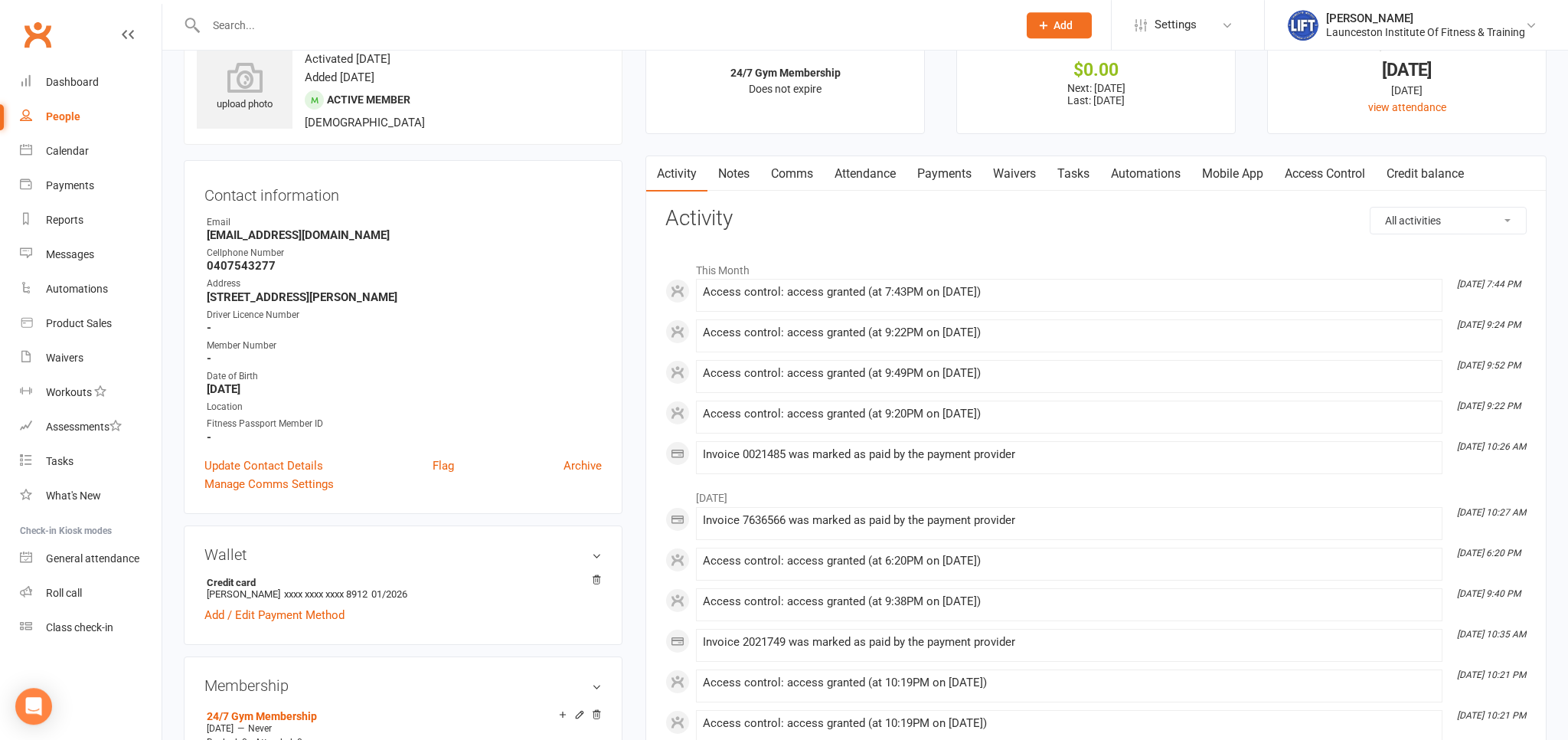
scroll to position [81, 0]
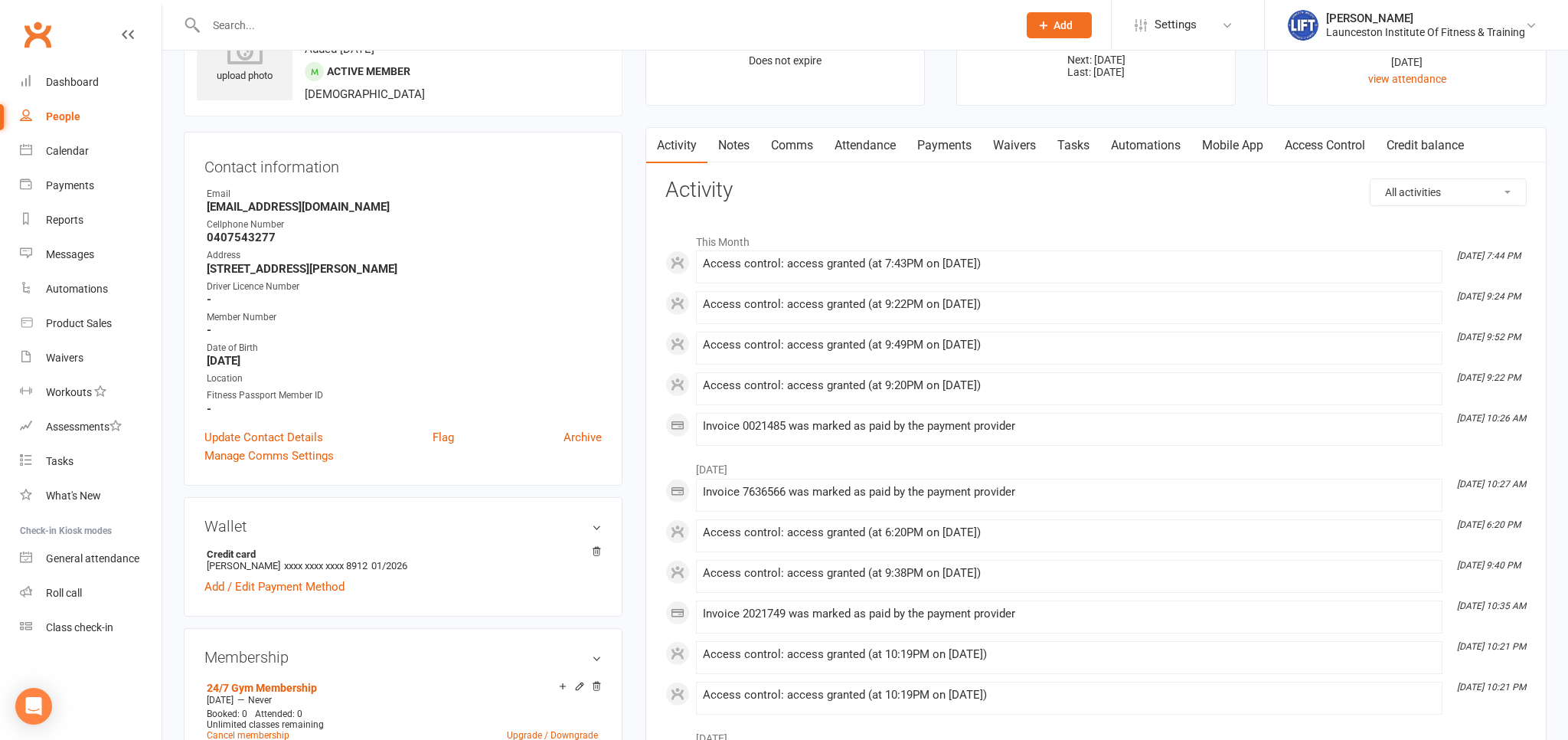
click at [960, 147] on link "Payments" at bounding box center [944, 145] width 76 height 35
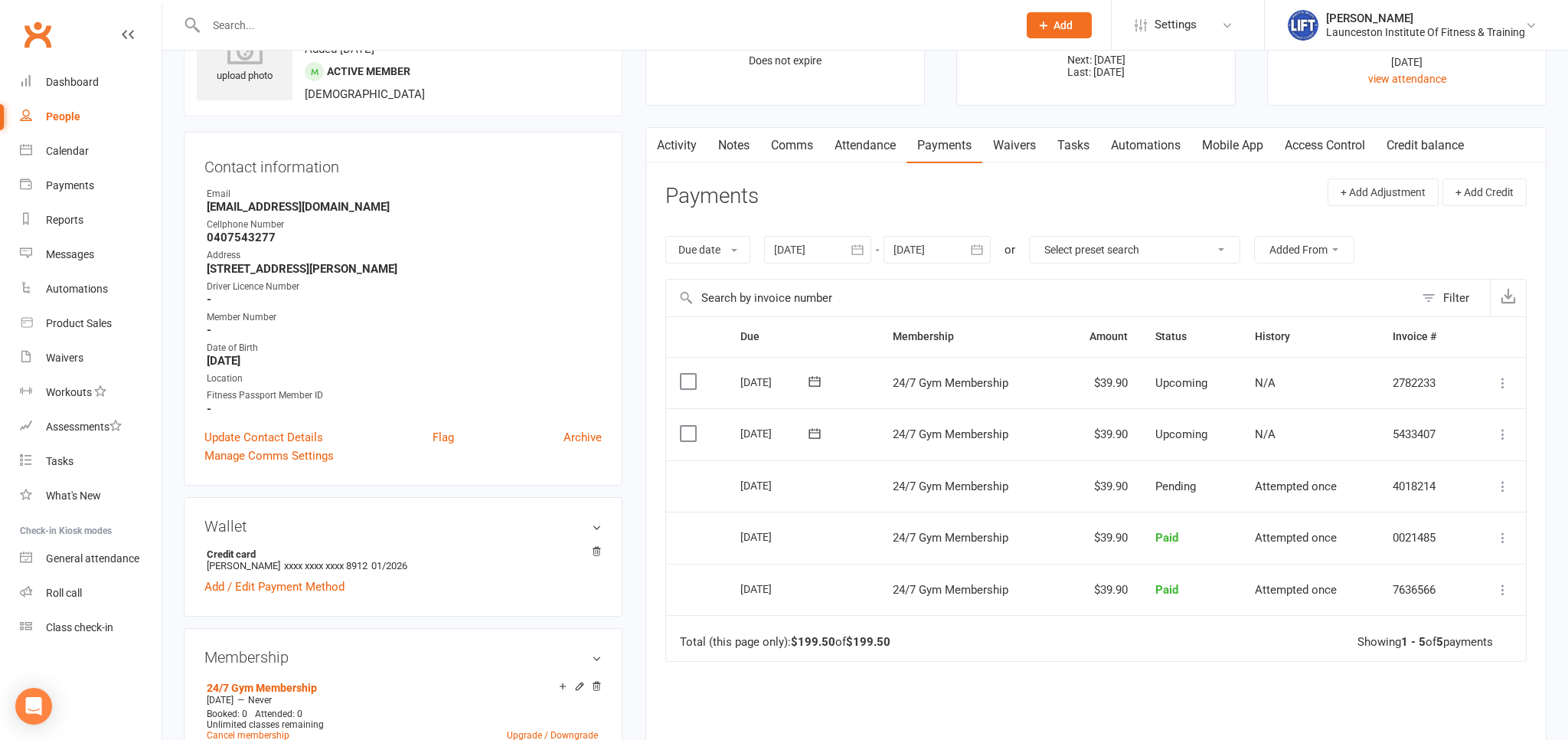
click at [665, 152] on button "button" at bounding box center [655, 145] width 19 height 35
click at [666, 142] on scrollable-tabs "Activity Notes Comms Attendance Payments Waivers Tasks Automations Mobile App A…" at bounding box center [1096, 145] width 900 height 35
click at [672, 137] on link "Activity" at bounding box center [677, 145] width 62 height 35
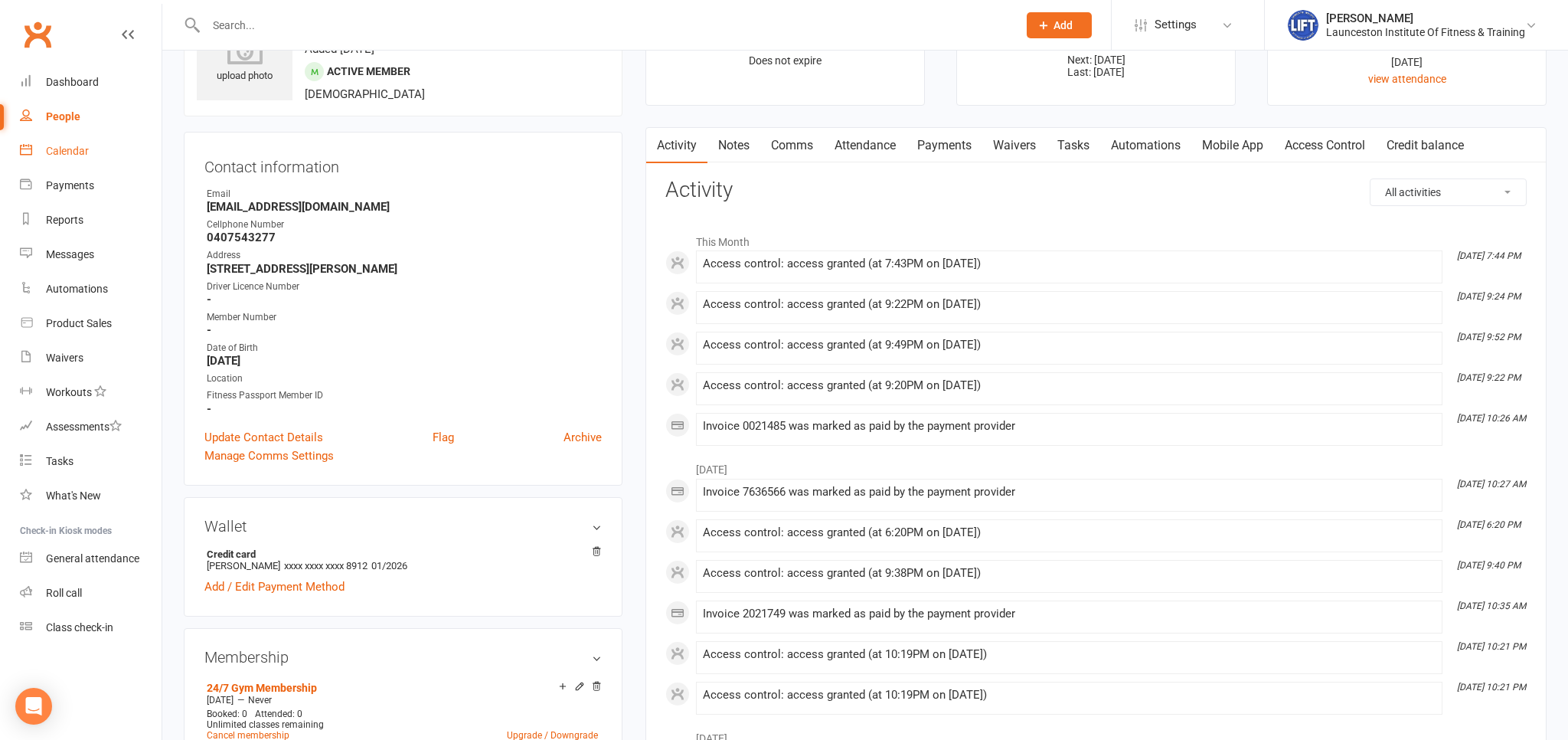
drag, startPoint x: 79, startPoint y: 145, endPoint x: 75, endPoint y: 152, distance: 8.1
click at [81, 145] on div "Calendar" at bounding box center [67, 151] width 43 height 12
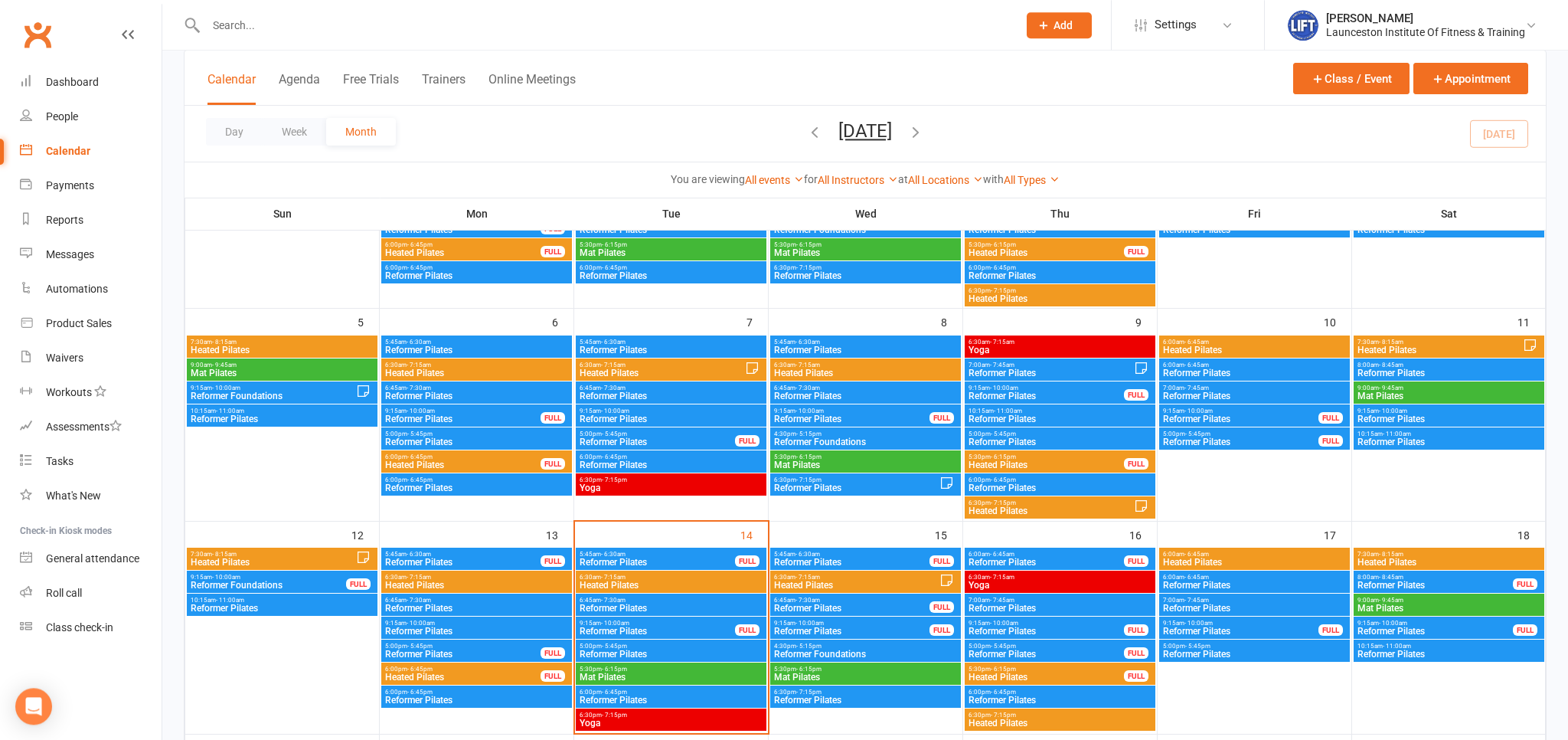
scroll to position [323, 0]
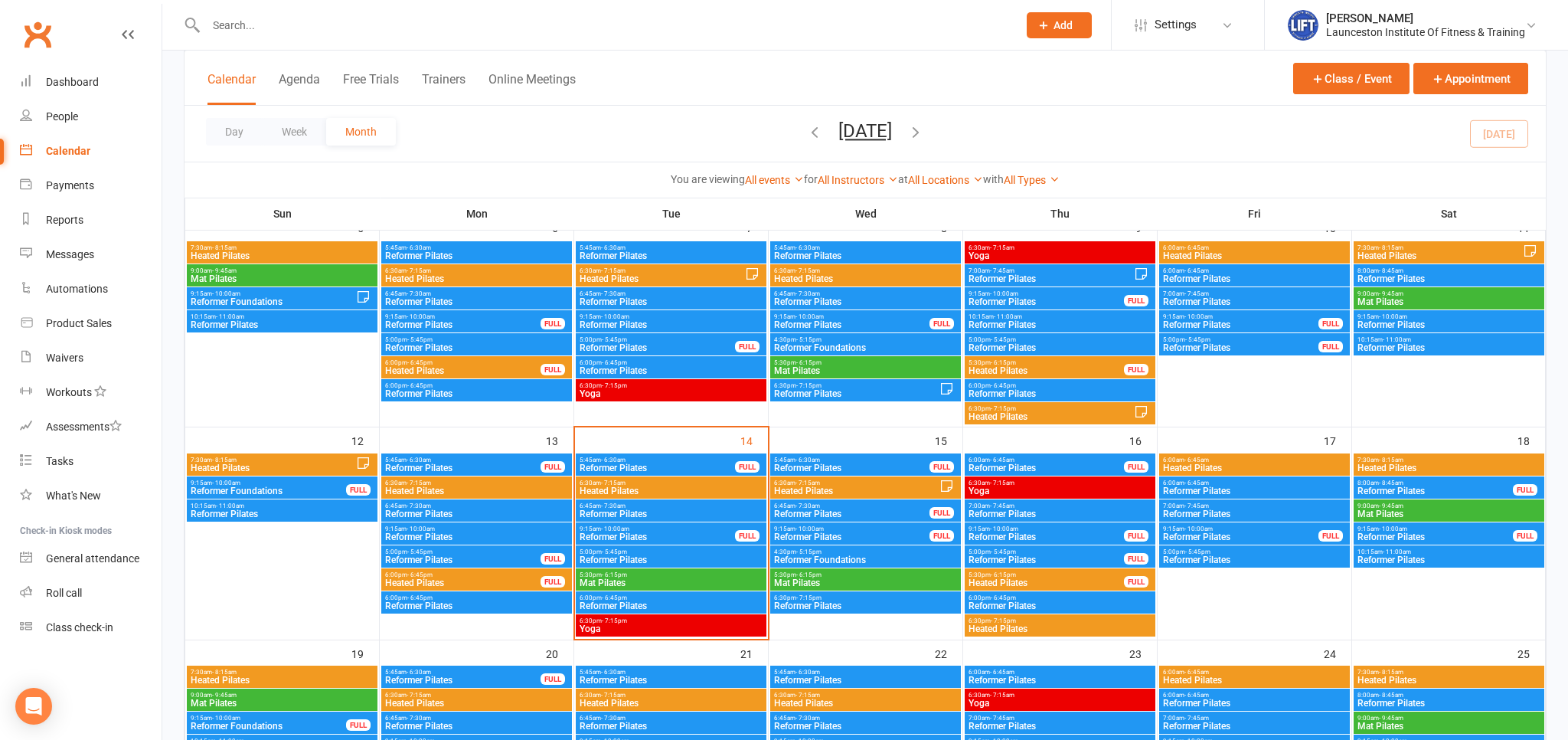
click at [626, 533] on span "Reformer Pilates" at bounding box center [656, 537] width 157 height 9
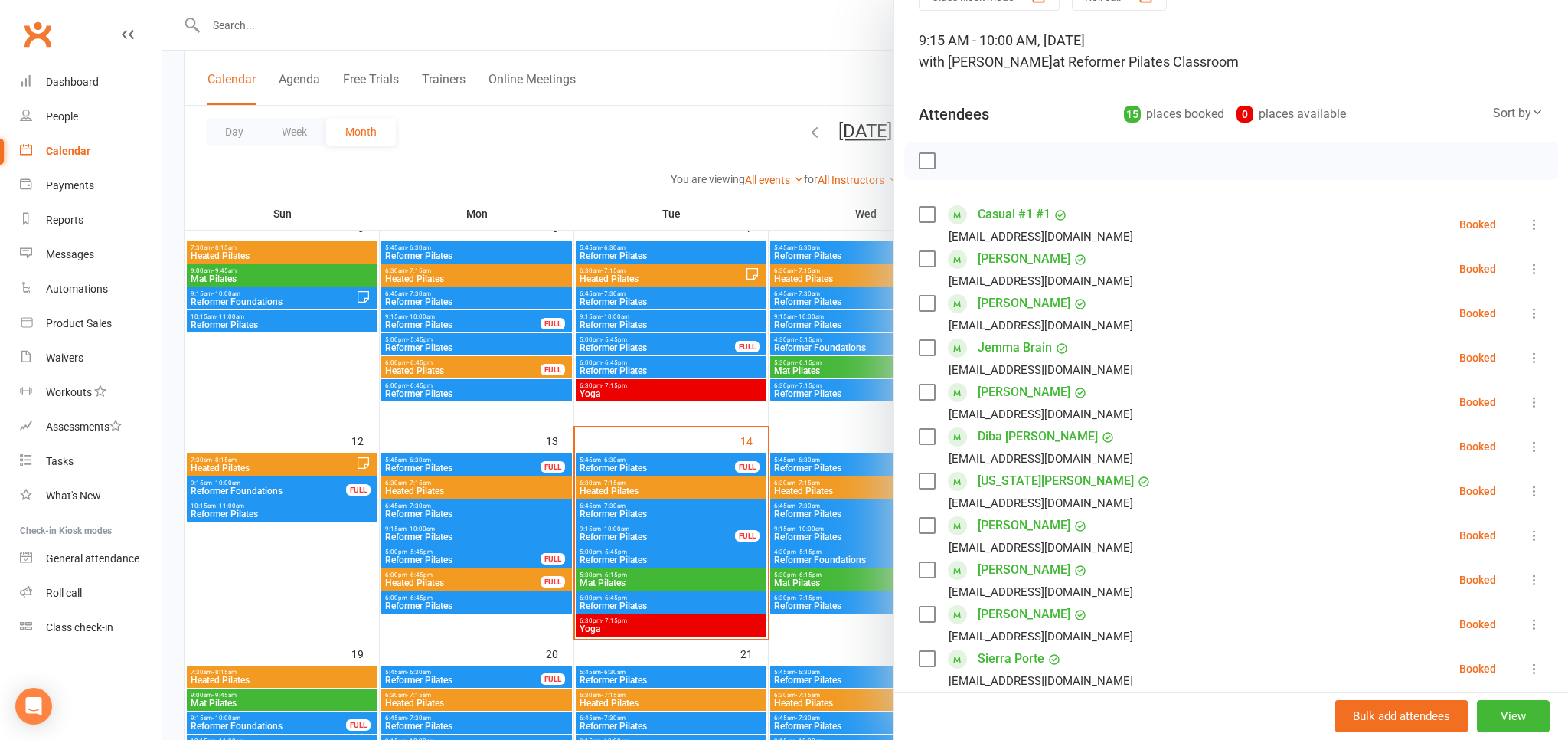
scroll to position [0, 0]
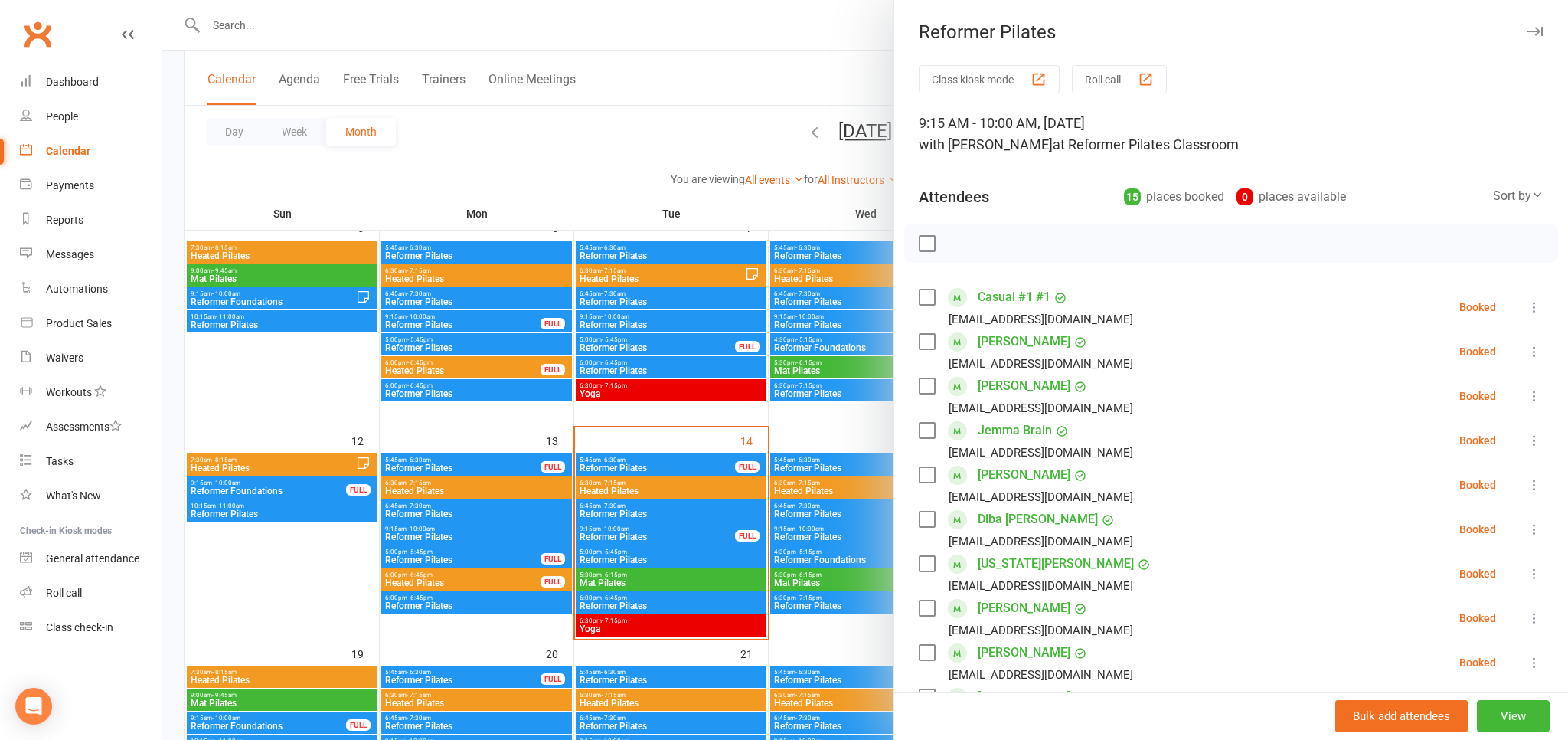
click at [647, 128] on div at bounding box center [865, 370] width 1406 height 740
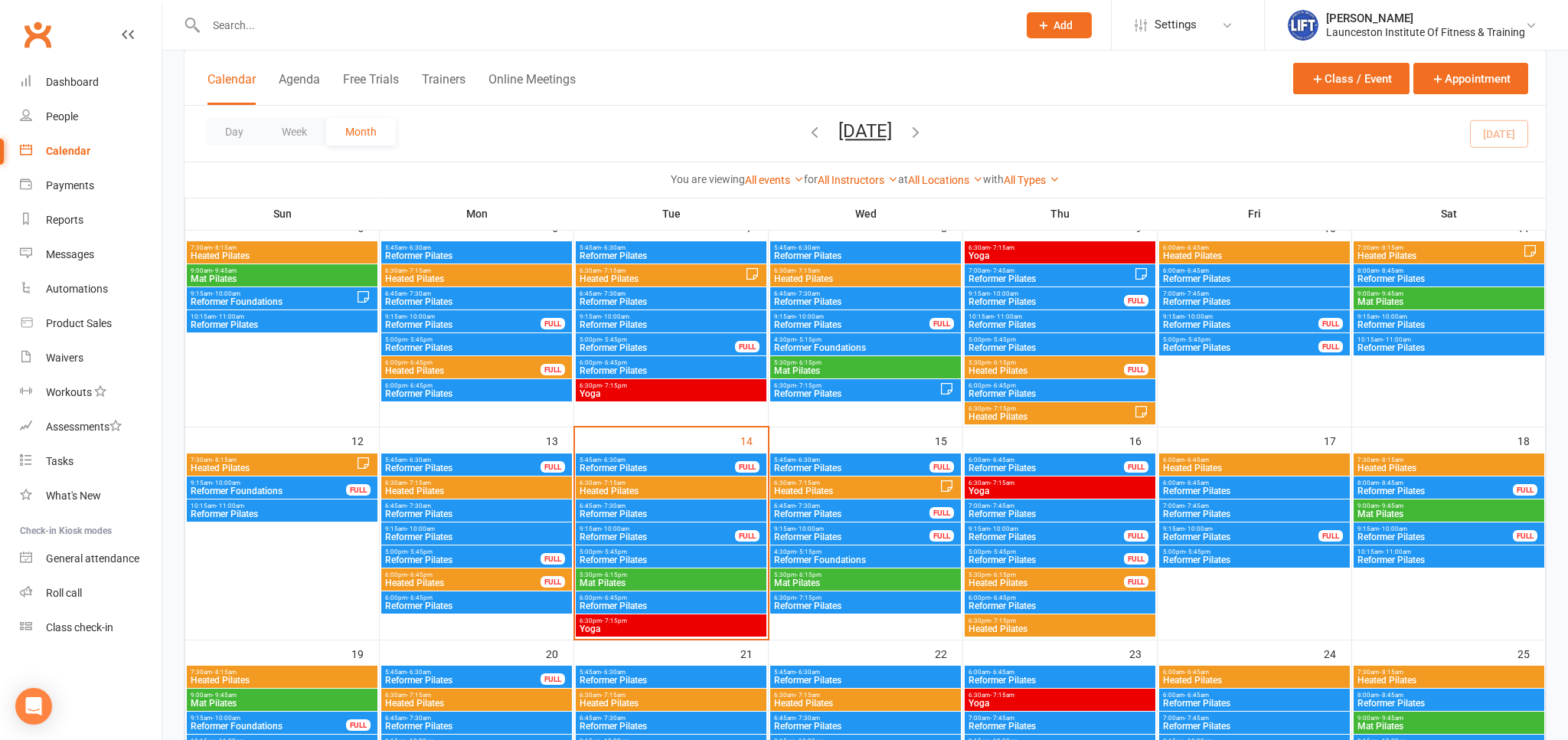
click at [832, 536] on span "Reformer Pilates" at bounding box center [851, 537] width 157 height 9
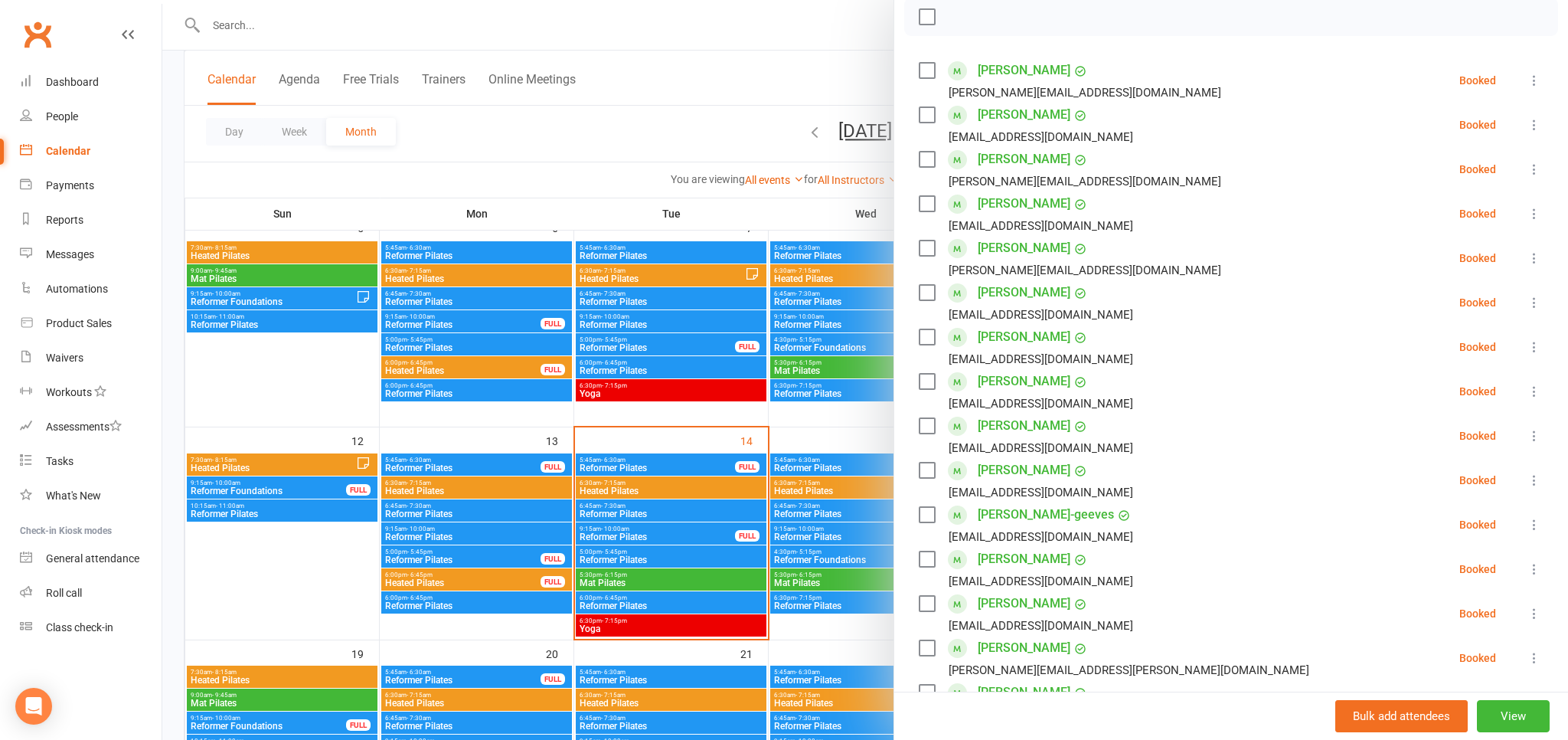
scroll to position [338, 0]
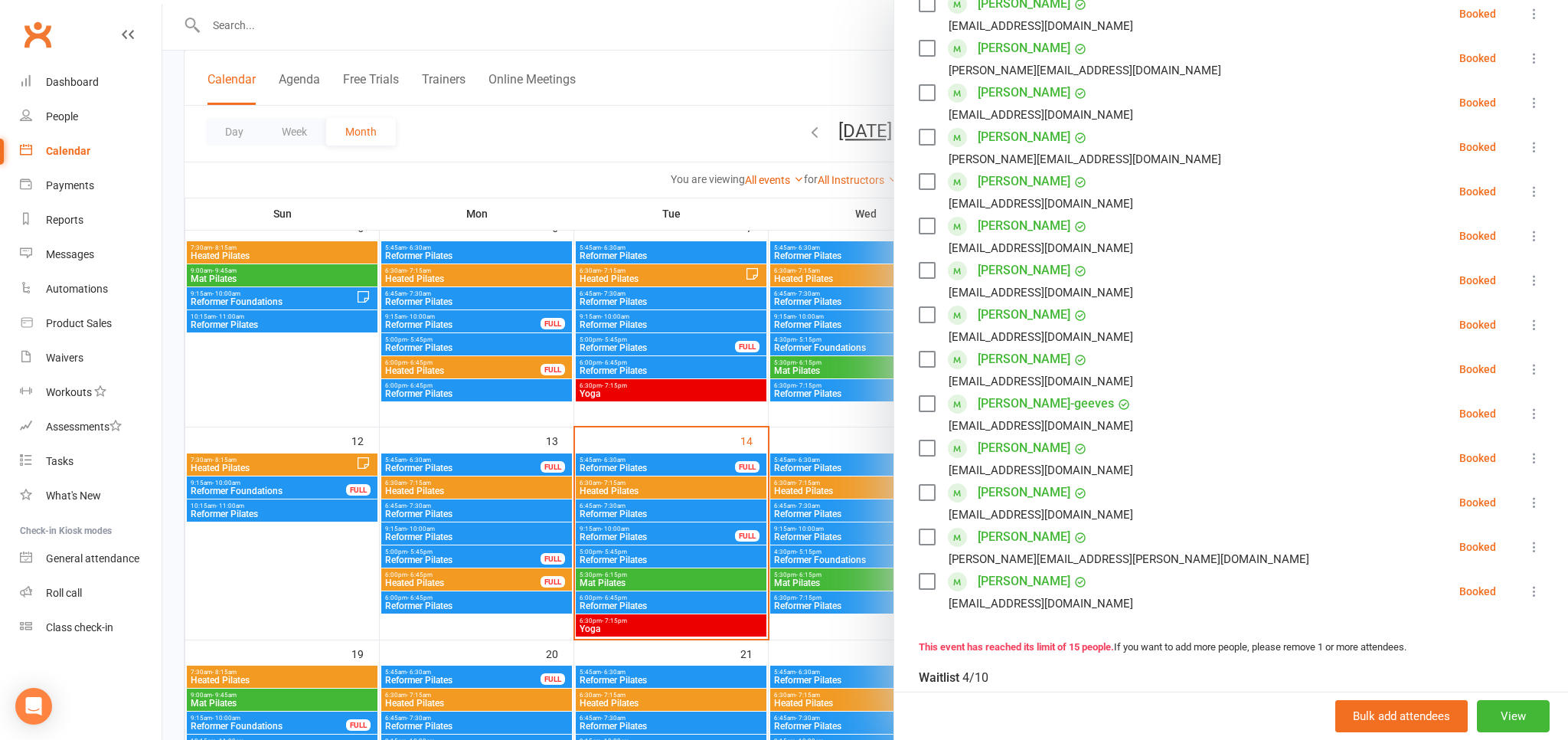
click at [784, 95] on div at bounding box center [865, 370] width 1406 height 740
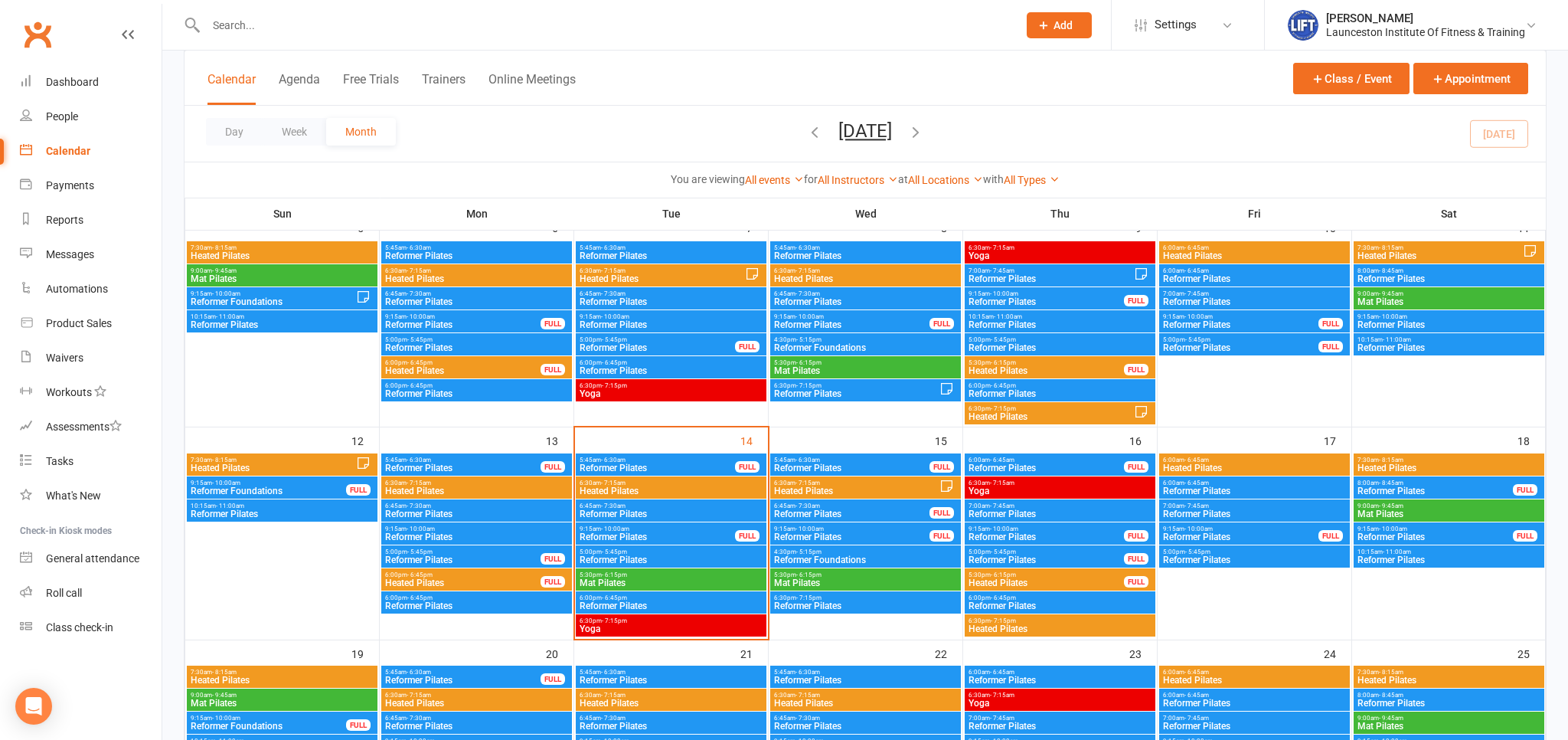
click at [841, 522] on div "7:30am - 8:15am Heated Pilates 9:00am - 9:45am Mat Pilates 9:15am - 10:00am Ref…" at bounding box center [865, 622] width 1361 height 1307
click at [841, 530] on span "9:15am - 10:00am" at bounding box center [851, 529] width 157 height 7
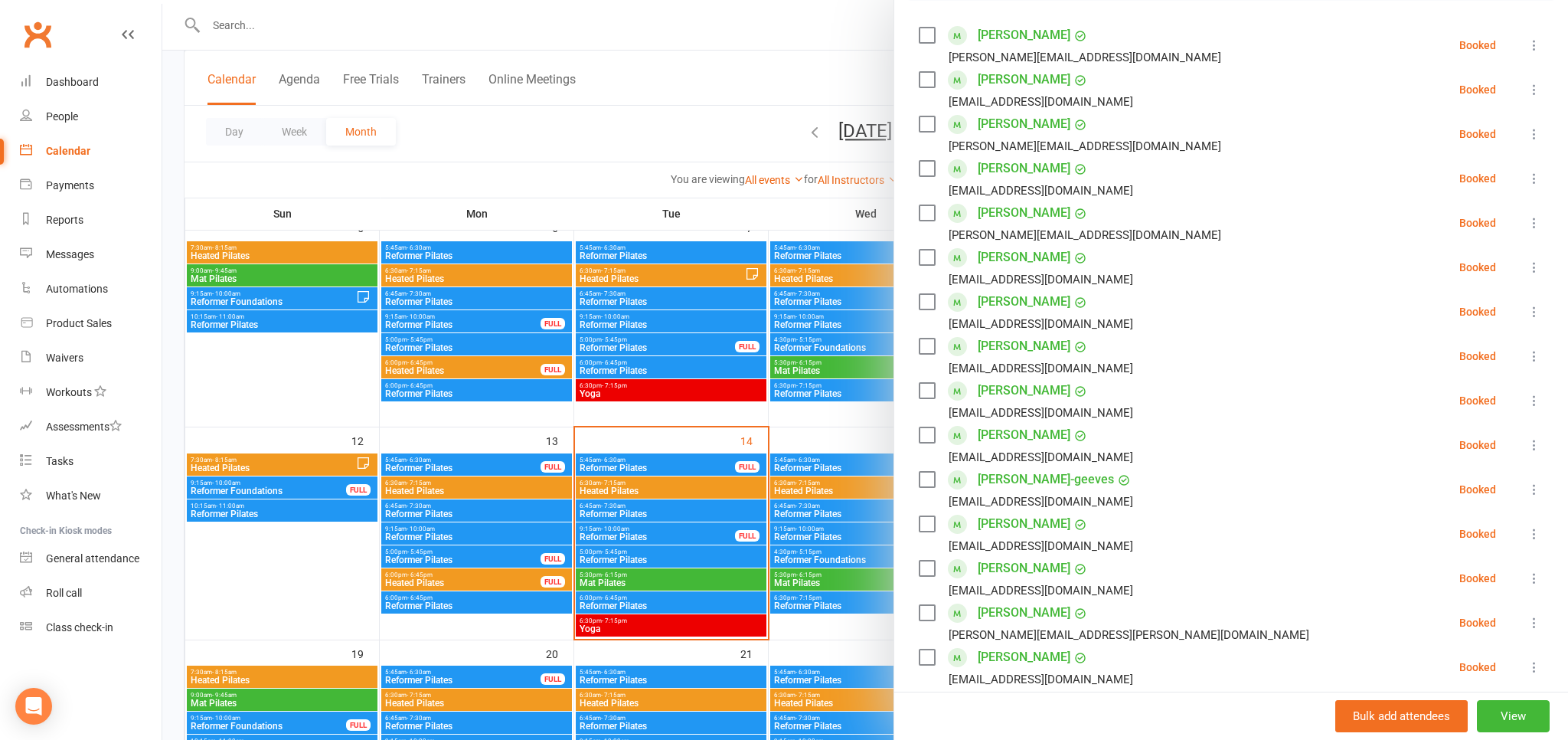
scroll to position [253, 0]
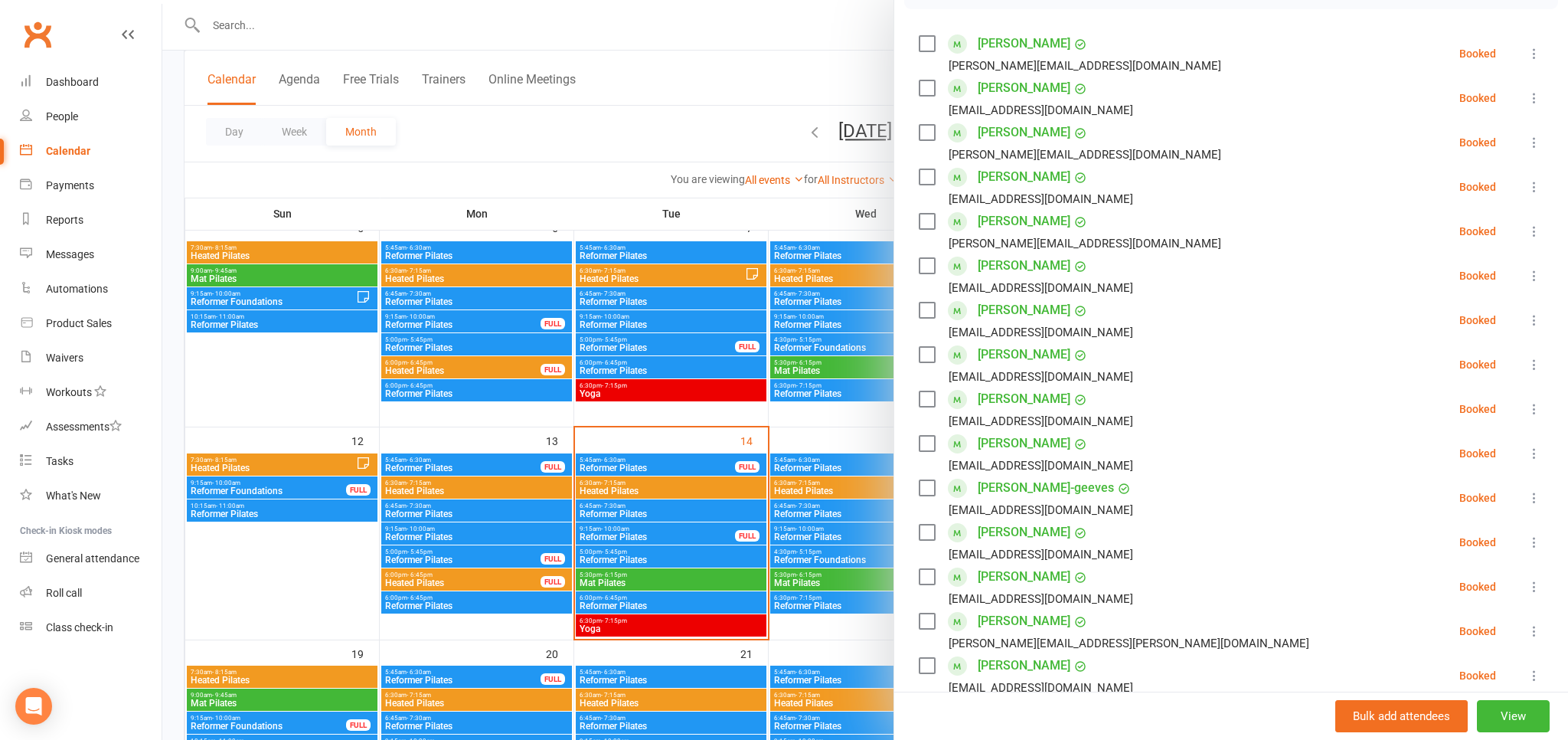
click at [1028, 533] on link "[PERSON_NAME]" at bounding box center [1024, 532] width 93 height 25
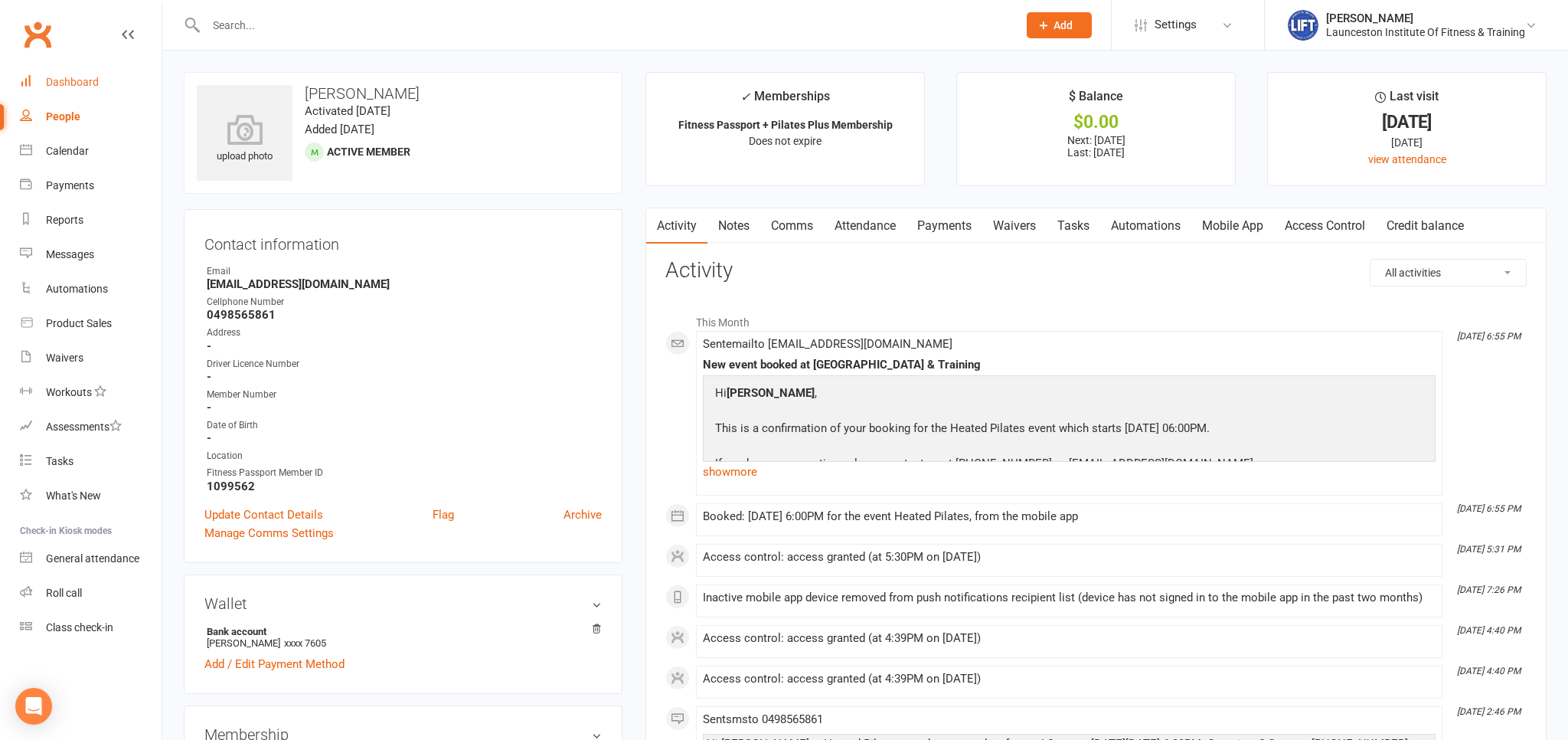
click at [87, 84] on div "Dashboard" at bounding box center [73, 82] width 53 height 12
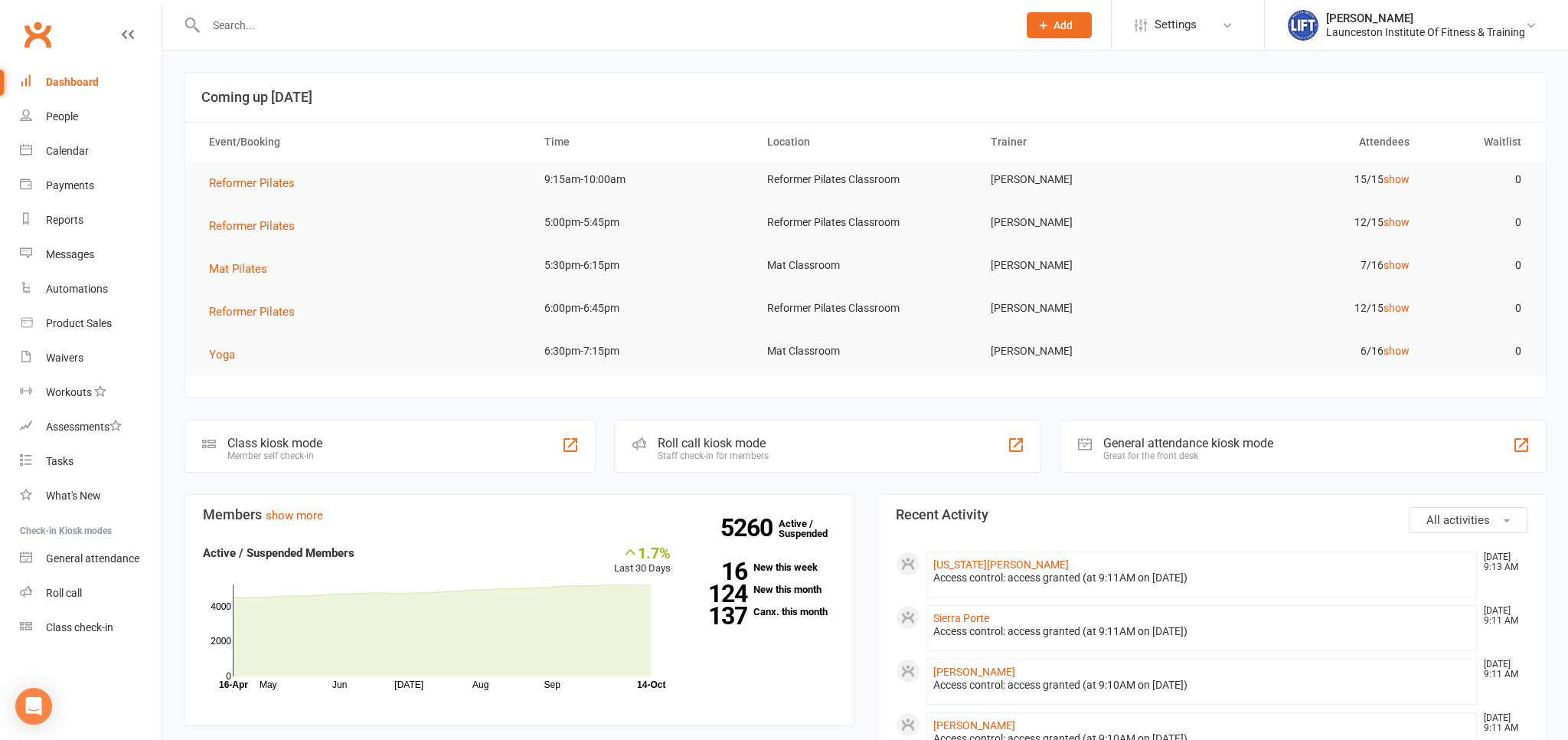
click at [264, 192] on td "Reformer Pilates" at bounding box center [363, 183] width 335 height 43
click at [265, 182] on span "Reformer Pilates" at bounding box center [252, 183] width 85 height 14
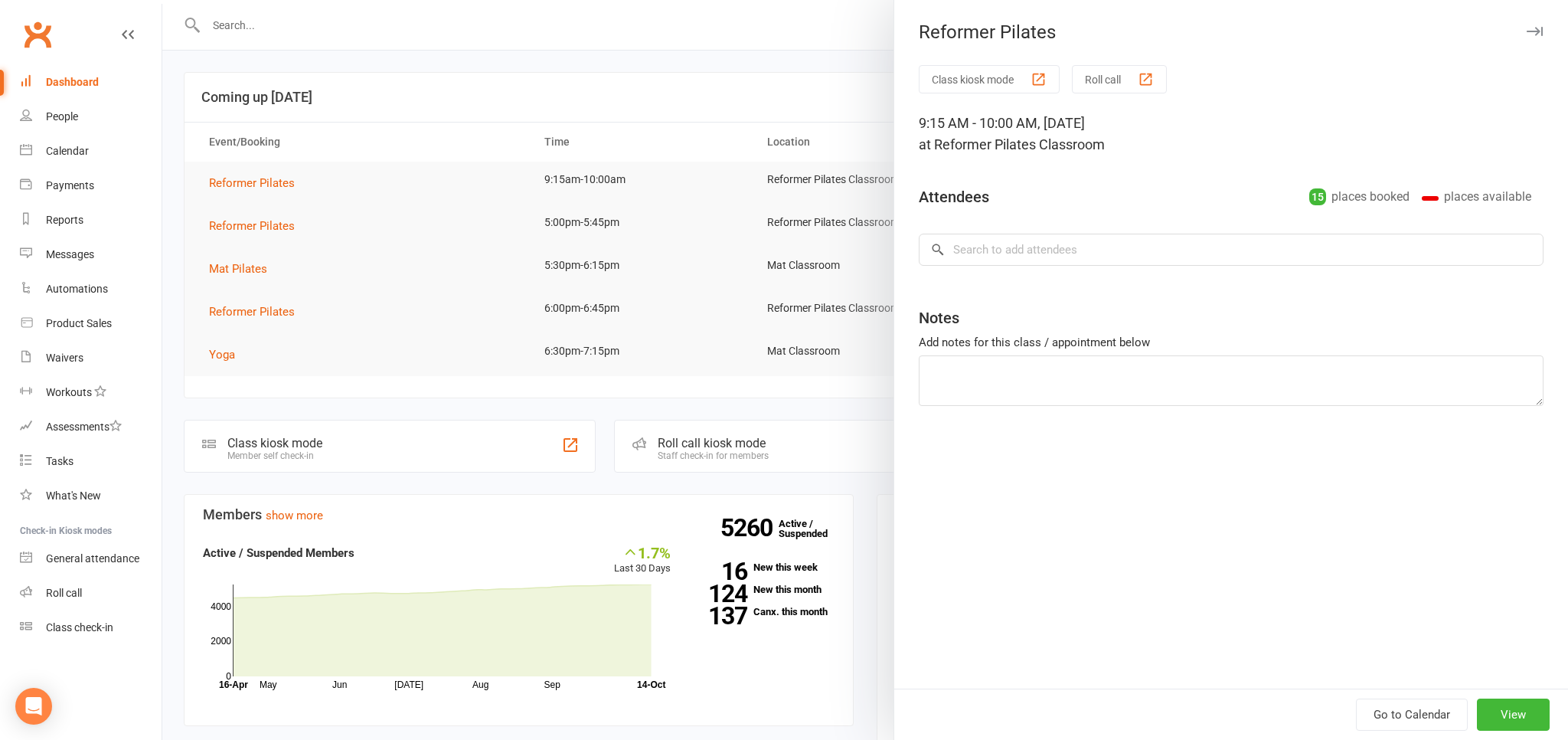
type textarea "*[PERSON_NAME] casual visit - pay that morning"
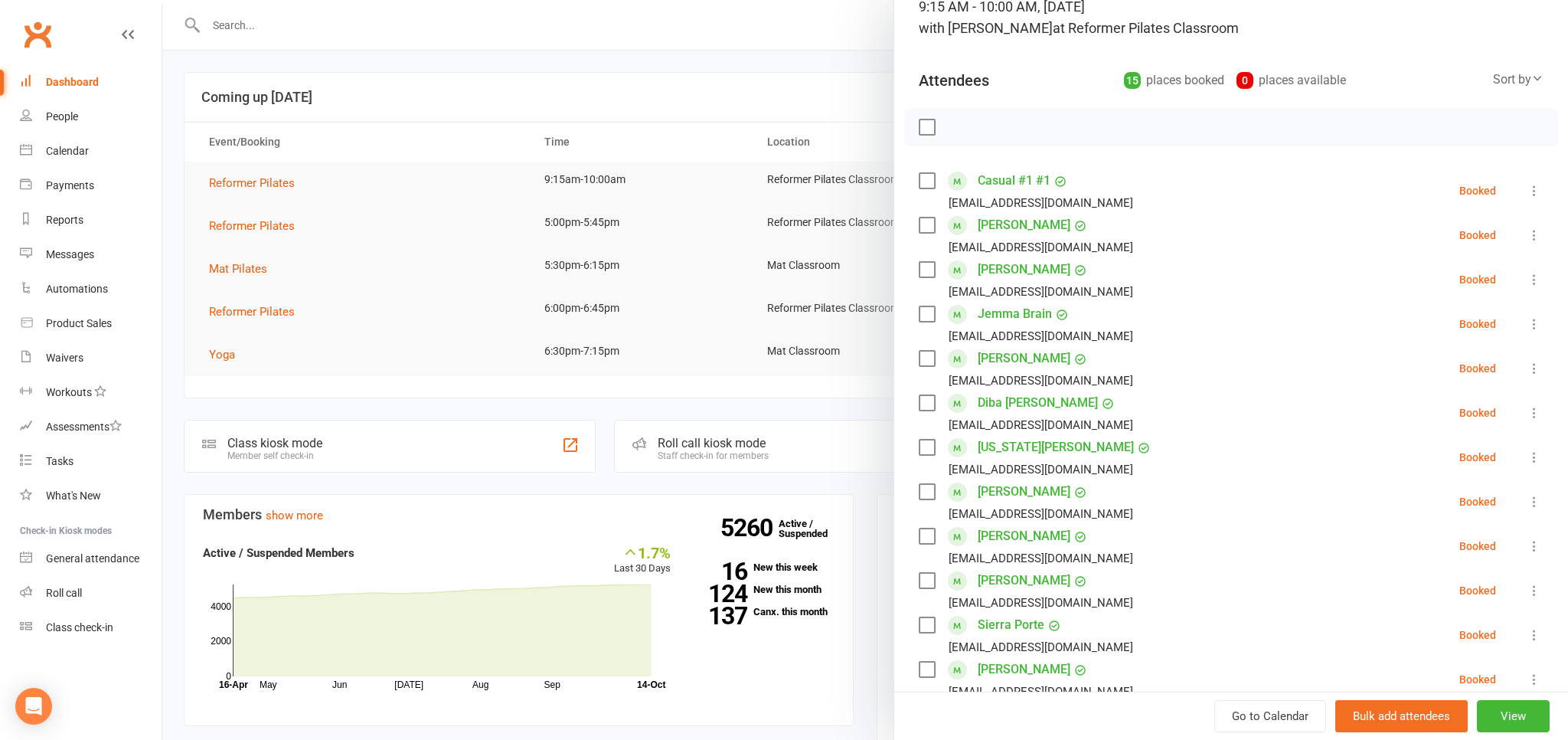
scroll to position [253, 0]
